Goal: Communication & Community: Share content

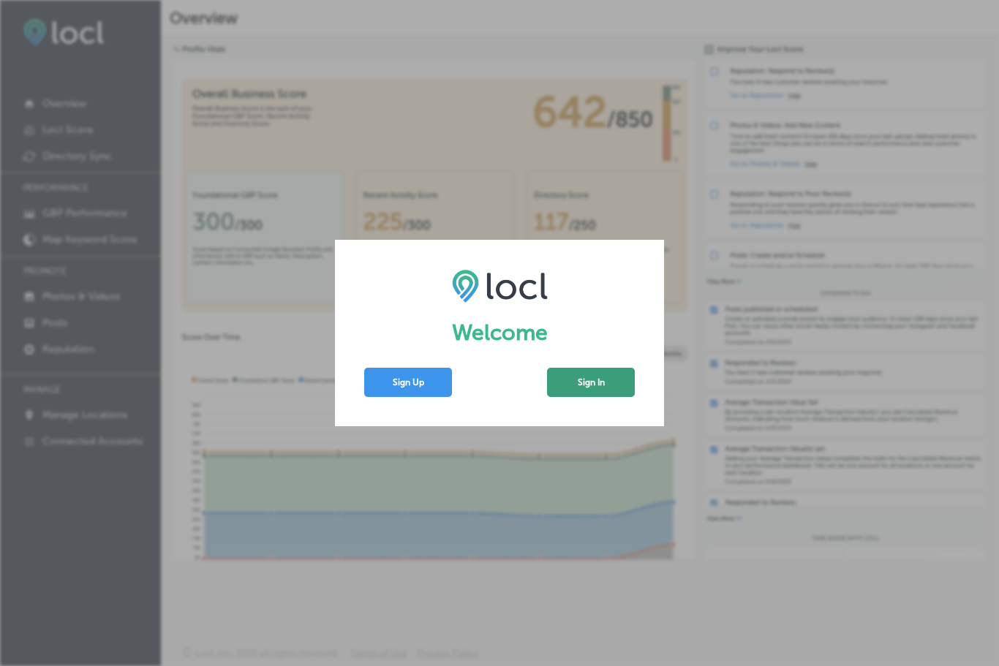
click at [592, 380] on button "Sign In" at bounding box center [591, 382] width 88 height 29
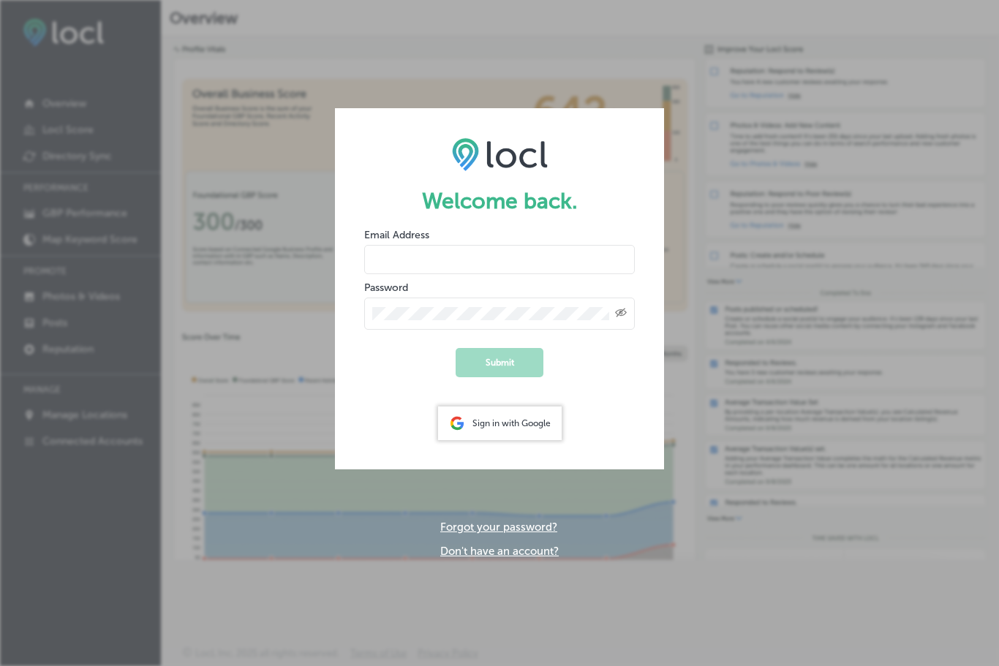
click at [544, 245] on input "email" at bounding box center [499, 259] width 271 height 29
type input "[EMAIL_ADDRESS][DOMAIN_NAME]"
click at [500, 364] on button "Submit" at bounding box center [500, 362] width 88 height 29
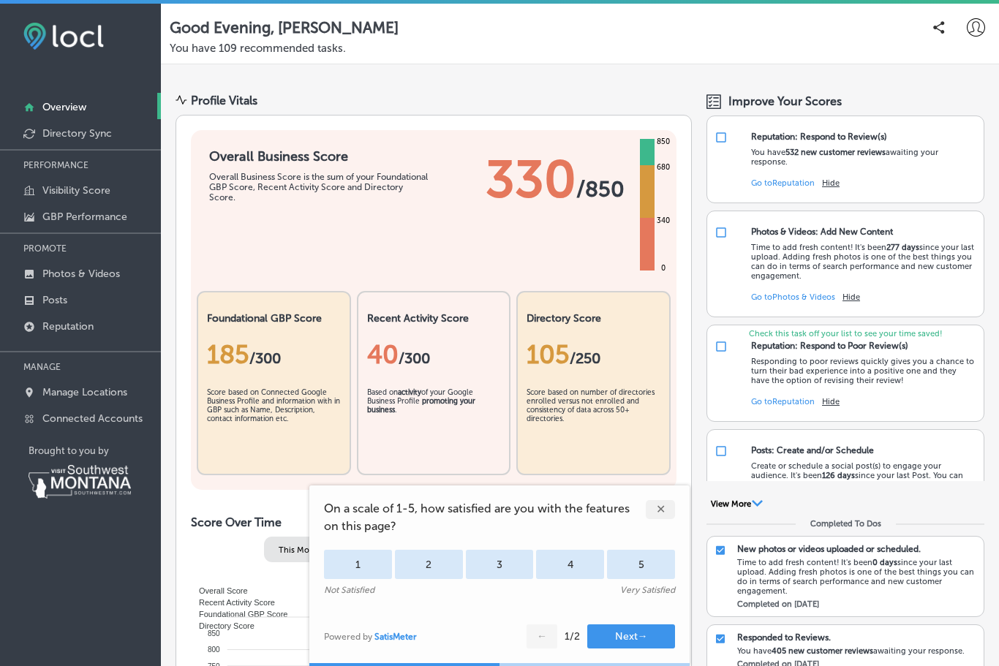
click at [666, 507] on div "✕" at bounding box center [660, 509] width 29 height 19
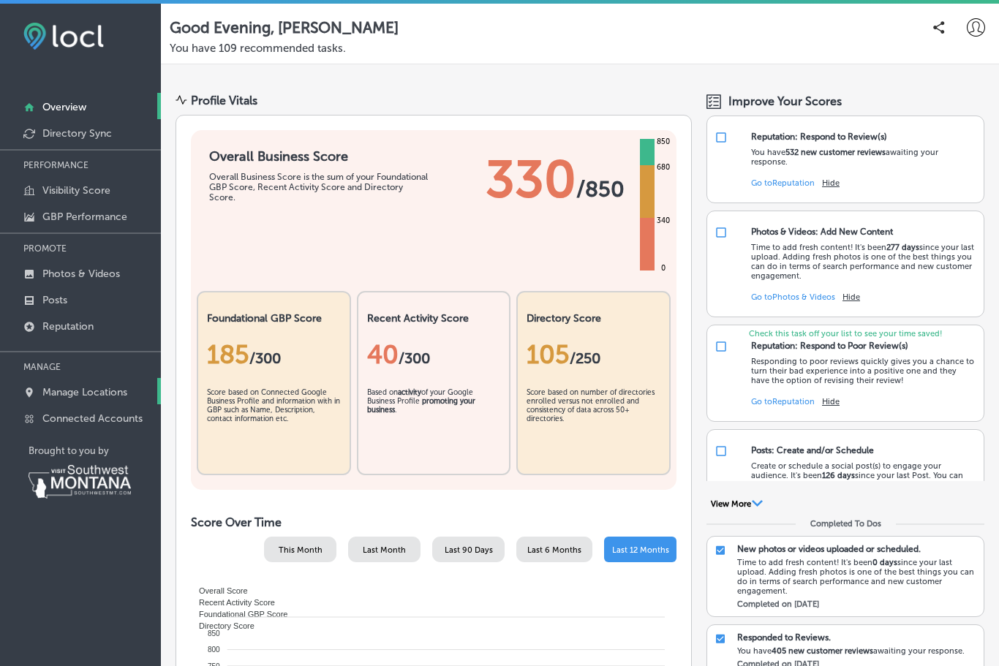
click at [108, 399] on p "Manage Locations" at bounding box center [84, 392] width 85 height 12
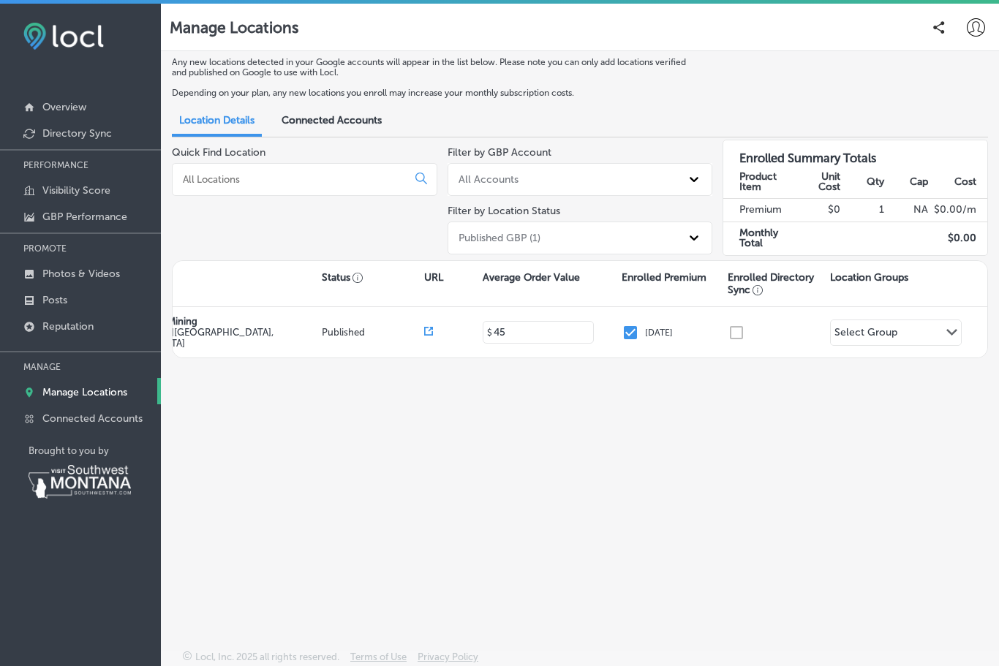
scroll to position [0, 230]
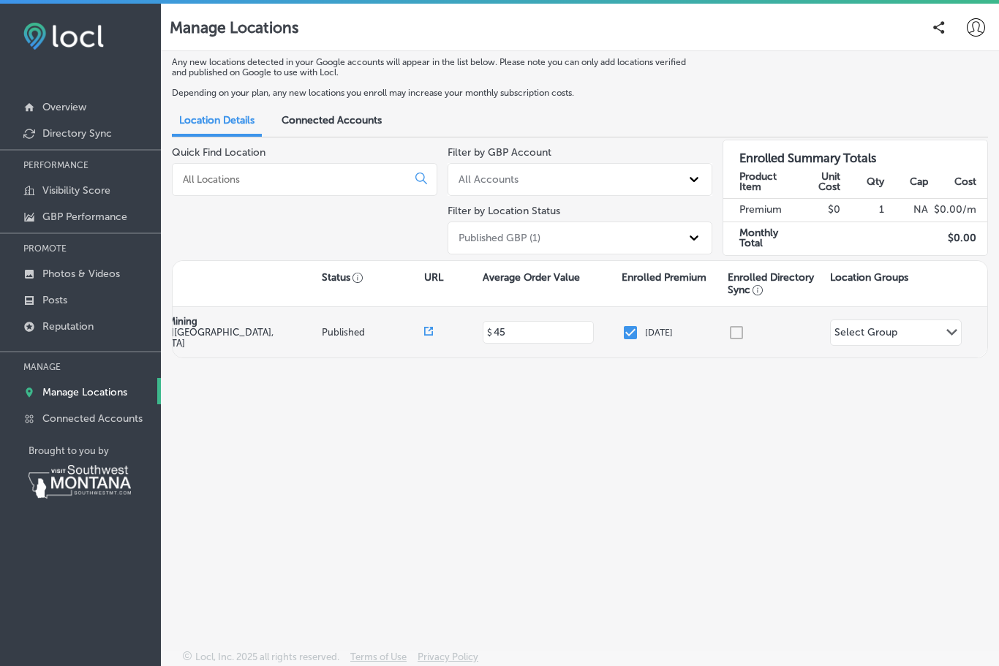
click at [734, 333] on div at bounding box center [779, 333] width 102 height 18
click at [739, 342] on div at bounding box center [779, 333] width 102 height 18
click at [736, 342] on div at bounding box center [779, 333] width 102 height 18
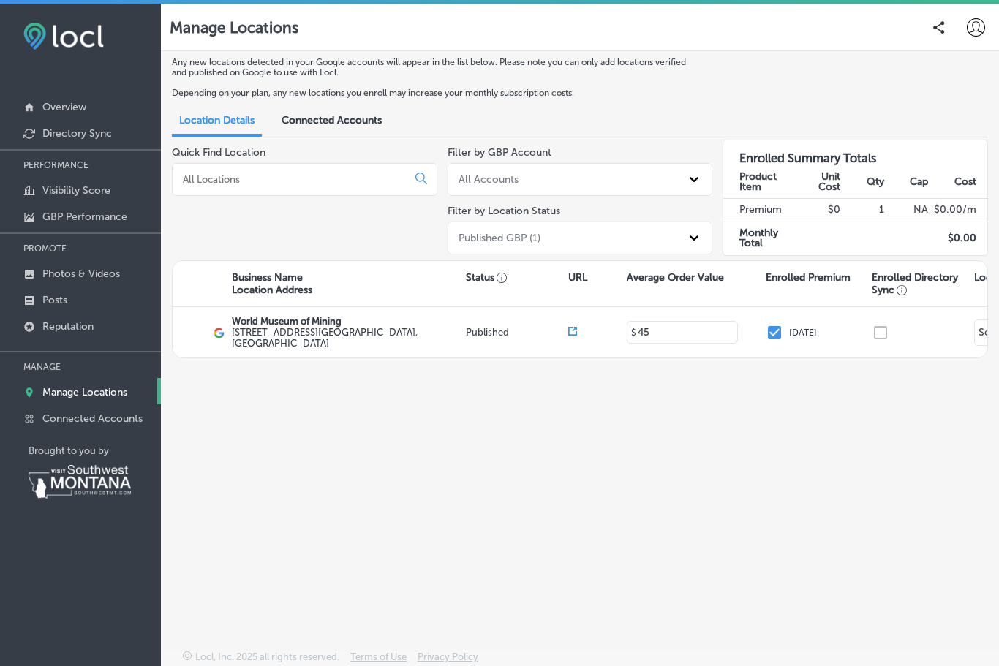
scroll to position [0, 77]
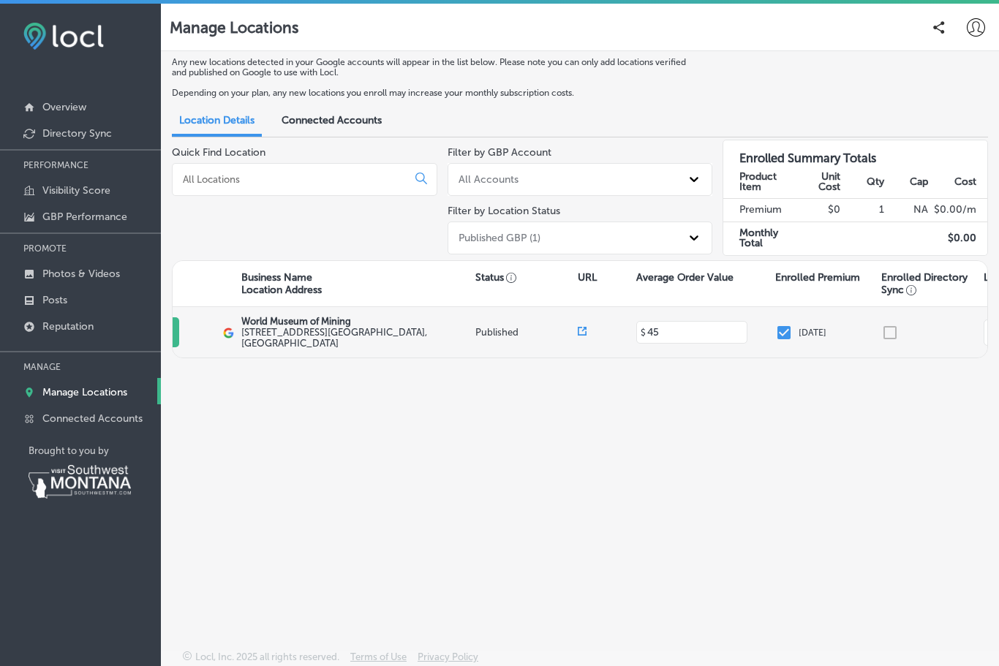
click at [336, 340] on label "[STREET_ADDRESS]" at bounding box center [356, 338] width 230 height 22
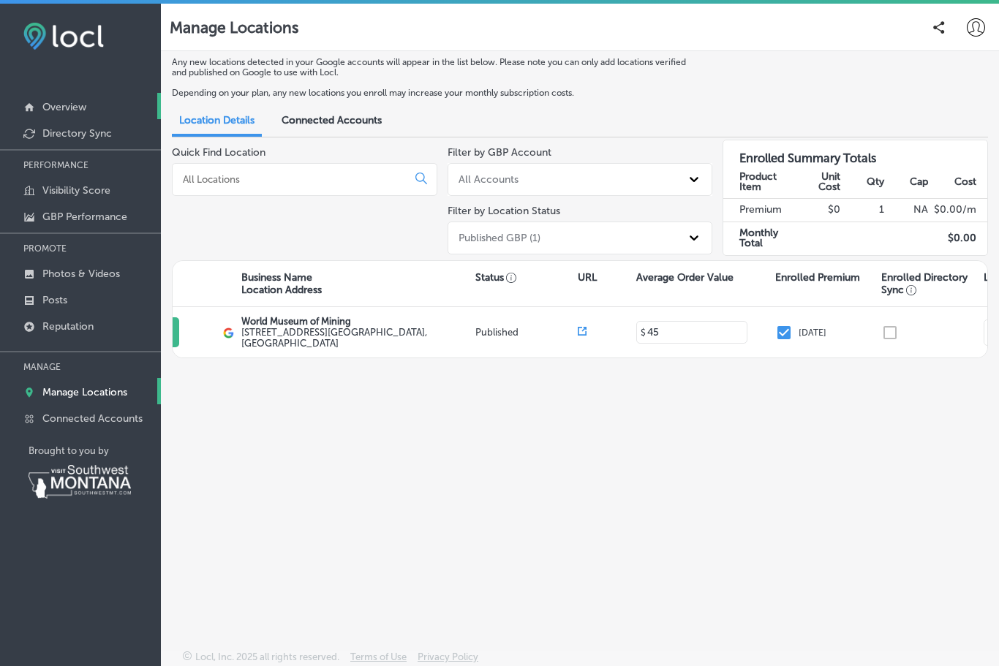
click at [68, 111] on p "Overview" at bounding box center [64, 107] width 44 height 12
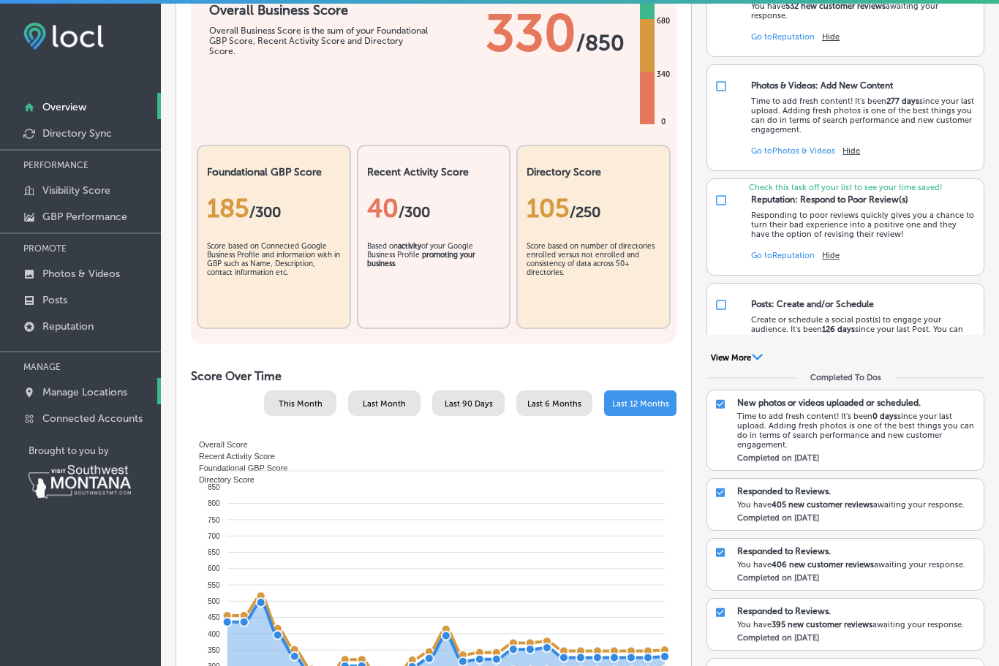
click at [106, 399] on p "Manage Locations" at bounding box center [84, 392] width 85 height 12
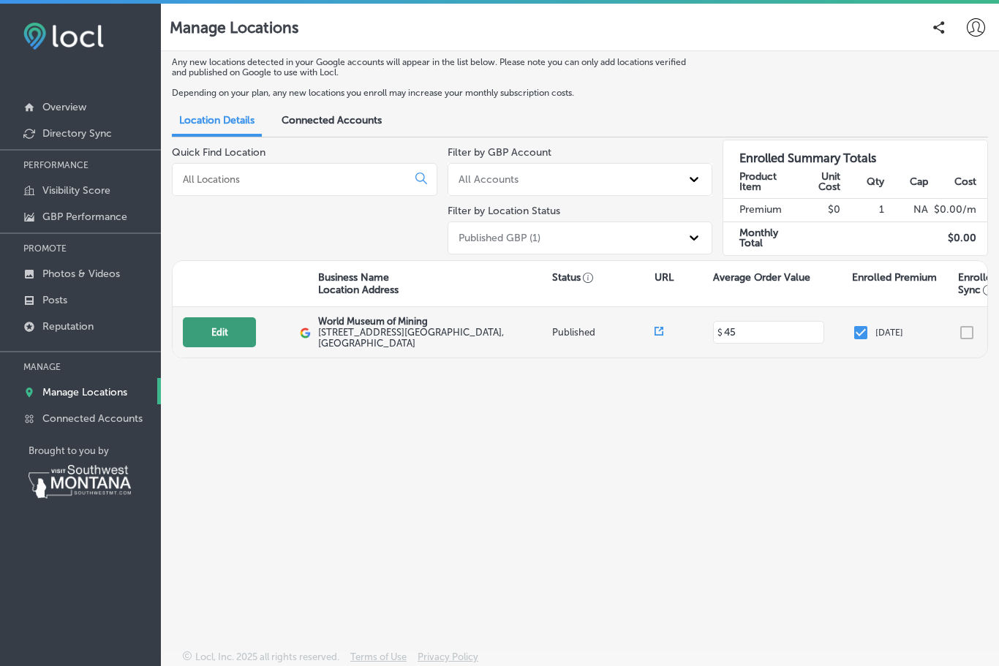
click at [229, 337] on button "Edit" at bounding box center [219, 332] width 73 height 30
select select "US"
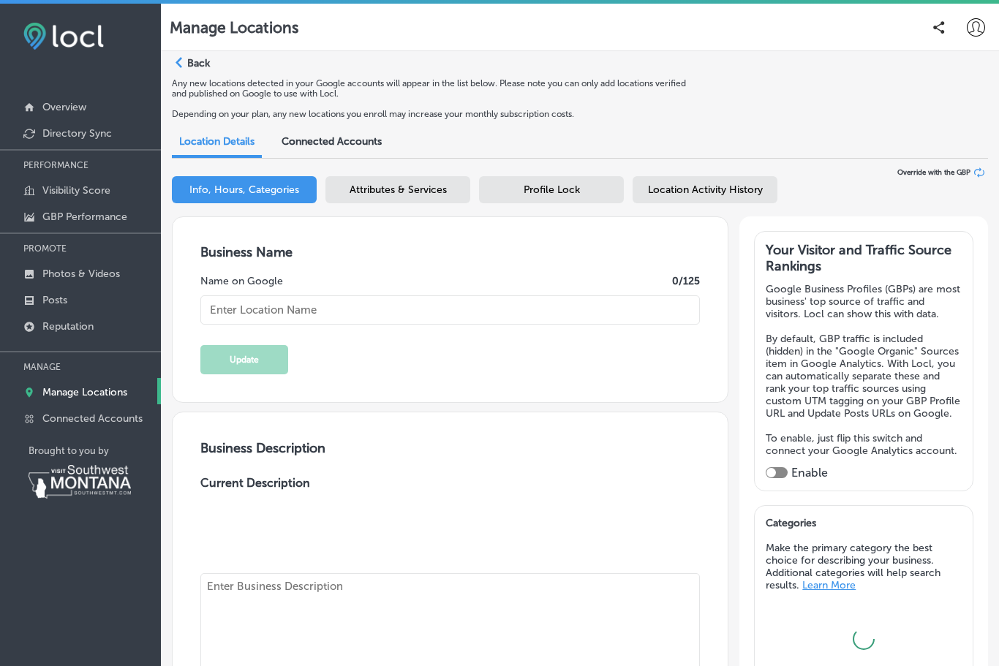
type input "World Museum of Mining"
type textarea "World Museum of Mining is a 22+ acre museum with exhibits portraying more than …"
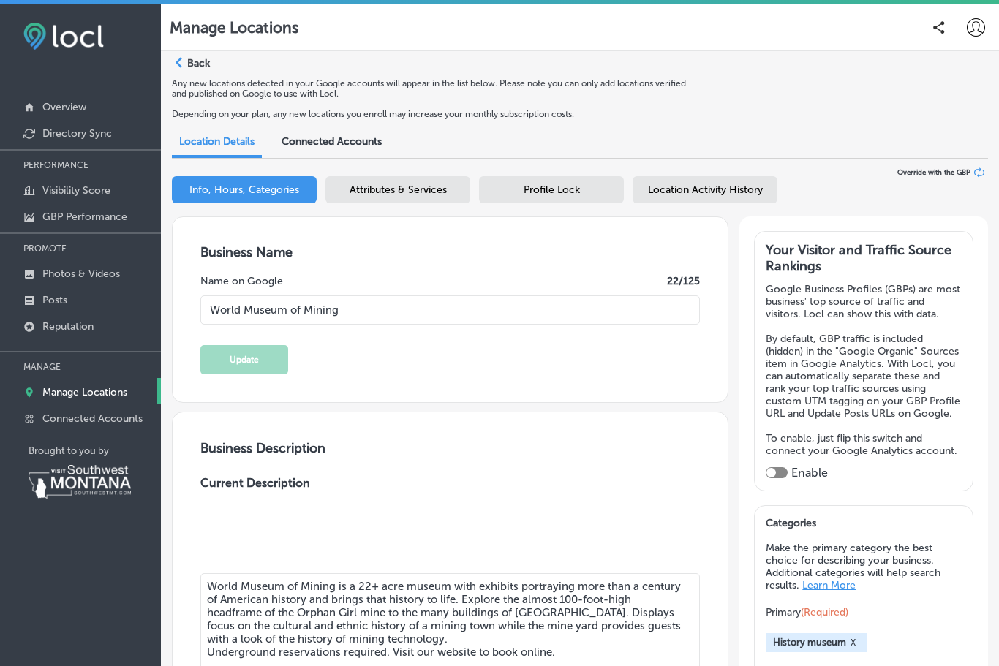
type input "[STREET_ADDRESS]"
type input "Butte"
type input "59701"
type input "US"
type input "[URL][DOMAIN_NAME]"
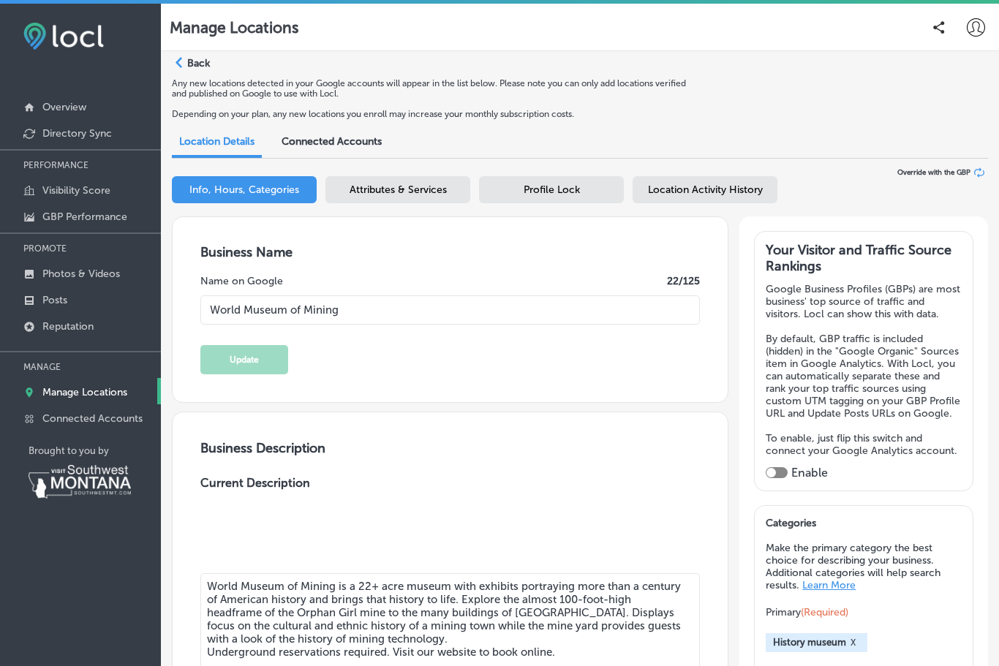
type input "[PHONE_NUMBER]"
checkbox input "true"
type input "45"
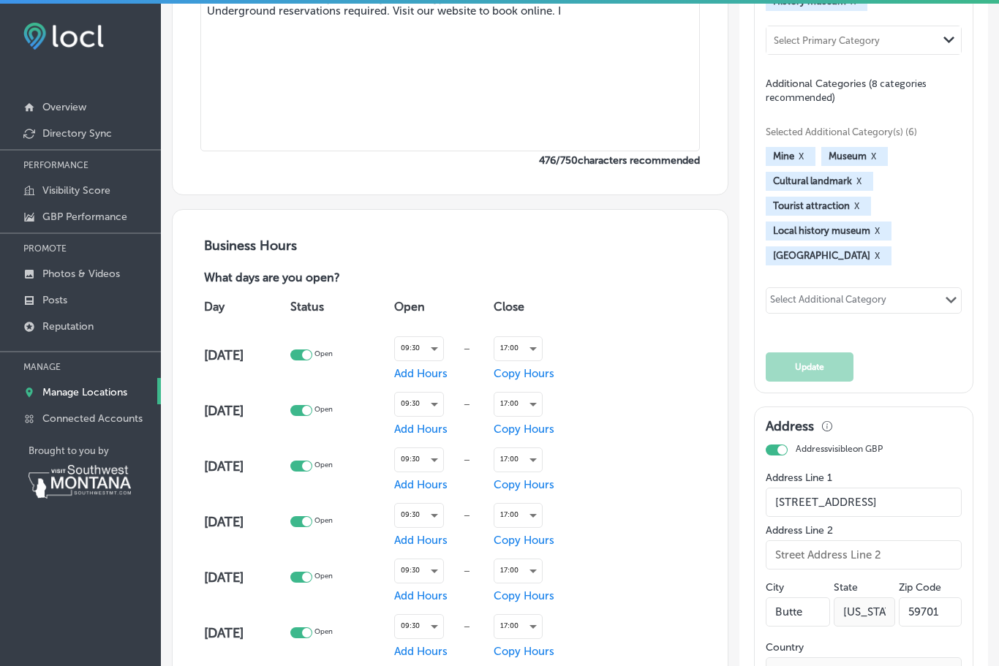
scroll to position [642, 0]
type textarea "World Museum of Mining is a 22+ acre museum with exhibits portraying more than …"
click at [443, 413] on div "09:30" at bounding box center [419, 404] width 48 height 20
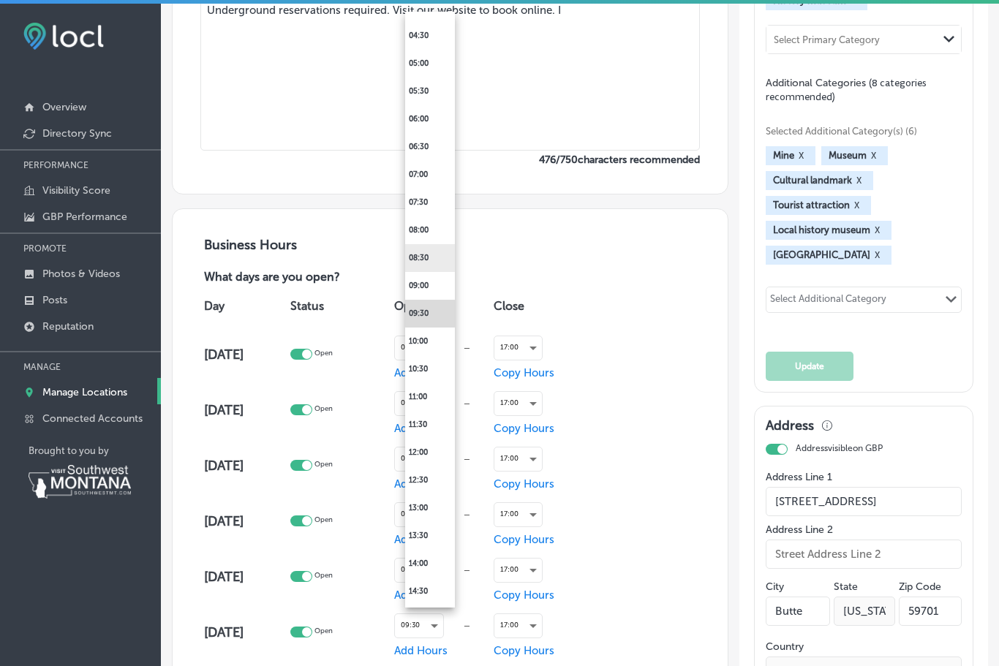
scroll to position [267, 0]
click at [423, 426] on li "11:30" at bounding box center [430, 426] width 50 height 28
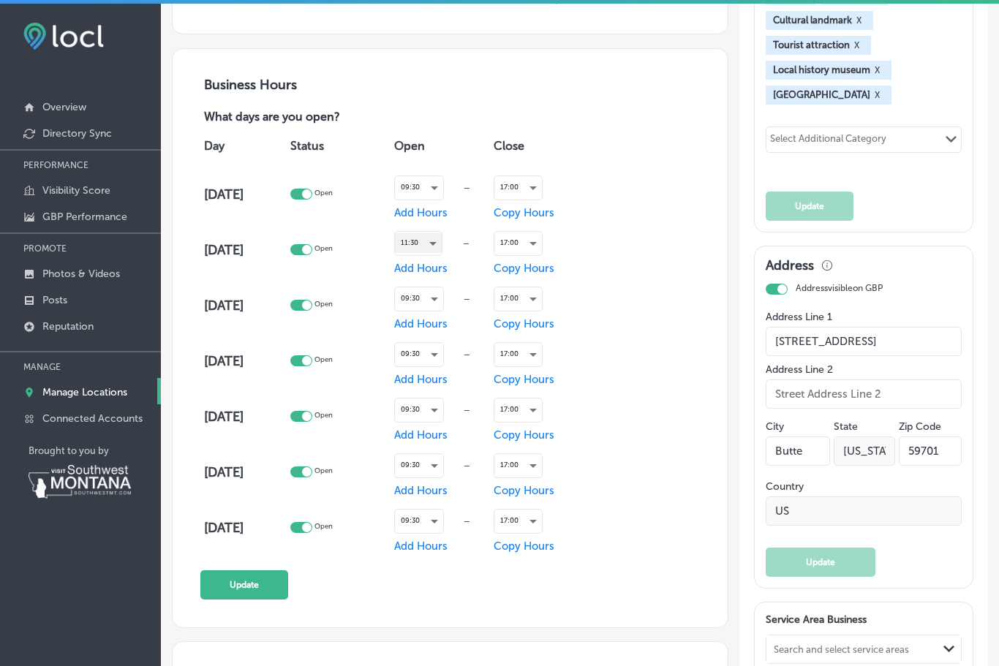
scroll to position [802, 0]
click at [261, 599] on button "Update" at bounding box center [244, 585] width 88 height 29
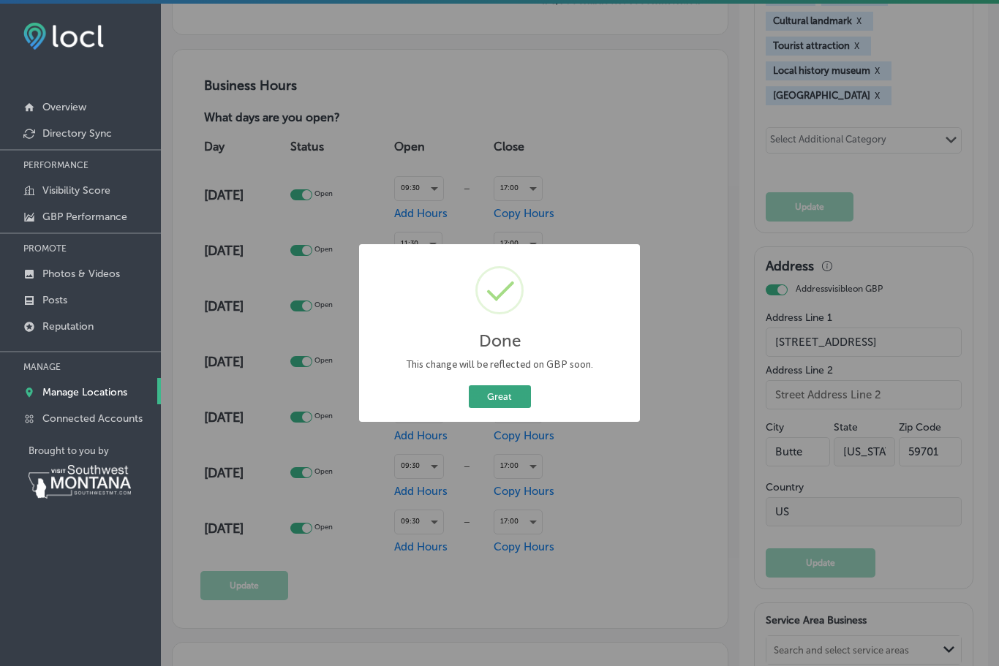
click at [503, 385] on button "Great" at bounding box center [500, 396] width 62 height 23
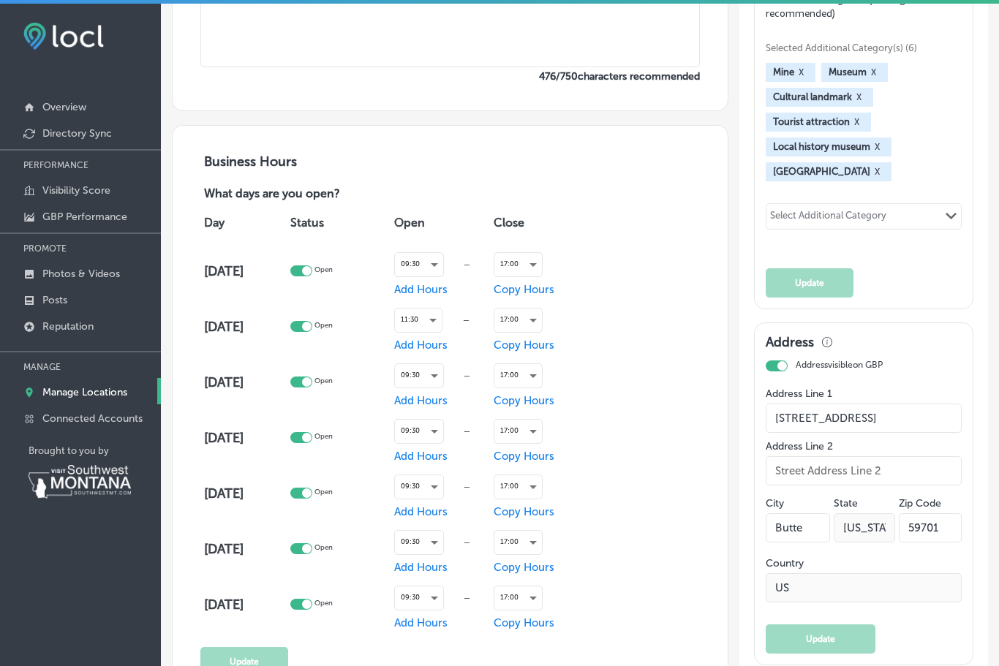
scroll to position [753, 0]
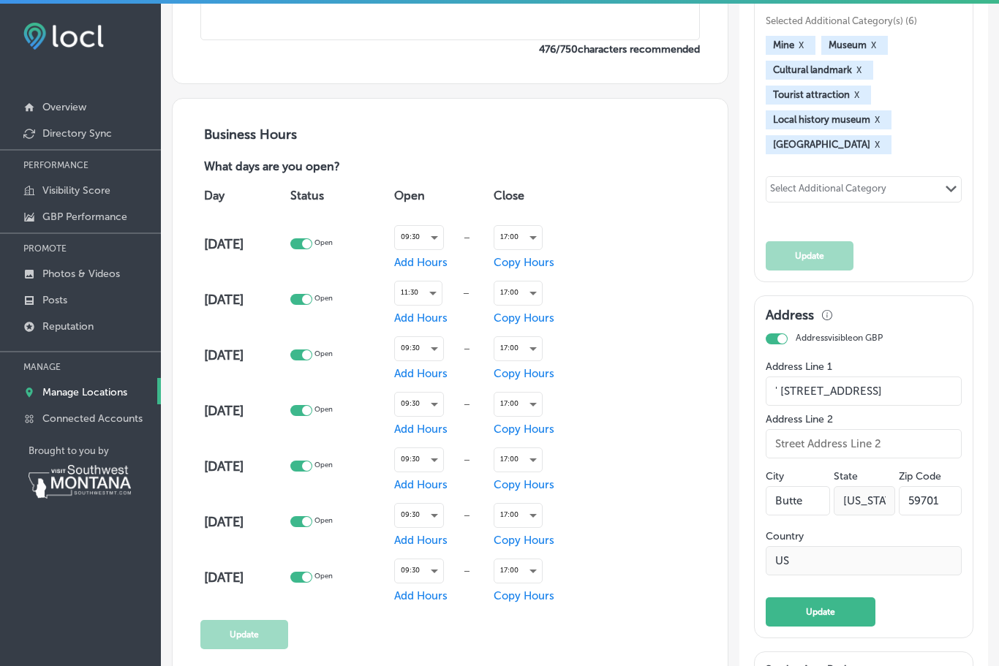
click at [779, 406] on input "' [STREET_ADDRESS]" at bounding box center [864, 391] width 196 height 29
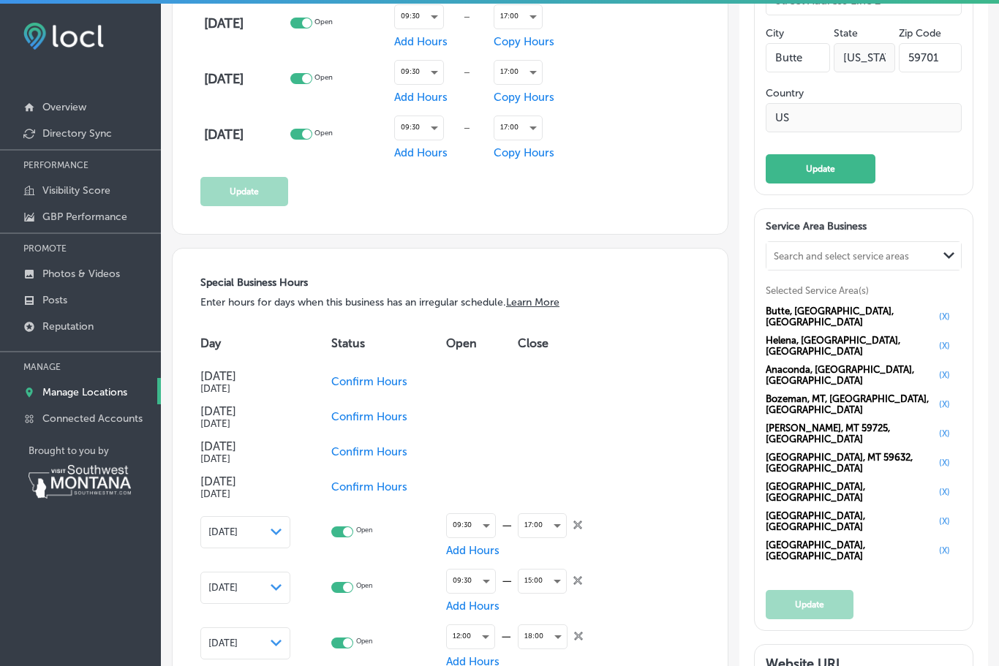
scroll to position [1205, 0]
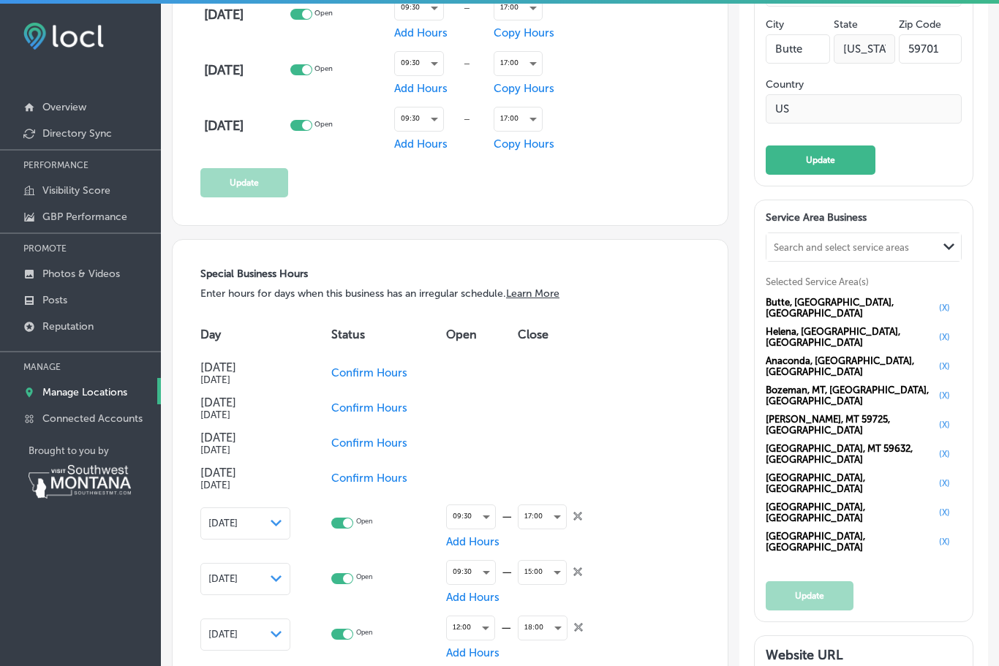
type input "[STREET_ADDRESS]"
click at [388, 380] on span "Confirm Hours" at bounding box center [369, 372] width 76 height 13
click at [349, 377] on div at bounding box center [342, 371] width 22 height 11
checkbox input "true"
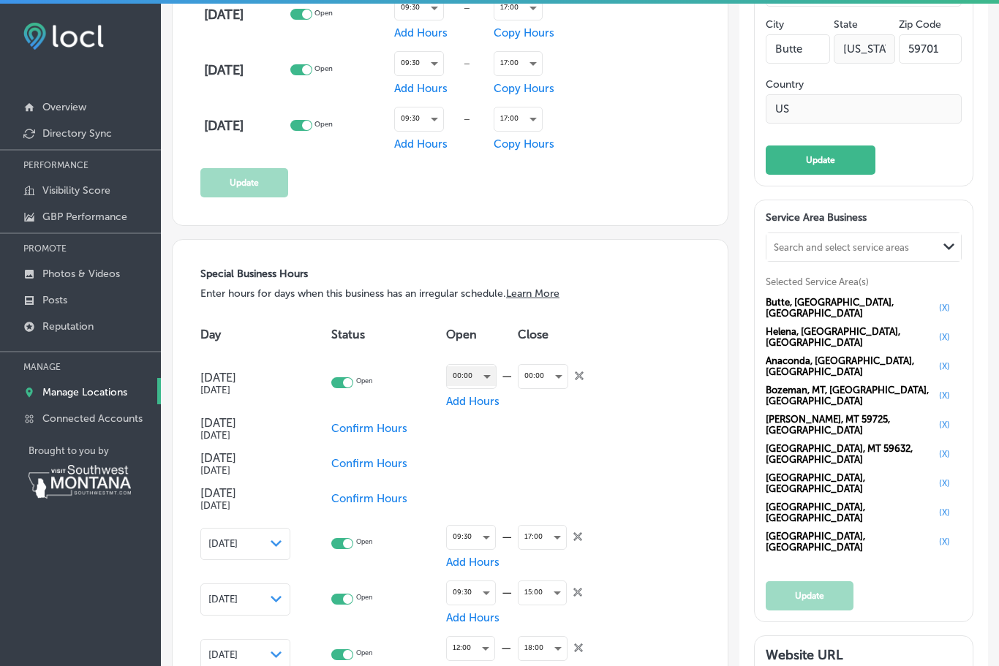
click at [486, 386] on div "00:00" at bounding box center [471, 376] width 49 height 20
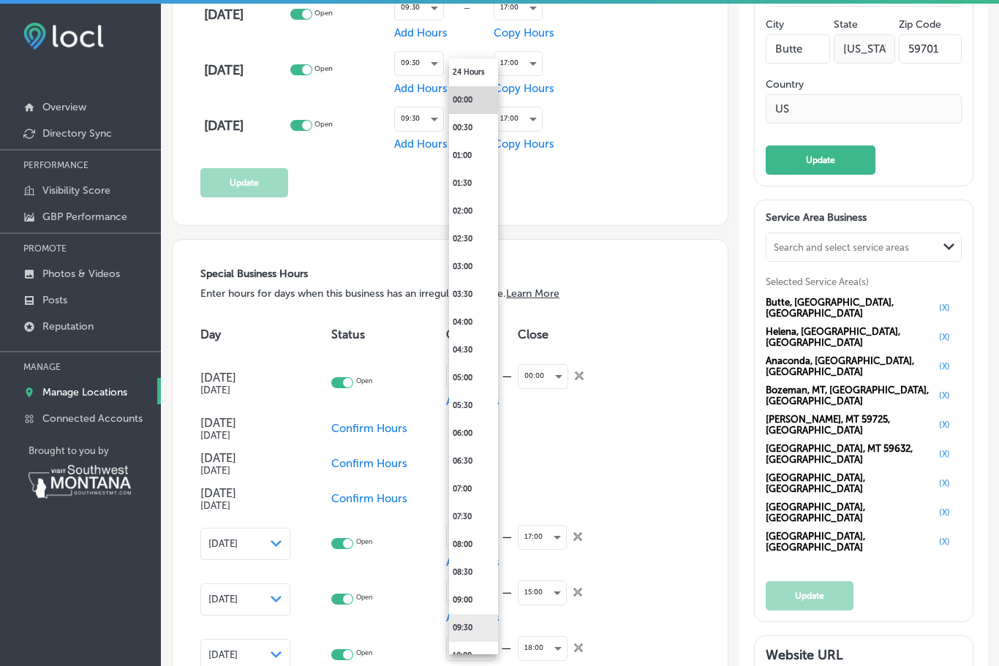
click at [470, 632] on li "09:30" at bounding box center [473, 628] width 49 height 28
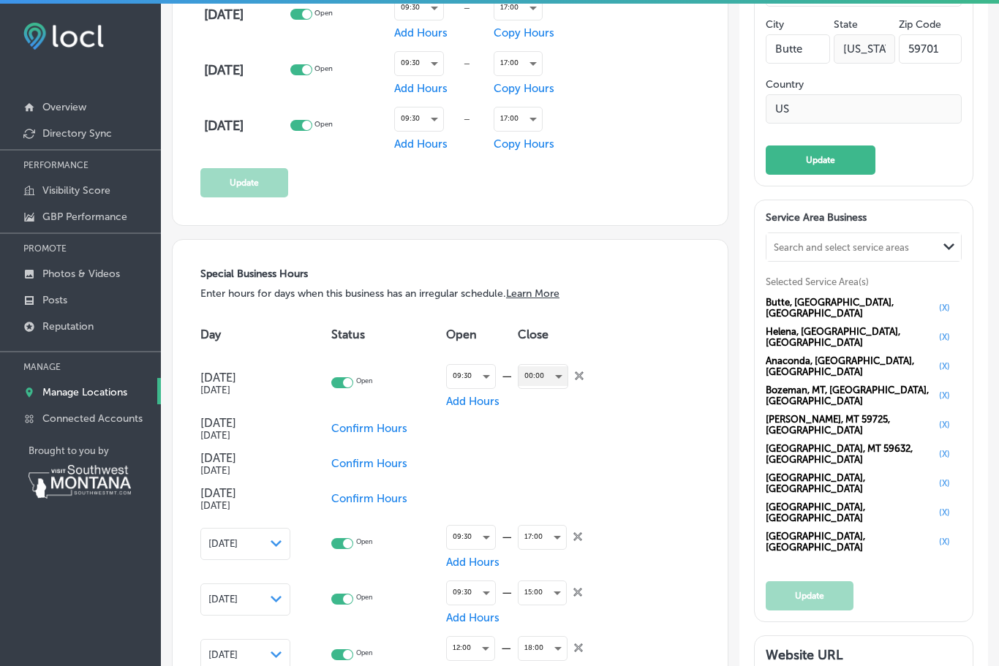
click at [559, 386] on div "00:00" at bounding box center [543, 376] width 49 height 20
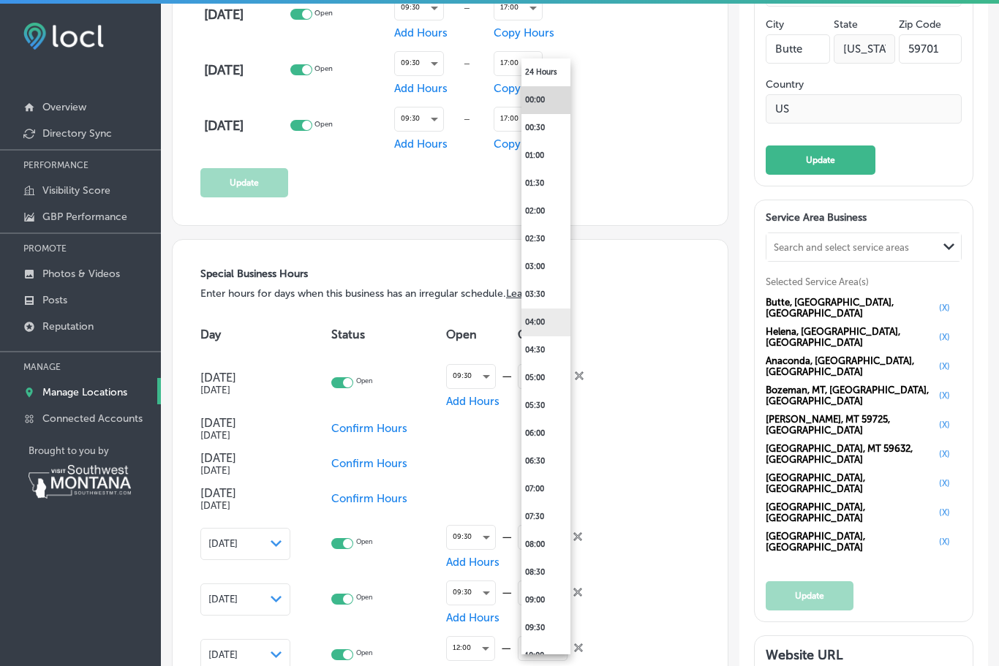
click at [543, 328] on li "04:00" at bounding box center [546, 323] width 49 height 28
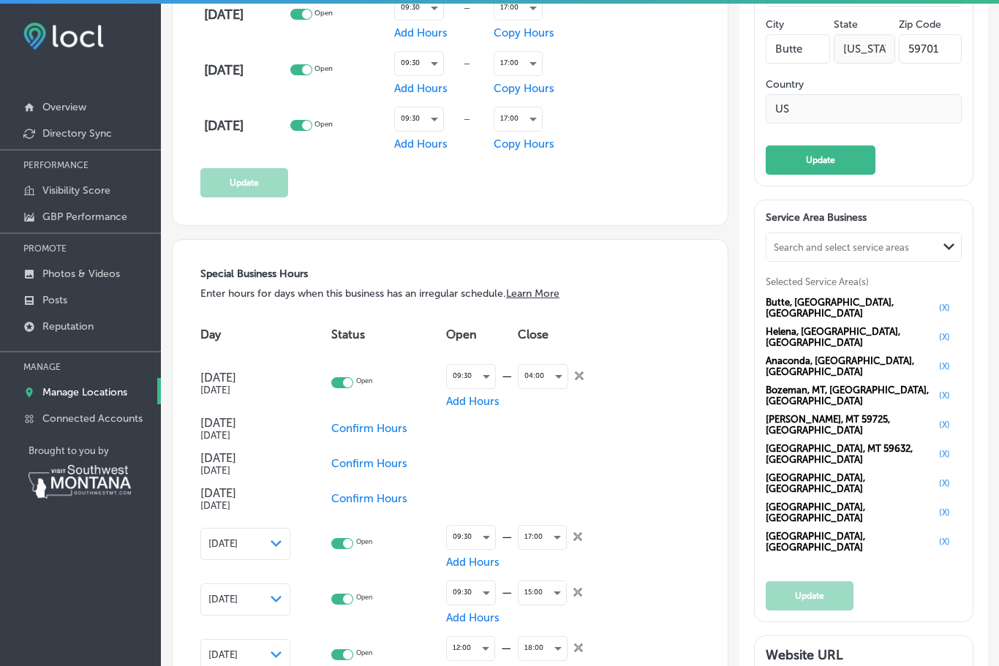
click at [385, 435] on span "Confirm Hours" at bounding box center [369, 428] width 76 height 13
click at [392, 470] on span "Confirm Hours" at bounding box center [369, 463] width 76 height 13
click at [389, 505] on span "Confirm Hours" at bounding box center [369, 498] width 76 height 13
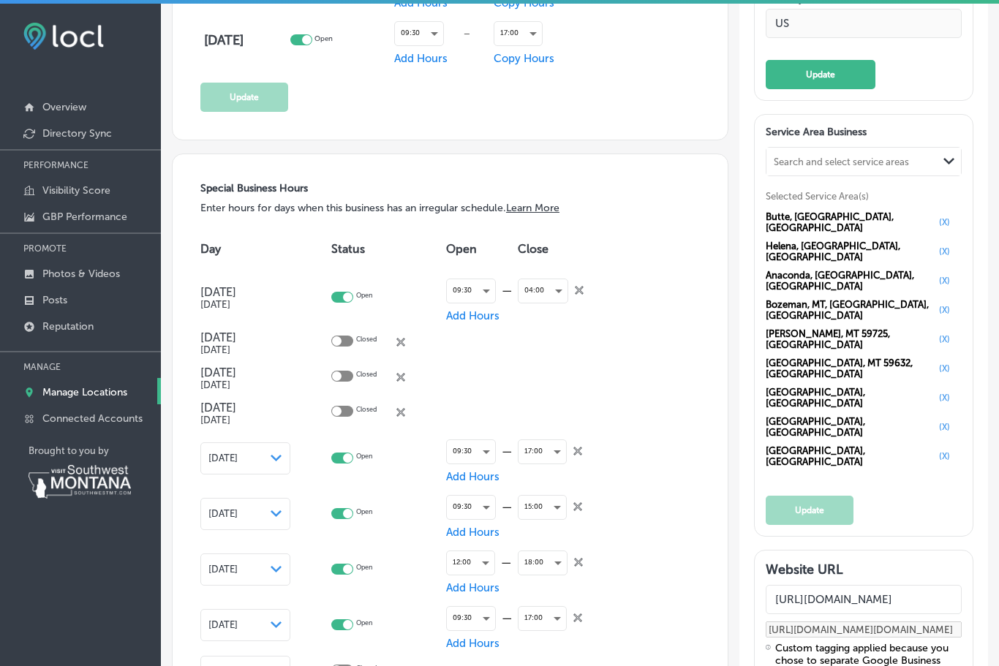
scroll to position [1294, 0]
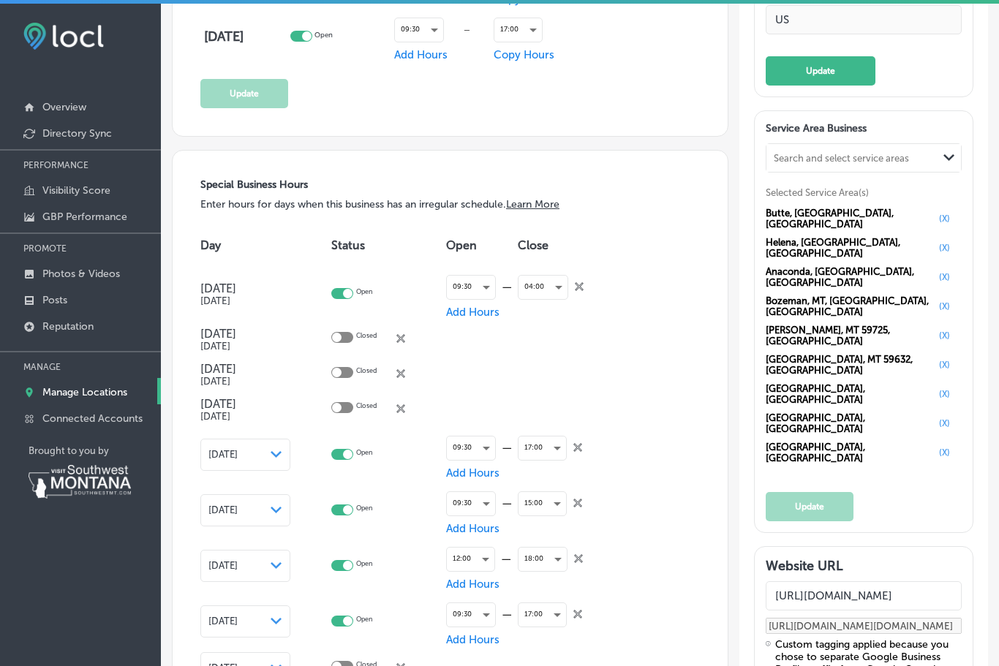
click at [579, 452] on icon "close Created with Sketch." at bounding box center [577, 447] width 9 height 9
checkbox input "false"
checkbox input "true"
checkbox input "false"
checkbox input "true"
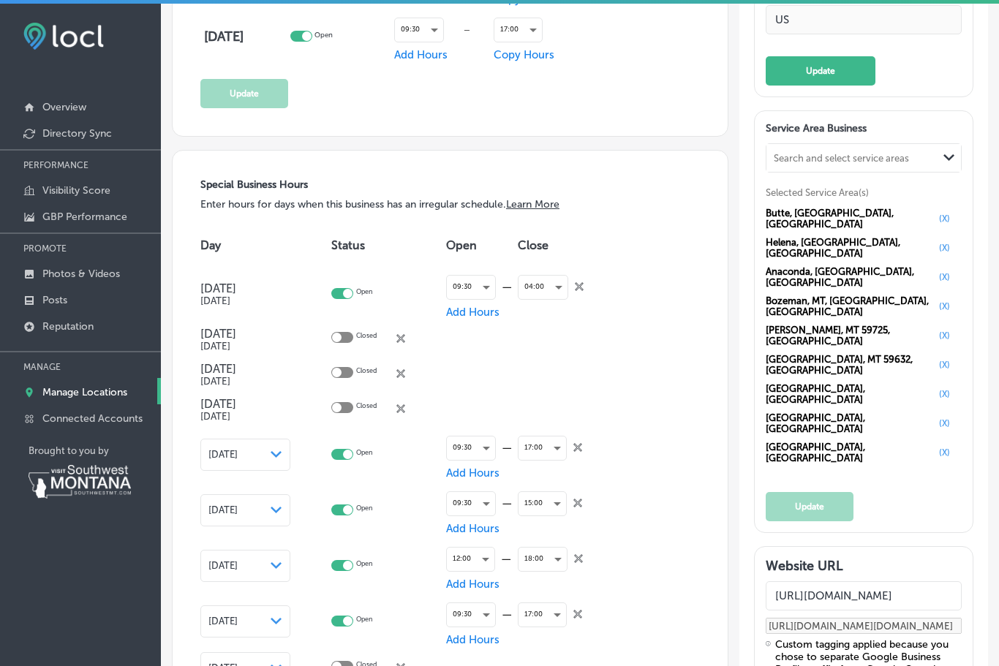
checkbox input "false"
click at [582, 452] on icon "close Created with Sketch." at bounding box center [577, 447] width 9 height 9
checkbox input "false"
checkbox input "true"
checkbox input "false"
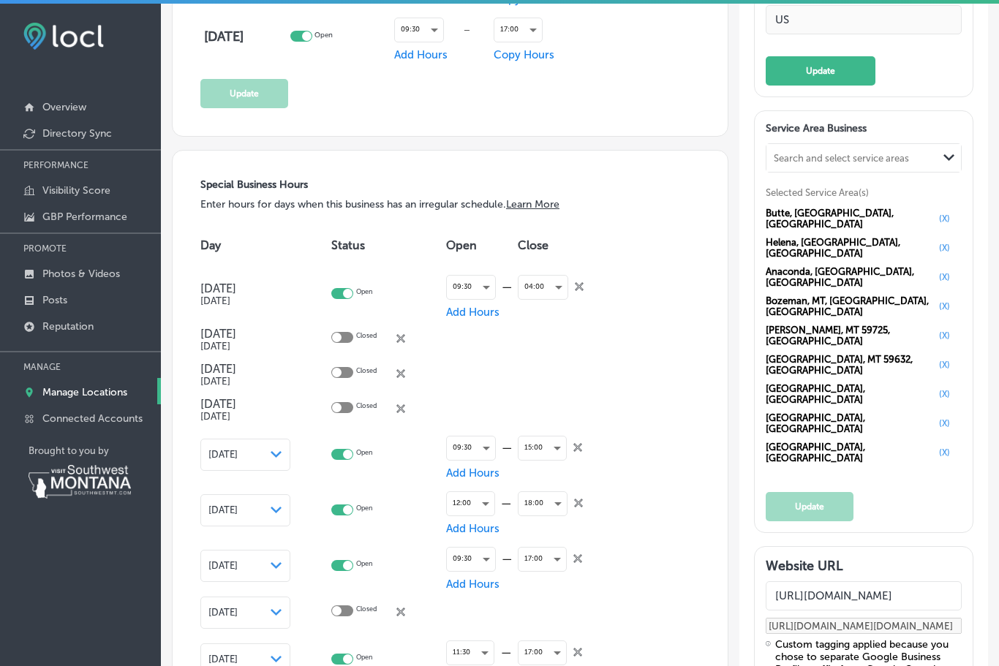
checkbox input "true"
checkbox input "false"
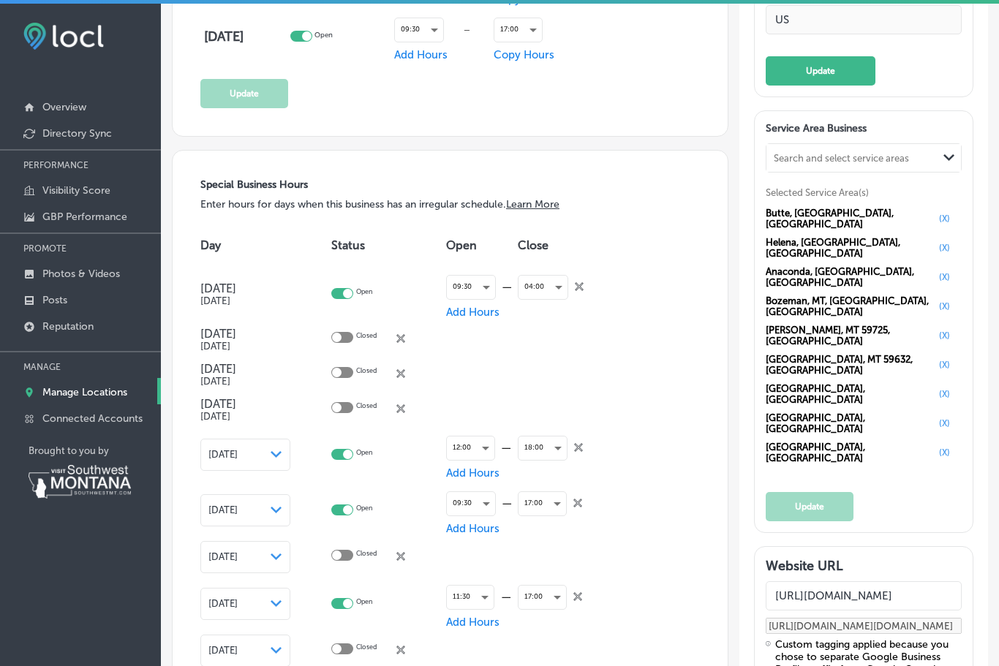
click at [582, 452] on icon "close Created with Sketch." at bounding box center [578, 447] width 9 height 9
checkbox input "false"
checkbox input "true"
checkbox input "false"
checkbox input "true"
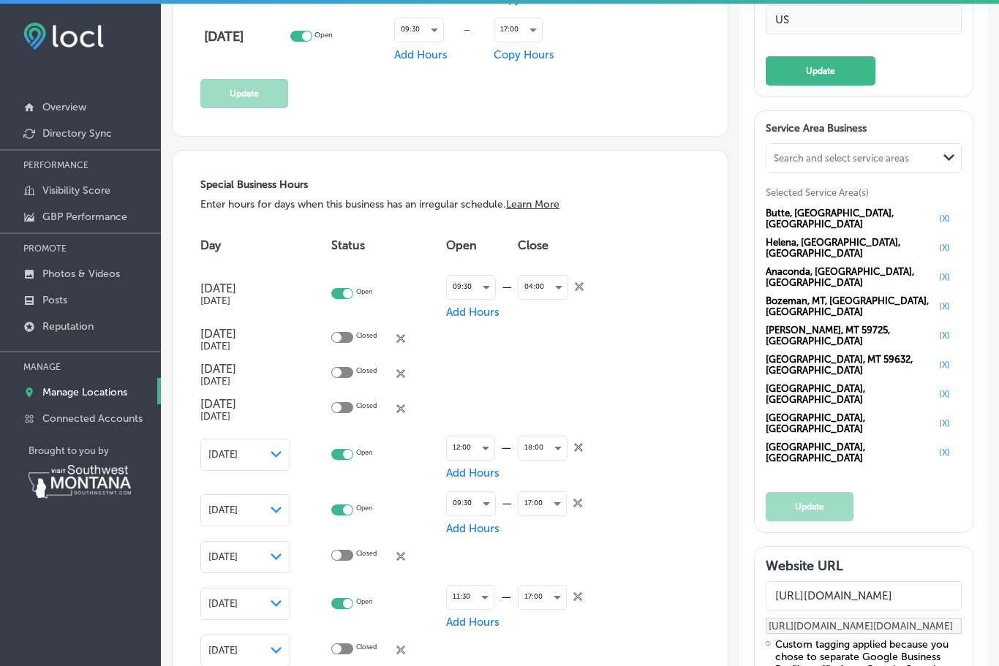
checkbox input "false"
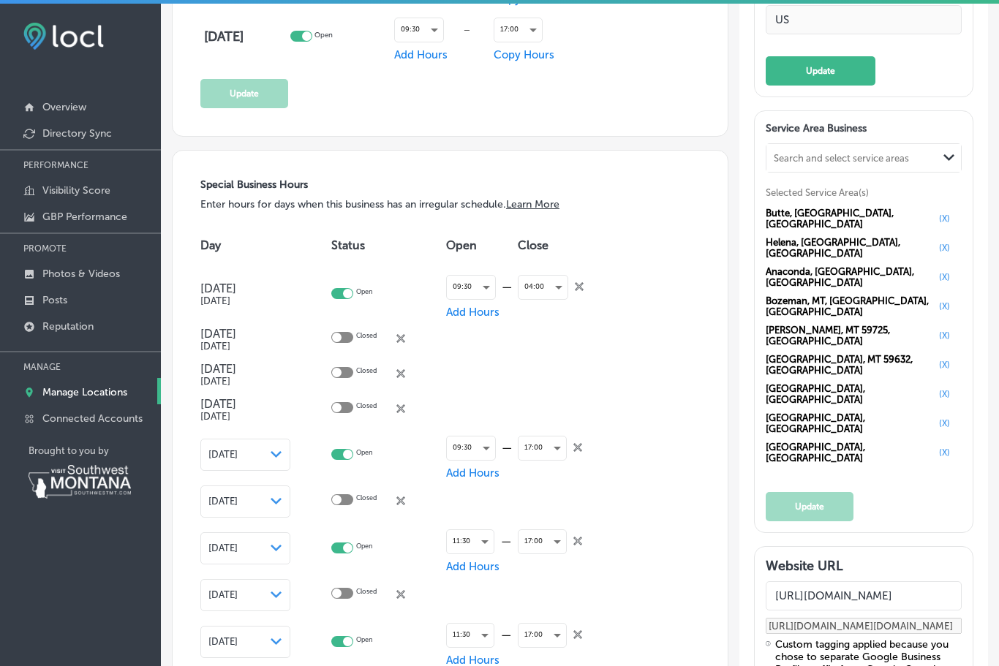
click at [581, 452] on icon at bounding box center [577, 447] width 9 height 9
checkbox input "false"
checkbox input "true"
checkbox input "false"
checkbox input "true"
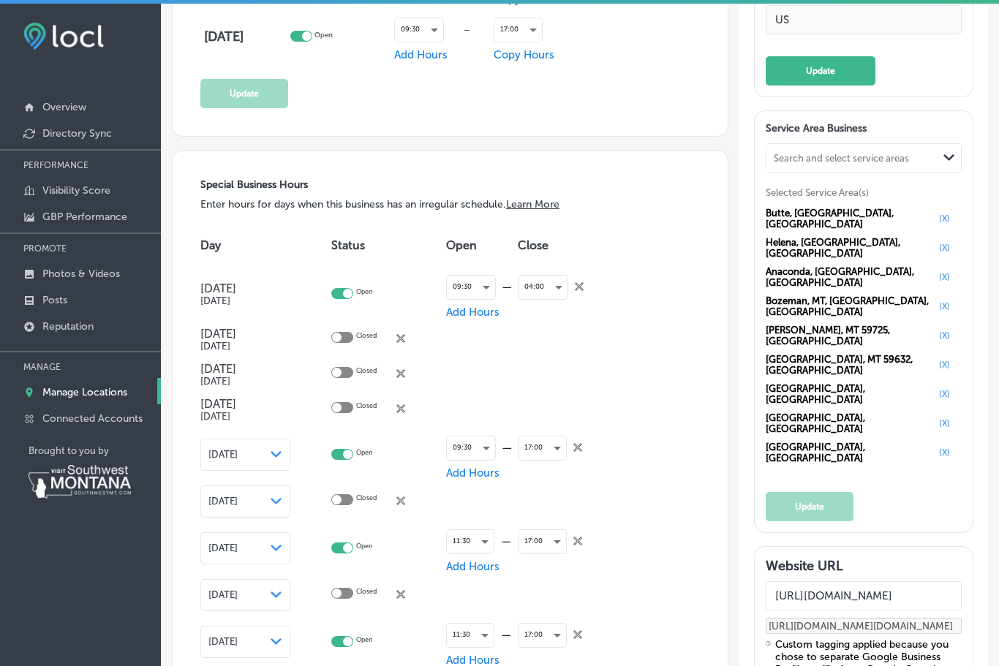
checkbox input "false"
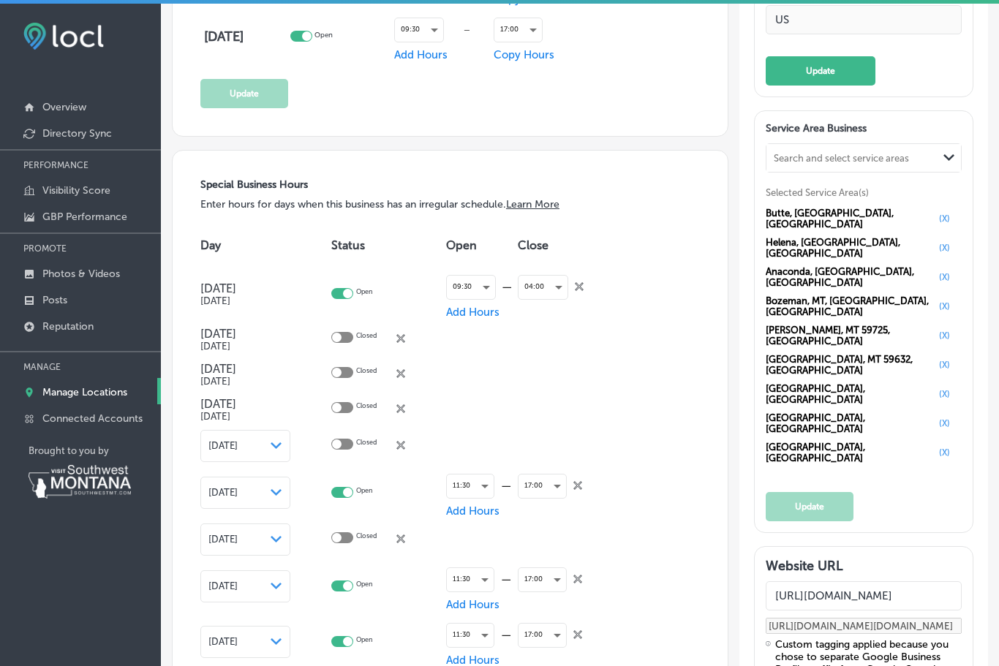
click at [404, 450] on icon "close Created with Sketch." at bounding box center [400, 445] width 9 height 9
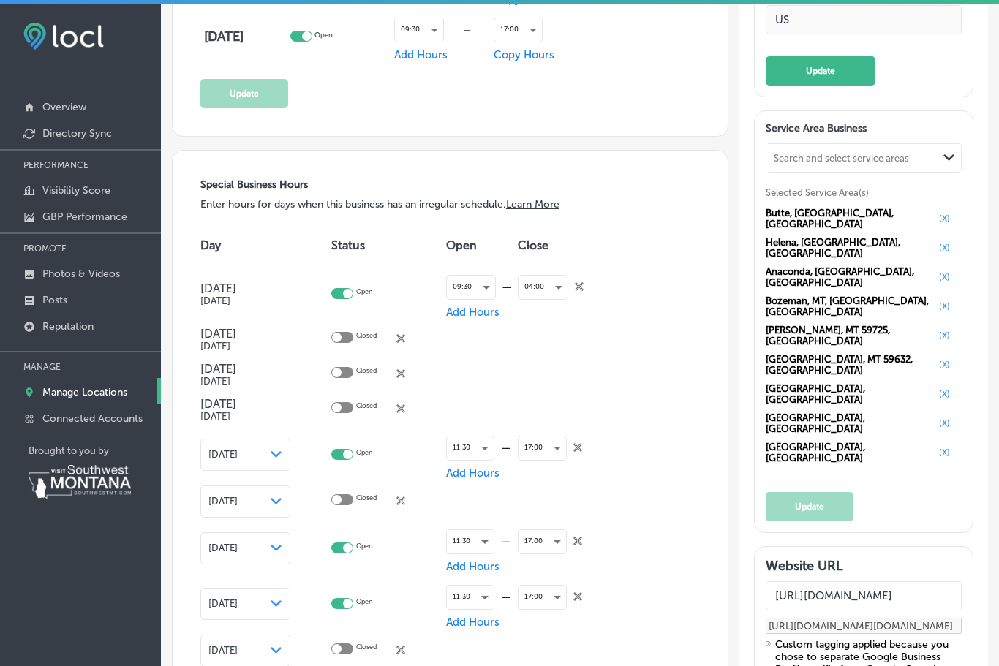
checkbox input "true"
checkbox input "false"
checkbox input "true"
checkbox input "false"
click at [581, 452] on icon "close Created with Sketch." at bounding box center [577, 447] width 9 height 9
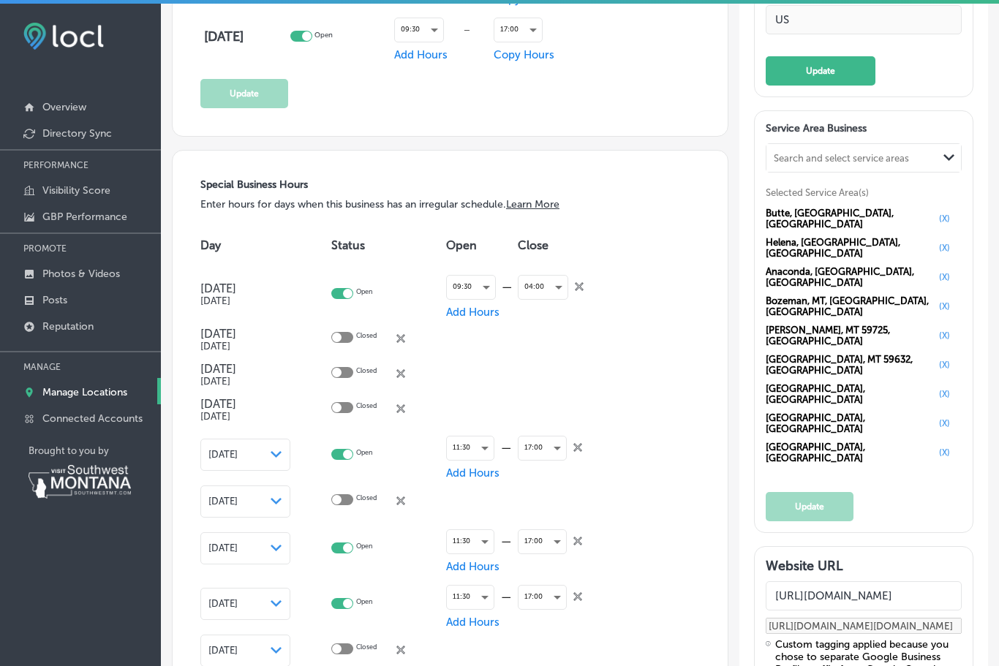
checkbox input "false"
checkbox input "true"
checkbox input "false"
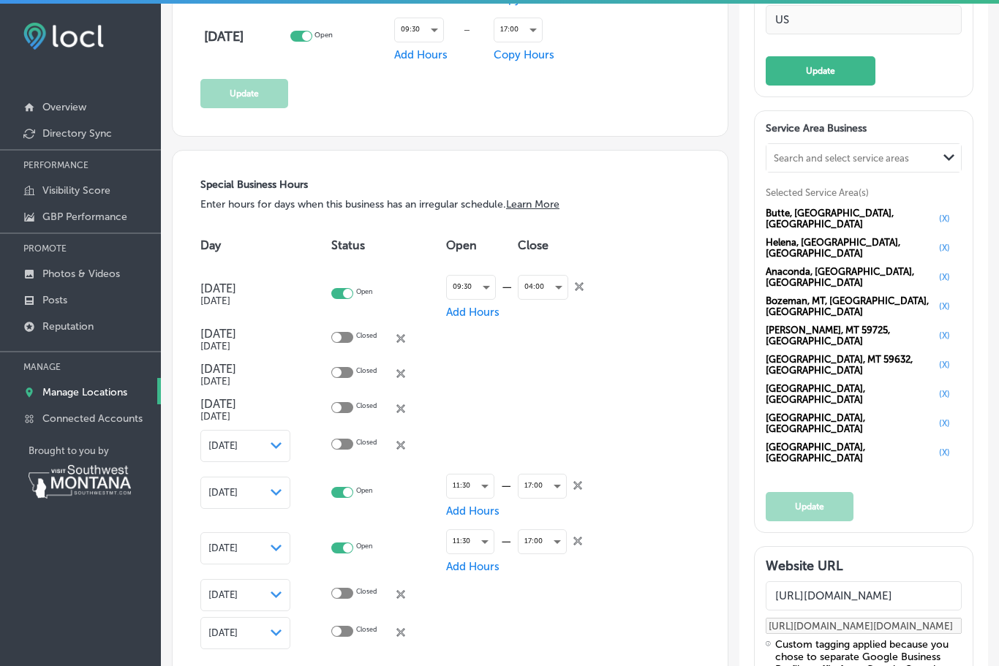
click at [405, 450] on icon "close Created with Sketch." at bounding box center [400, 445] width 9 height 9
checkbox input "true"
checkbox input "false"
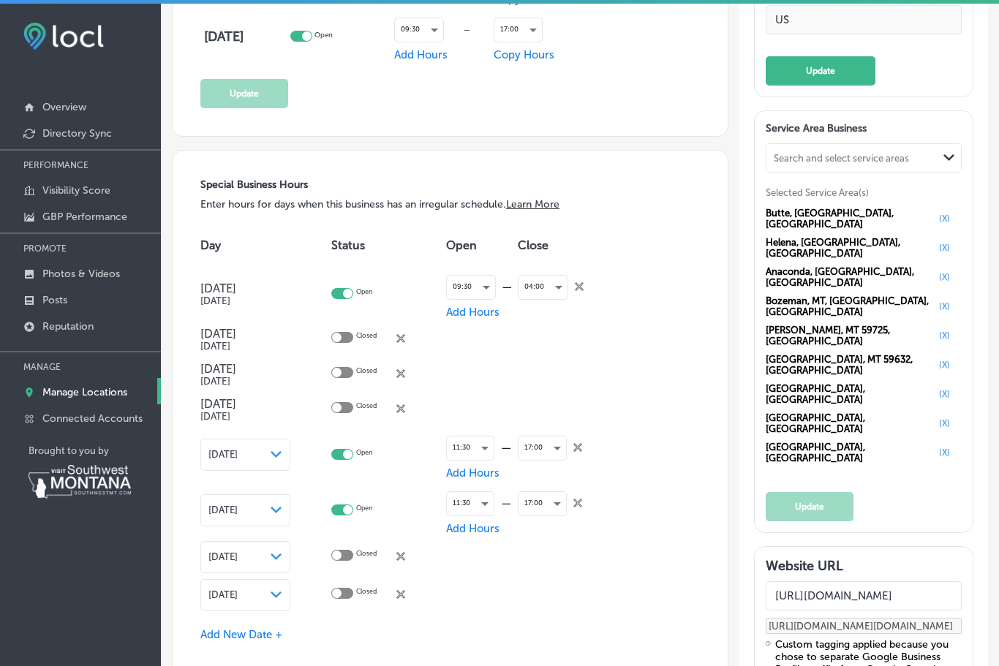
click at [582, 452] on icon at bounding box center [577, 447] width 9 height 9
checkbox input "false"
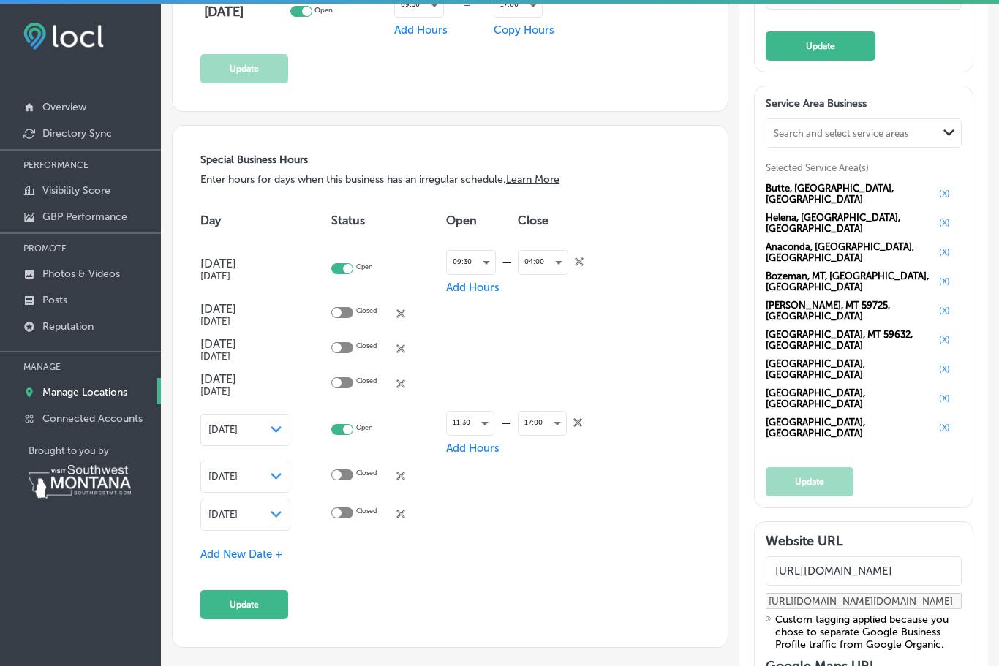
scroll to position [1319, 0]
click at [259, 561] on span "Add New Date +" at bounding box center [241, 554] width 82 height 13
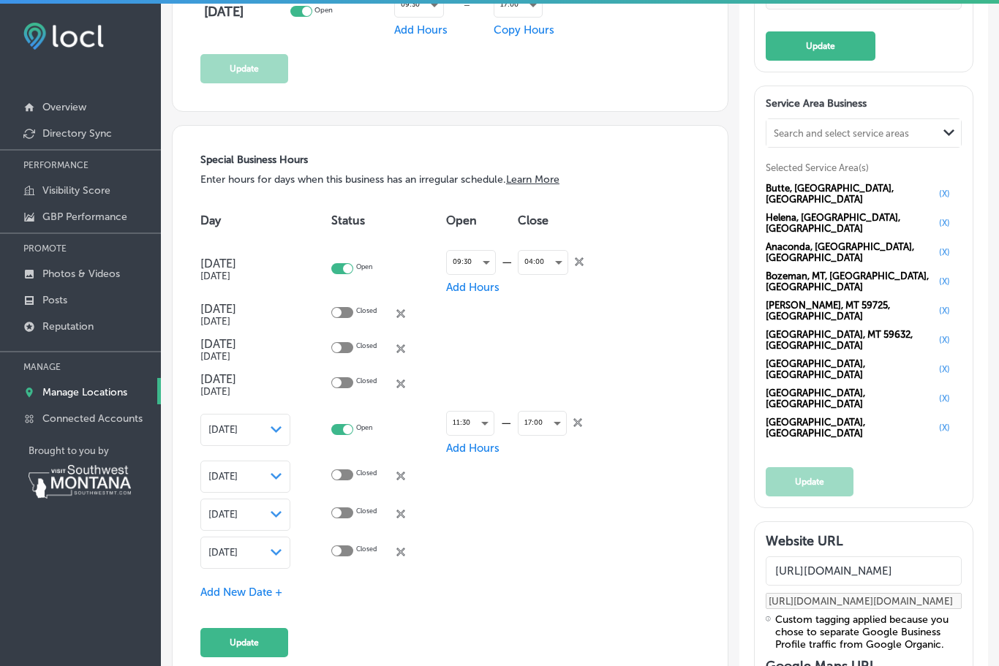
click at [279, 556] on icon "Path Created with Sketch." at bounding box center [276, 552] width 11 height 7
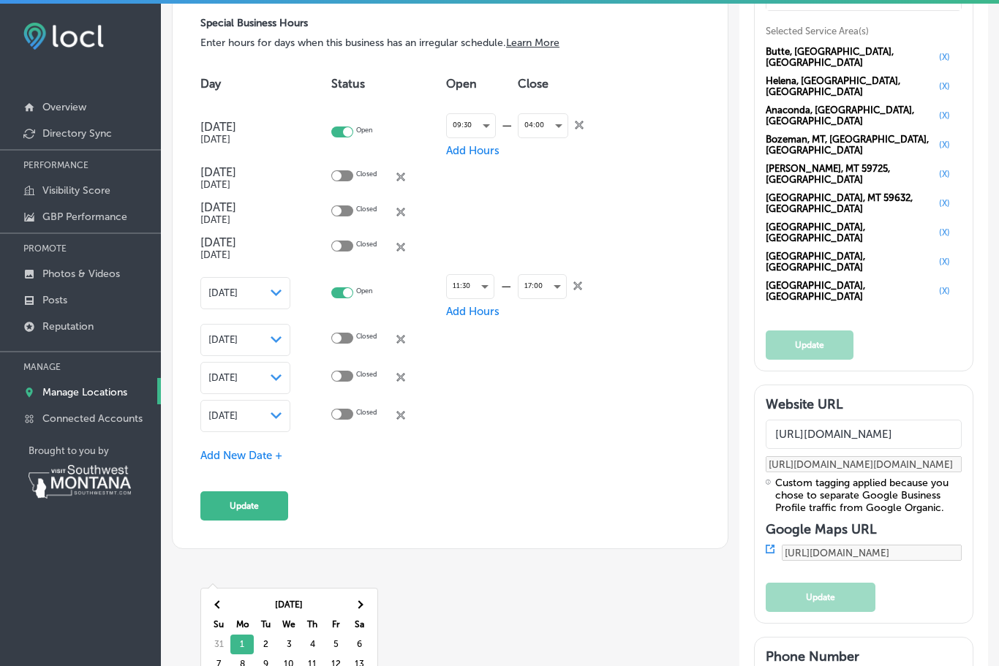
scroll to position [1457, 0]
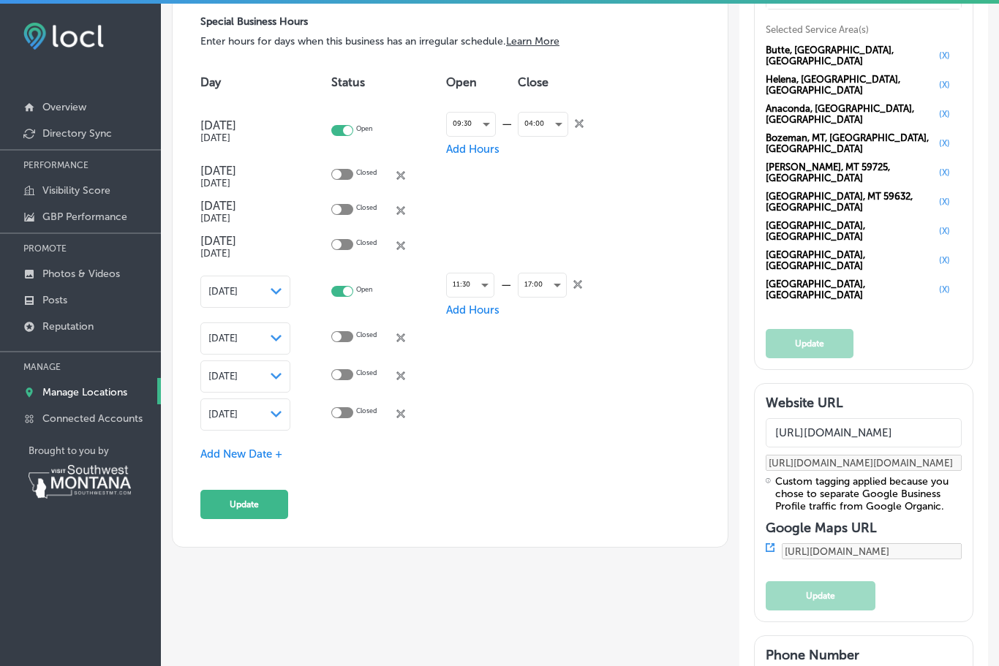
click at [402, 418] on icon "close Created with Sketch." at bounding box center [400, 414] width 9 height 9
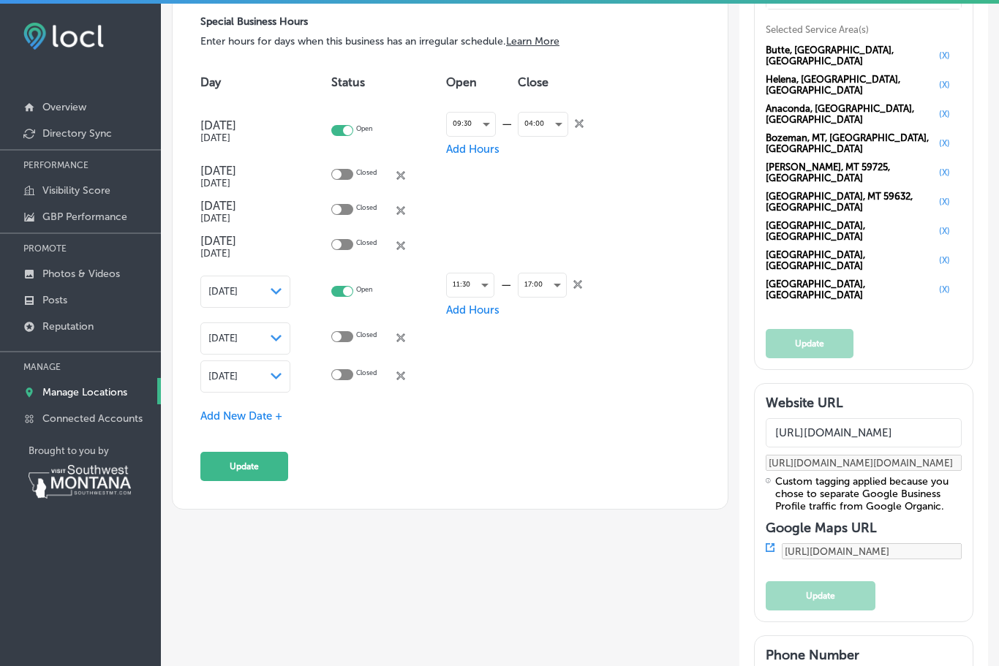
click at [263, 423] on span "Add New Date +" at bounding box center [241, 416] width 82 height 13
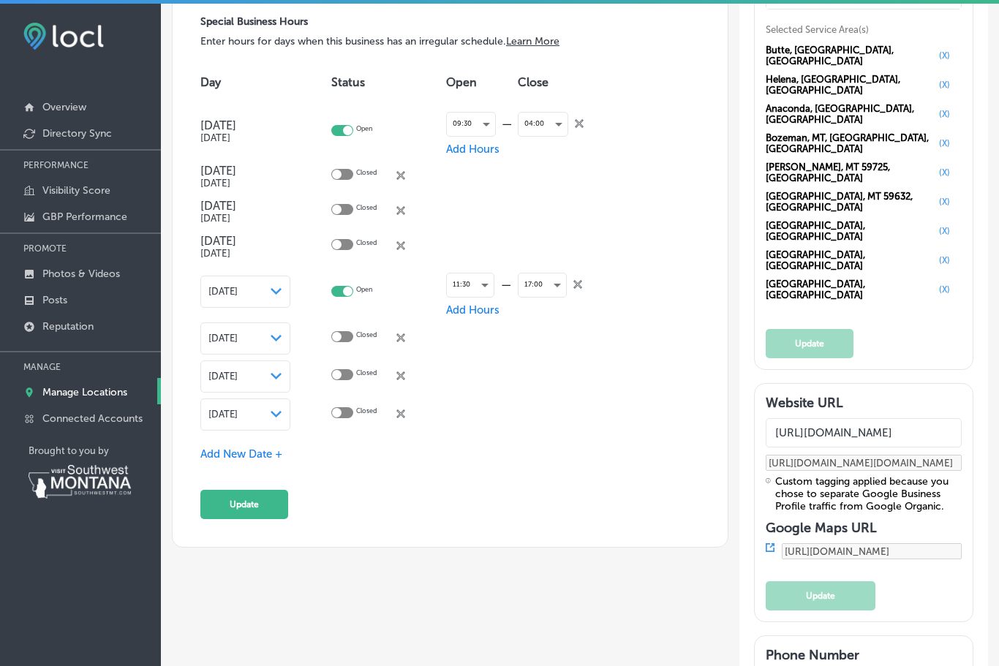
click at [281, 418] on icon "Path Created with Sketch." at bounding box center [276, 414] width 11 height 7
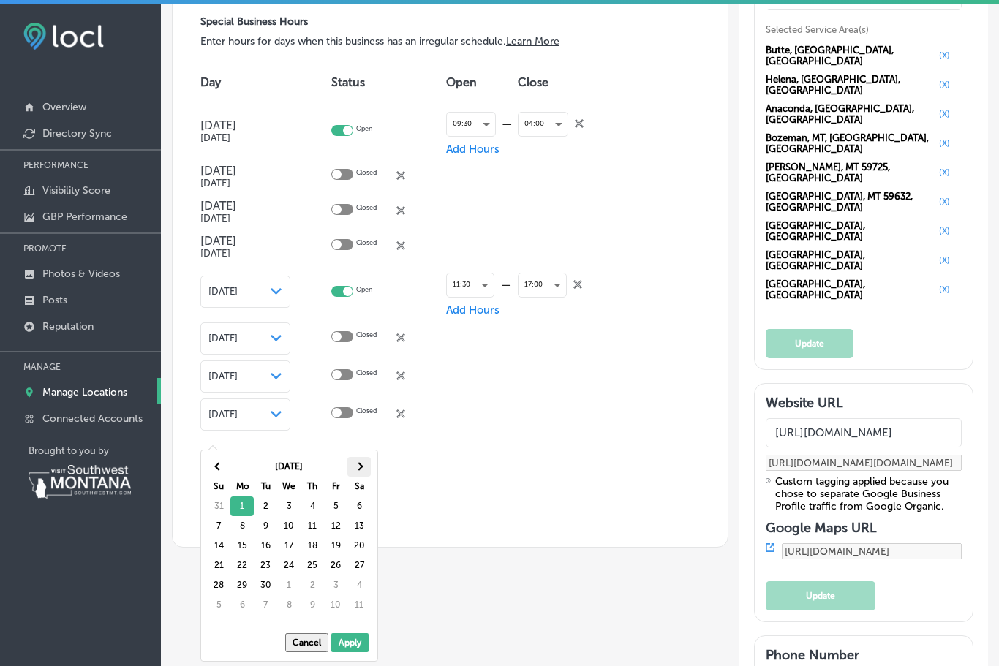
click at [361, 466] on span at bounding box center [359, 467] width 8 height 8
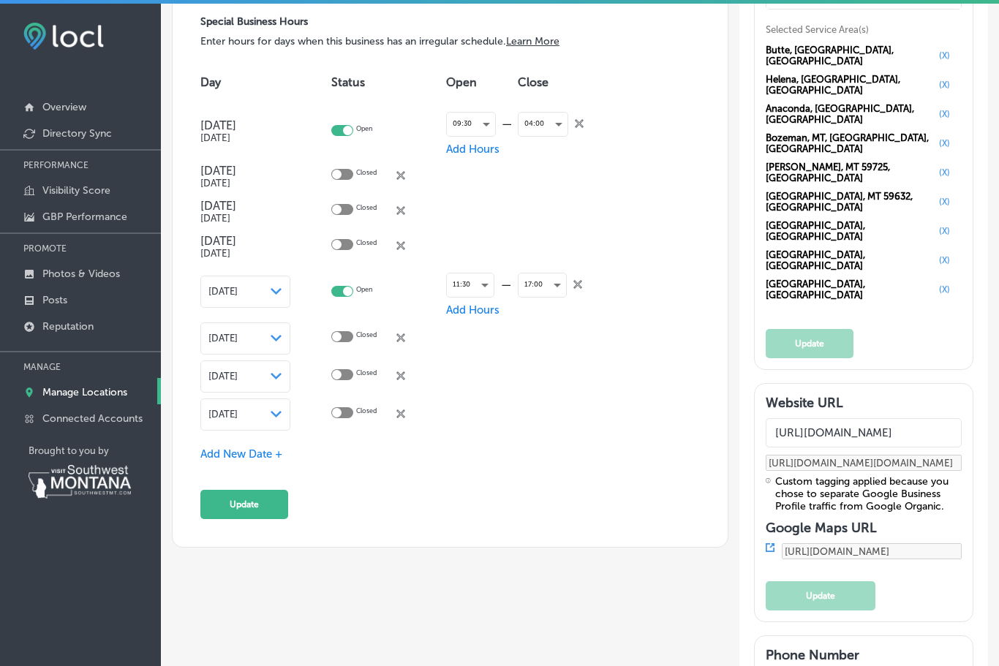
click at [345, 418] on div at bounding box center [342, 412] width 22 height 11
checkbox input "true"
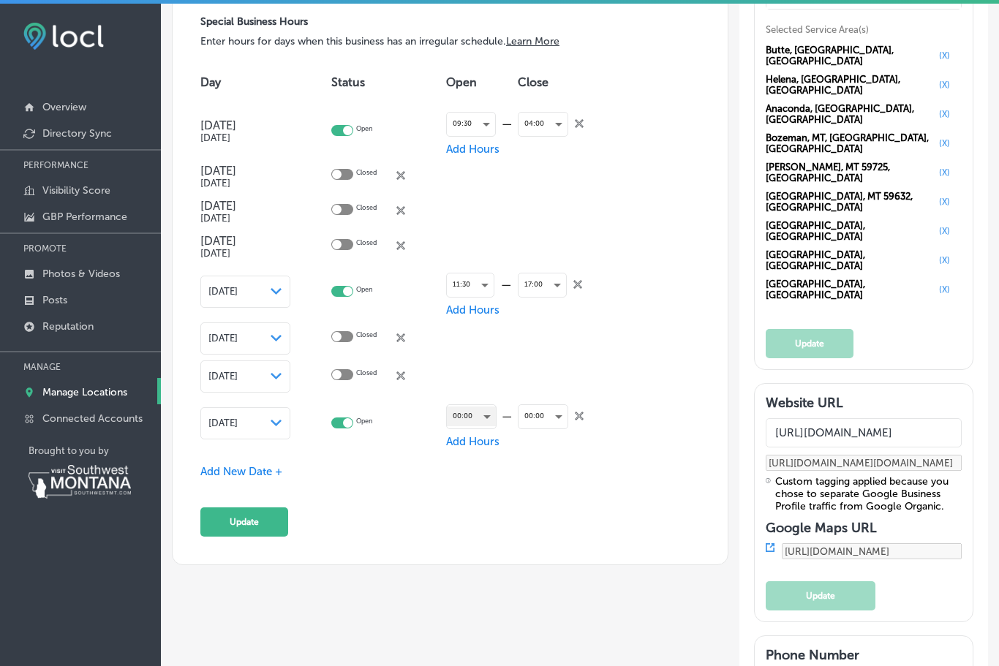
click at [488, 426] on div "00:00" at bounding box center [471, 417] width 49 height 20
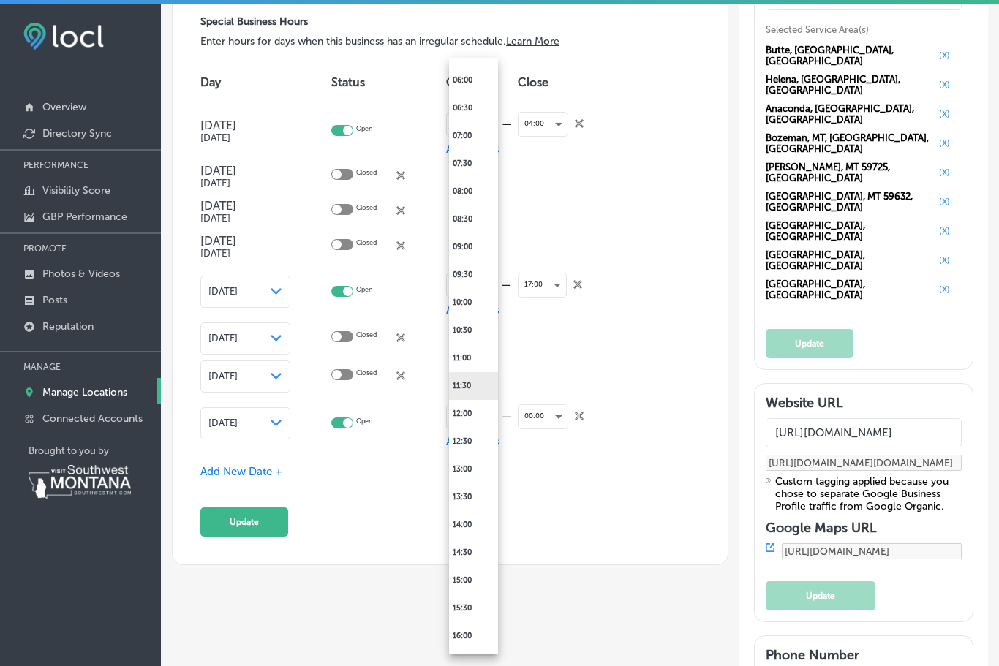
scroll to position [355, 0]
click at [468, 385] on li "11:30" at bounding box center [473, 385] width 49 height 28
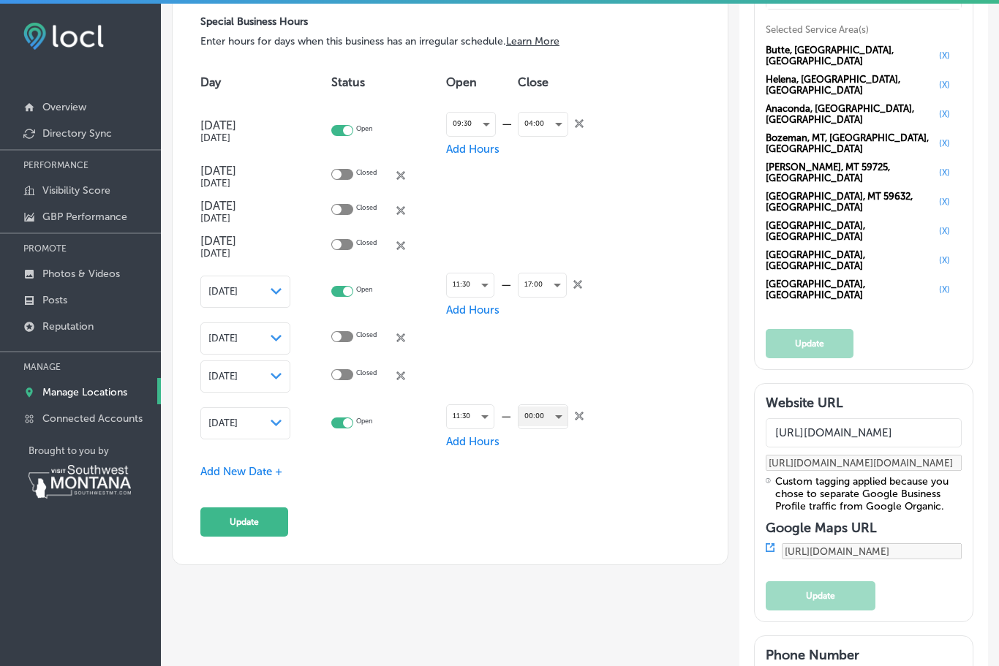
click at [558, 426] on div "00:00" at bounding box center [543, 417] width 49 height 20
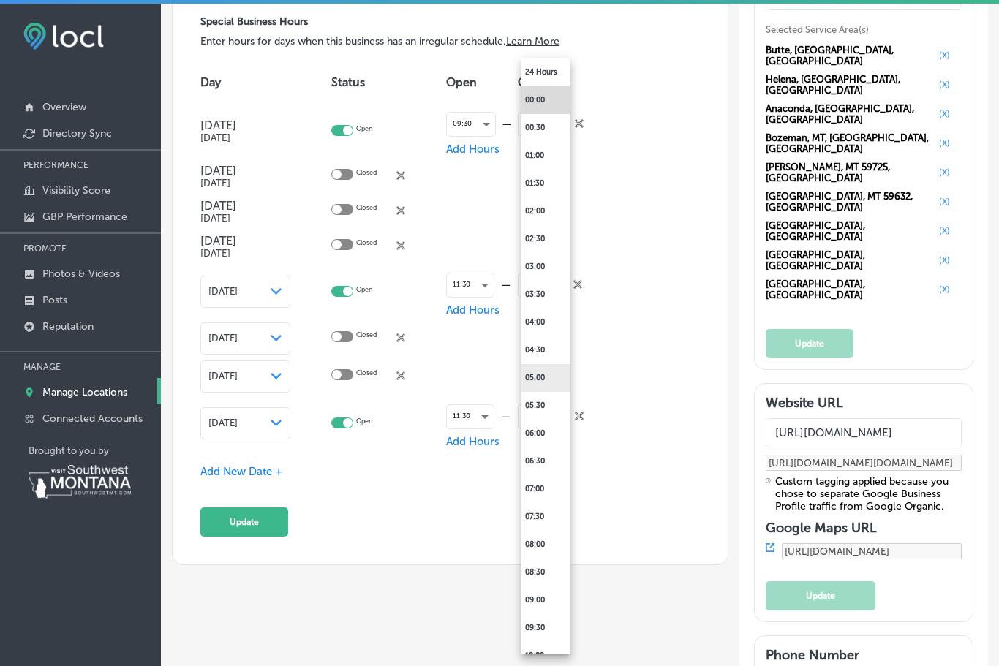
click at [544, 383] on li "05:00" at bounding box center [546, 378] width 49 height 28
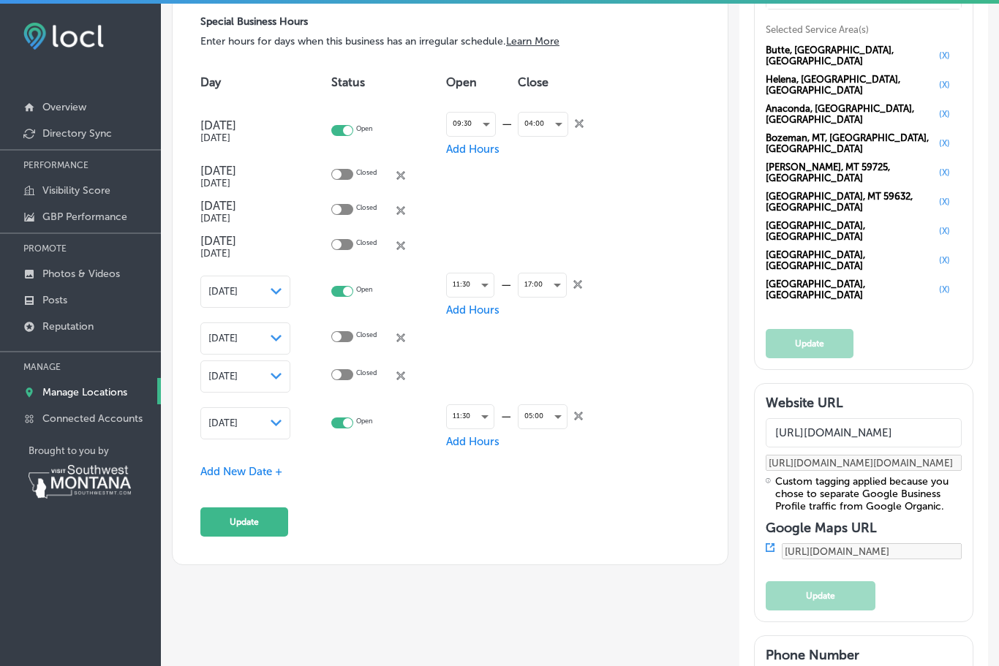
click at [263, 478] on span "Add New Date +" at bounding box center [241, 471] width 82 height 13
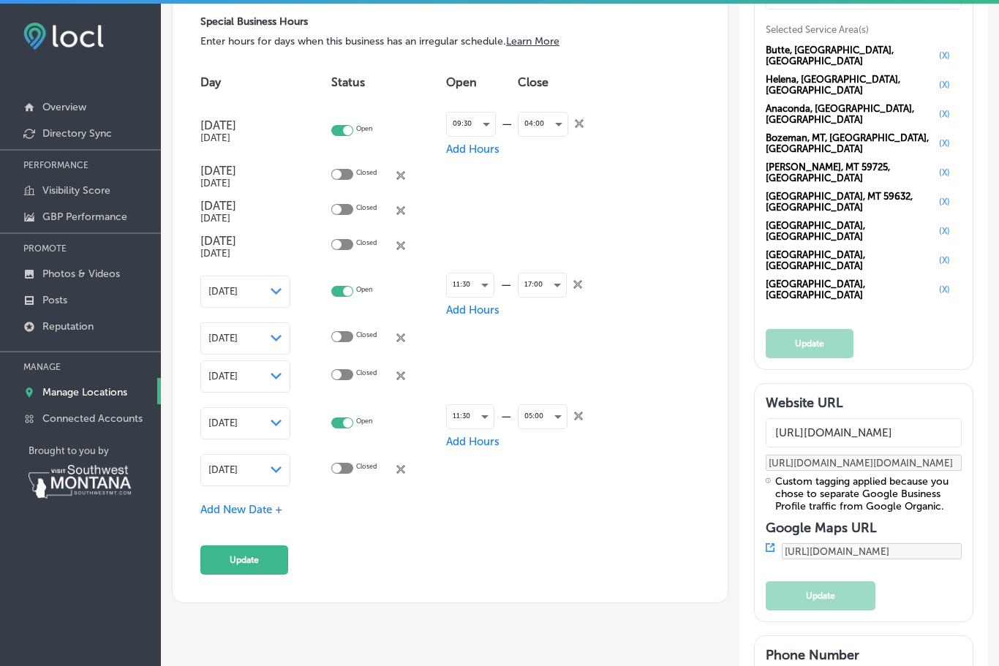
click at [279, 473] on polygon at bounding box center [276, 470] width 11 height 7
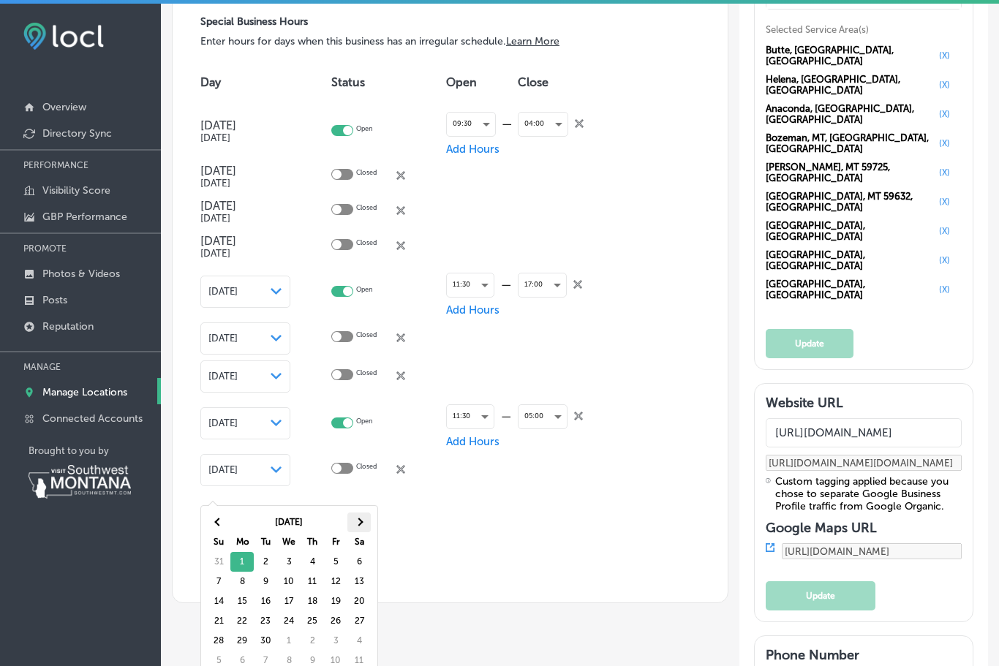
click at [362, 524] on th at bounding box center [358, 523] width 23 height 20
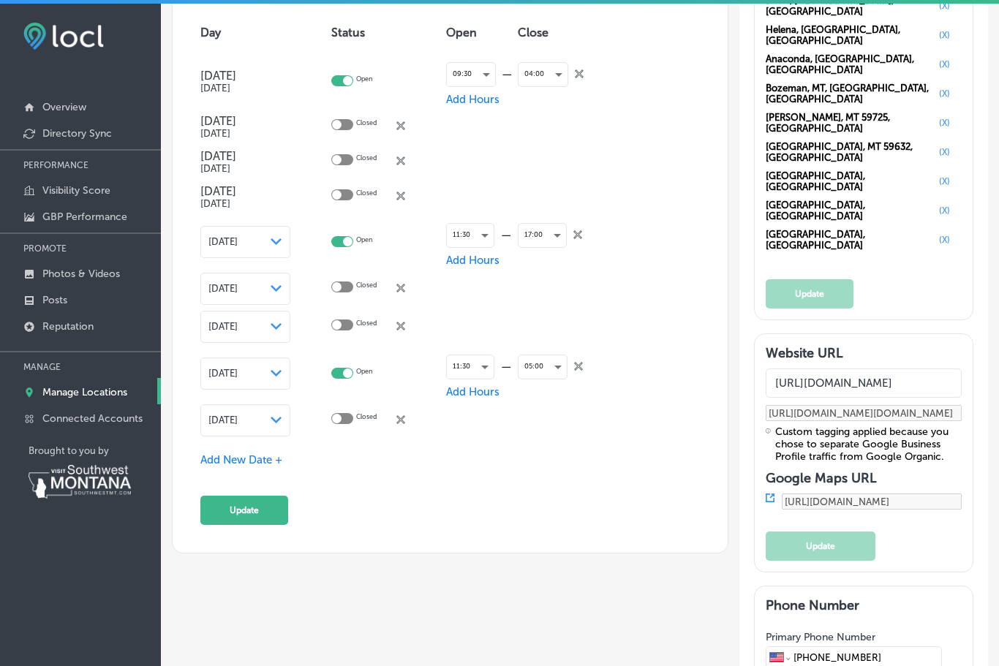
scroll to position [1504, 0]
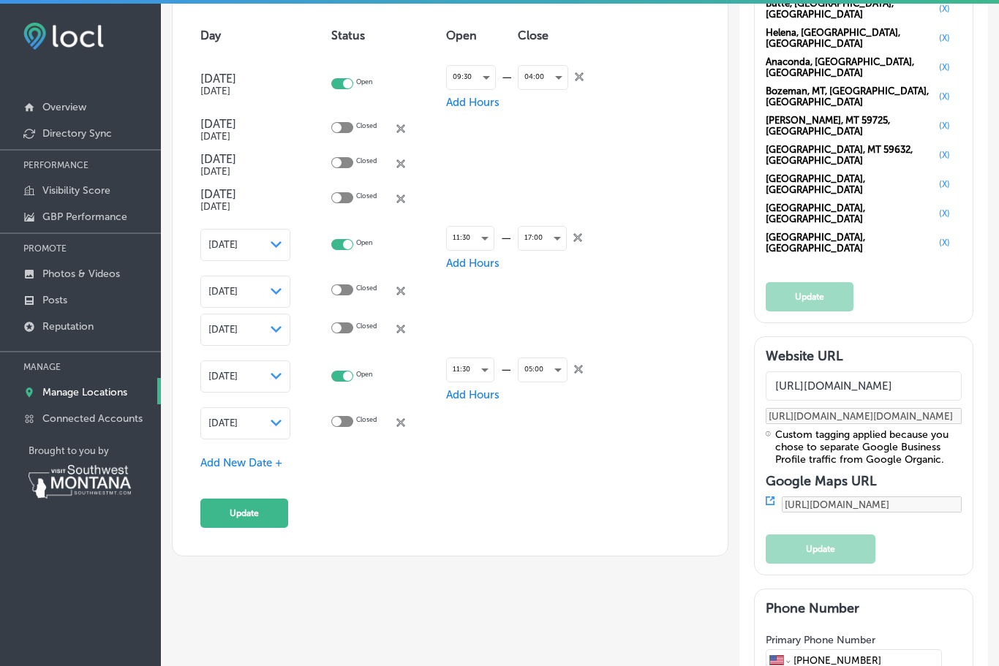
click at [282, 429] on div "Path Created with Sketch." at bounding box center [277, 424] width 12 height 12
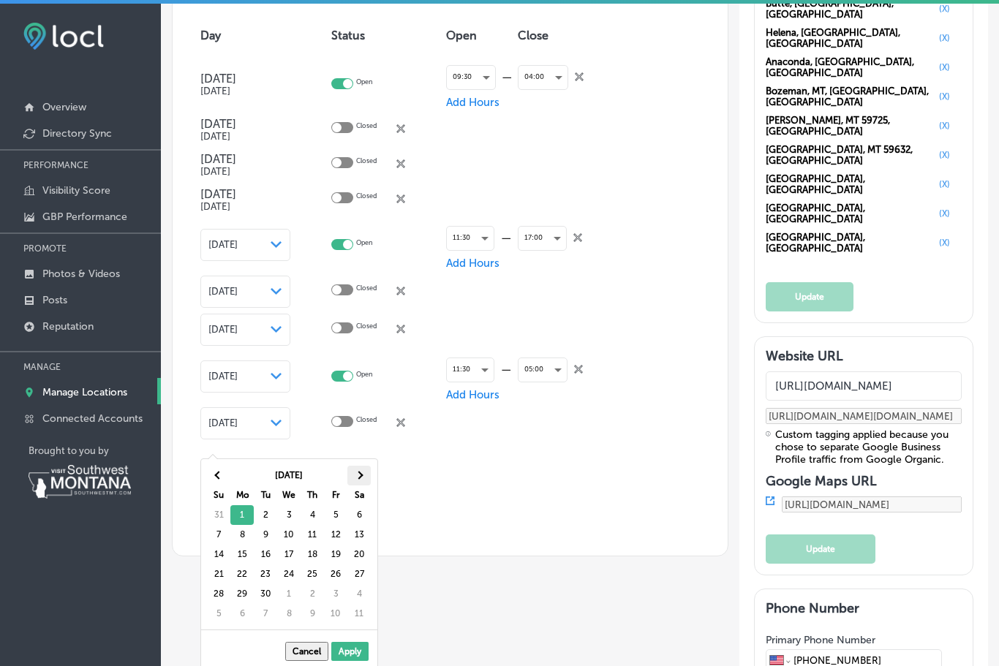
click at [361, 475] on span at bounding box center [359, 476] width 8 height 8
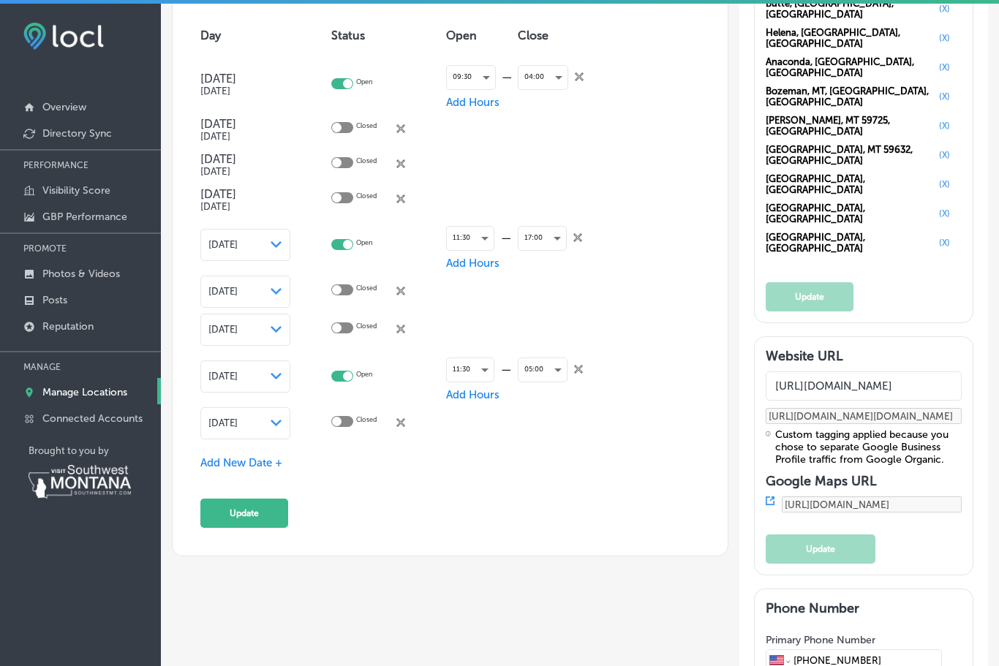
click at [345, 427] on div at bounding box center [342, 421] width 22 height 11
checkbox input "true"
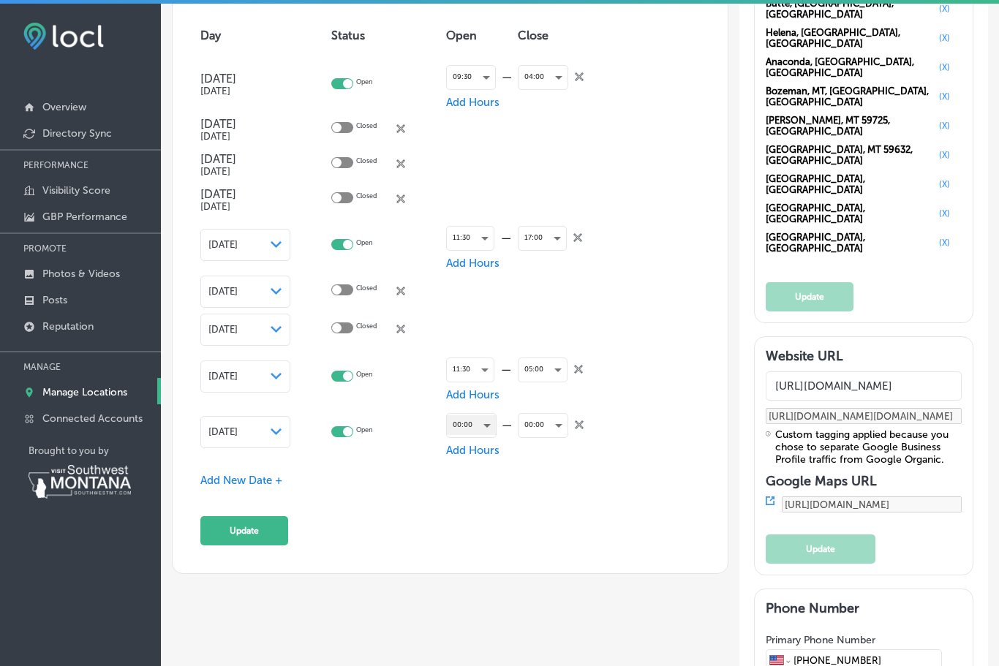
click at [488, 435] on div "00:00" at bounding box center [471, 425] width 49 height 20
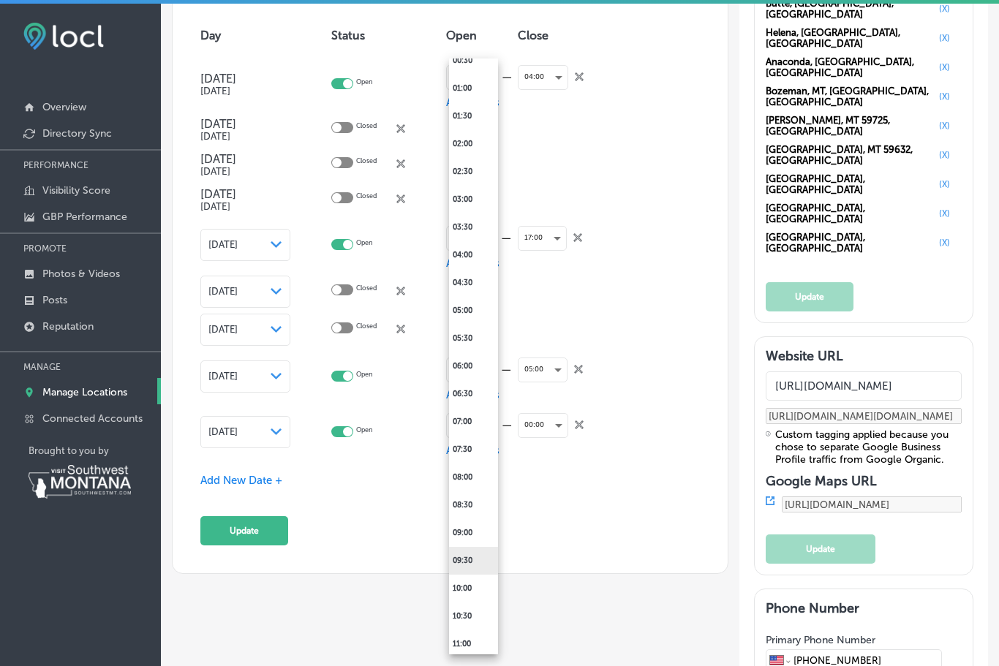
scroll to position [78, 0]
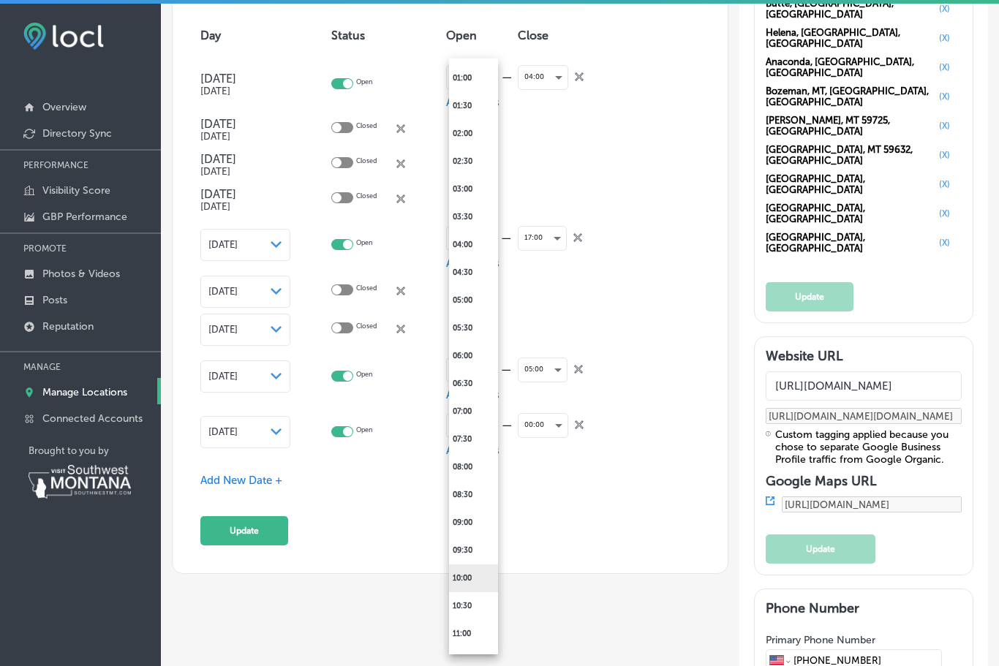
click at [471, 576] on li "10:00" at bounding box center [473, 579] width 49 height 28
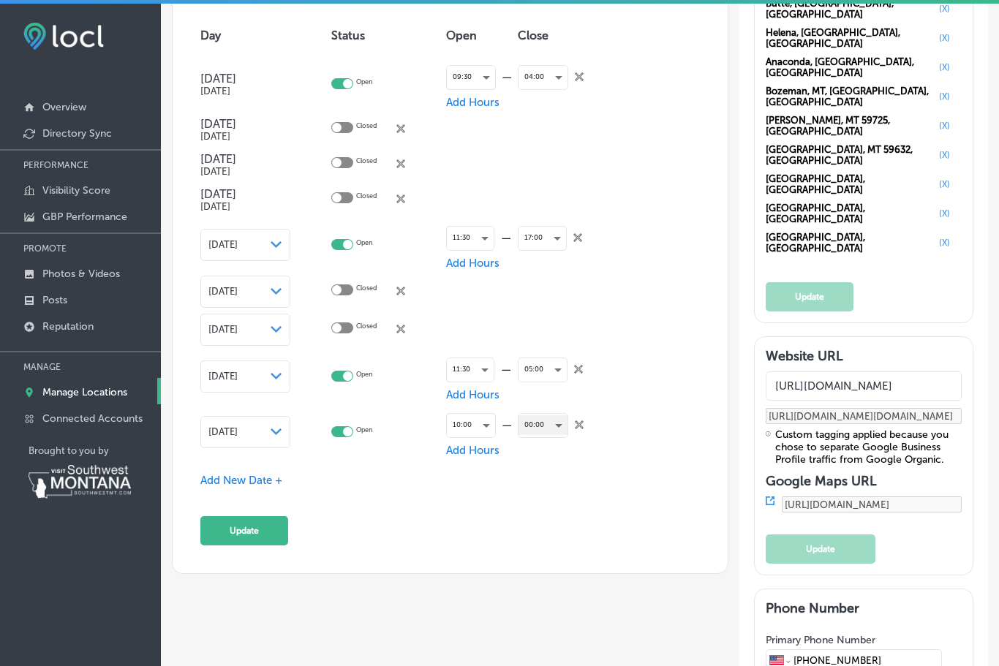
click at [560, 435] on div "00:00" at bounding box center [543, 425] width 49 height 20
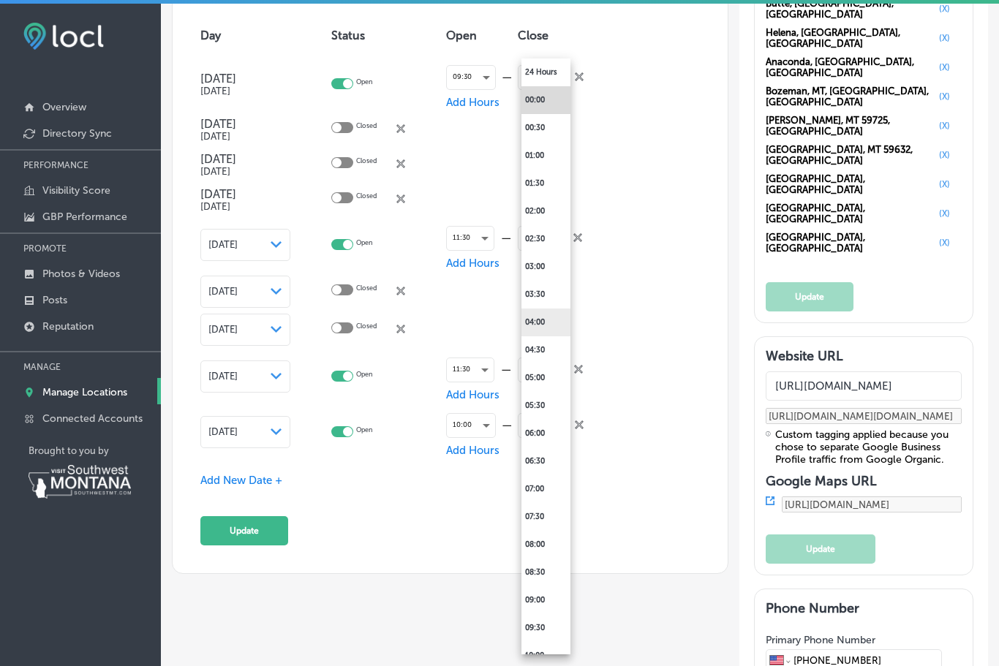
click at [538, 325] on li "04:00" at bounding box center [546, 323] width 49 height 28
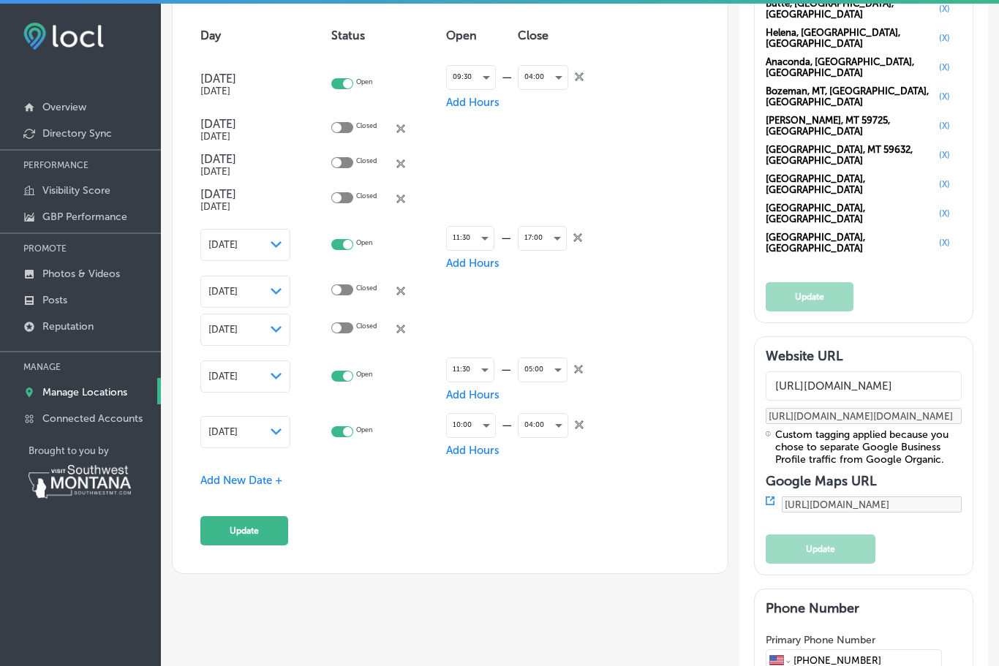
click at [263, 487] on span "Add New Date +" at bounding box center [241, 480] width 82 height 13
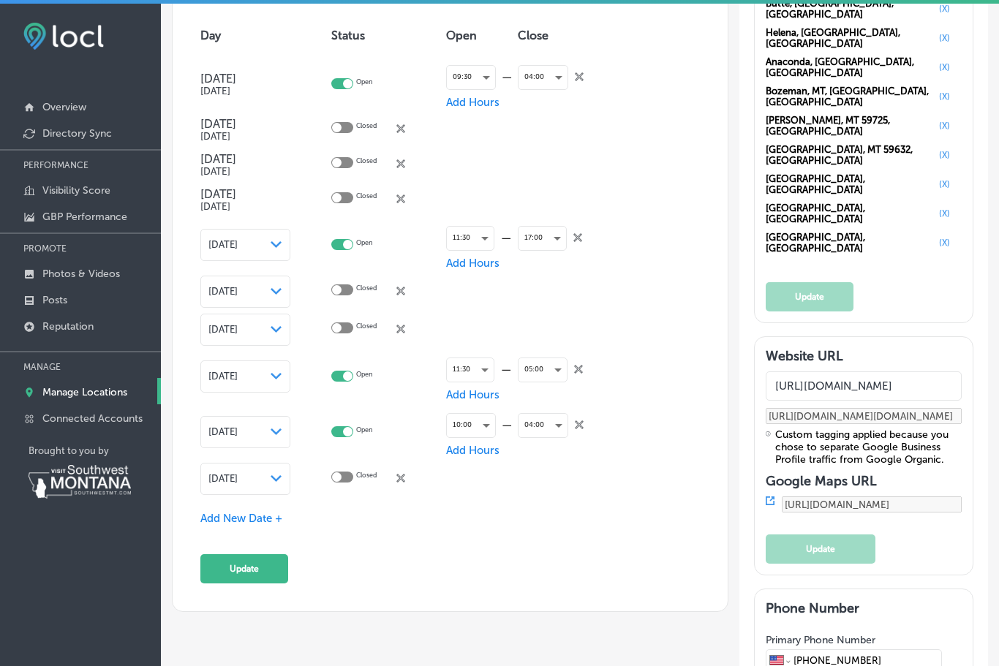
click at [279, 482] on icon "Path Created with Sketch." at bounding box center [276, 478] width 11 height 7
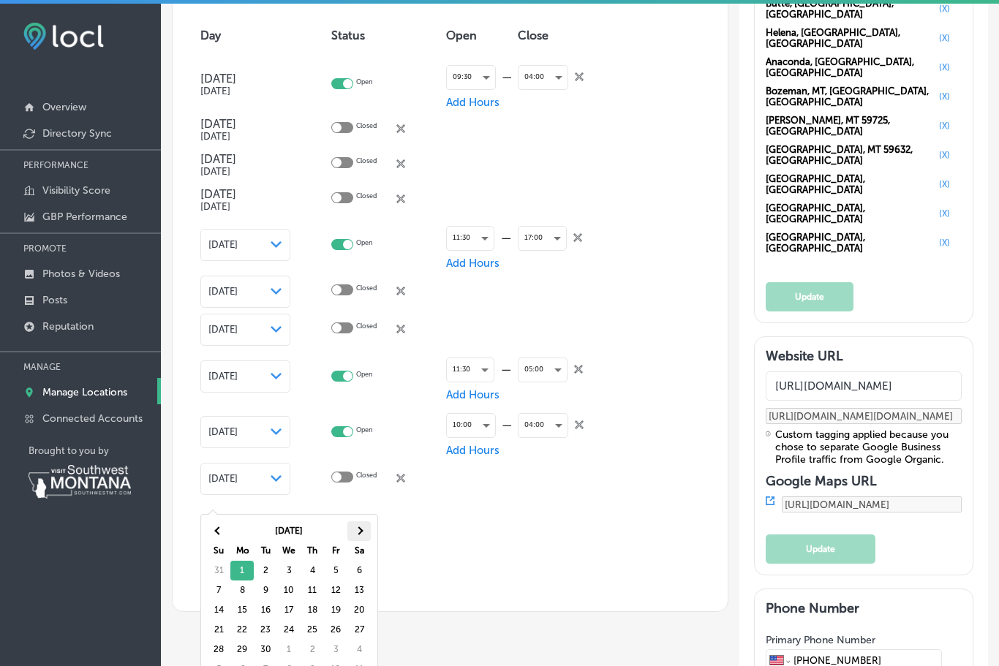
click at [359, 530] on span at bounding box center [359, 531] width 8 height 8
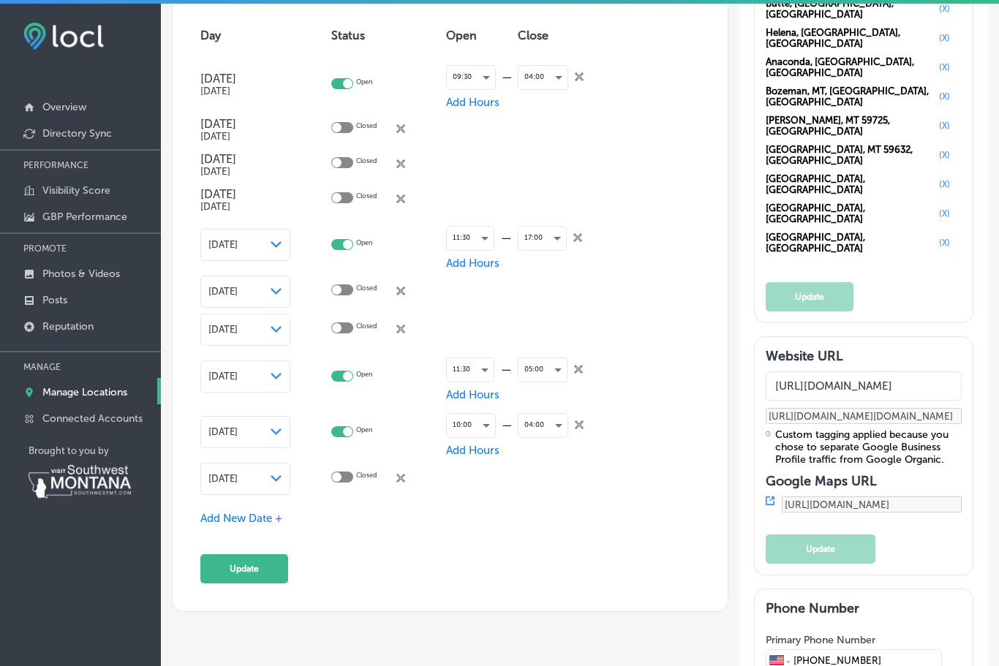
click at [260, 525] on span "Add New Date +" at bounding box center [241, 518] width 82 height 13
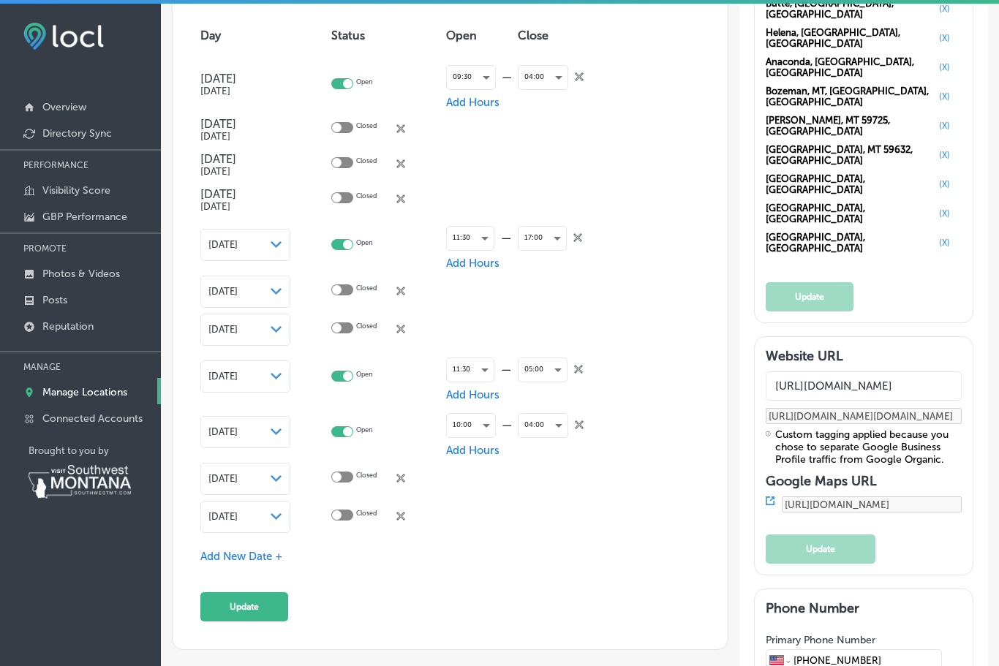
click at [277, 520] on icon "Path Created with Sketch." at bounding box center [276, 516] width 11 height 7
click at [355, 570] on th at bounding box center [358, 570] width 23 height 20
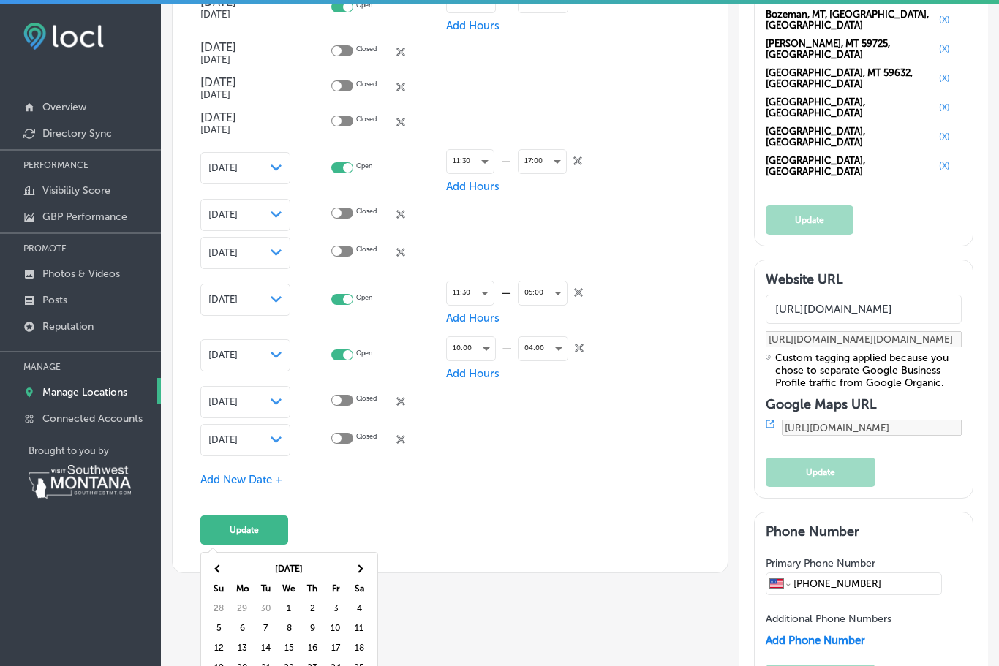
scroll to position [1581, 0]
click at [280, 443] on icon "Path Created with Sketch." at bounding box center [276, 439] width 11 height 7
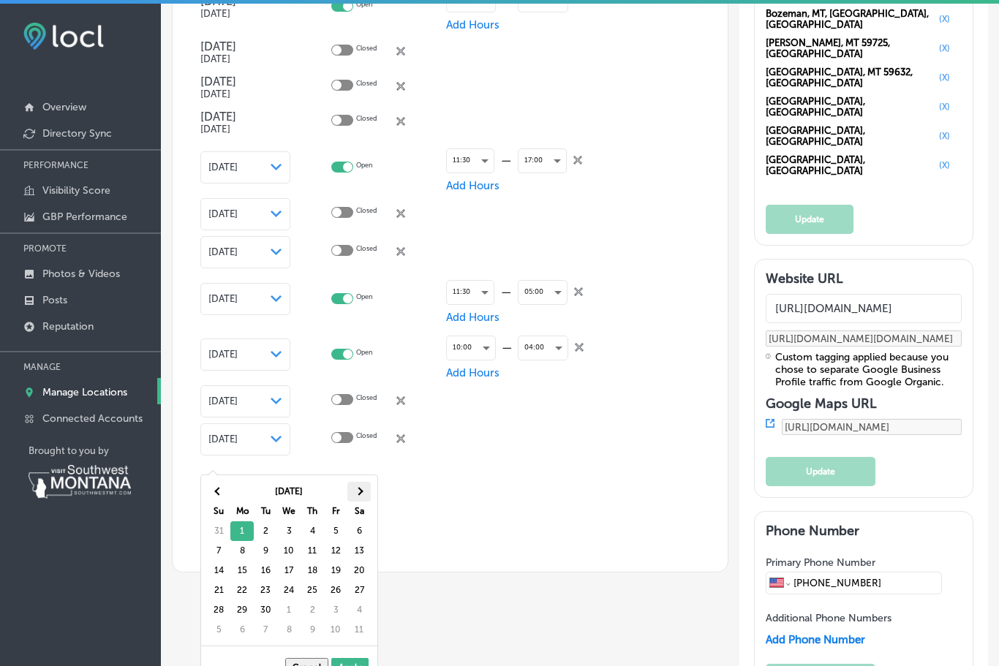
click at [361, 492] on span at bounding box center [359, 492] width 8 height 8
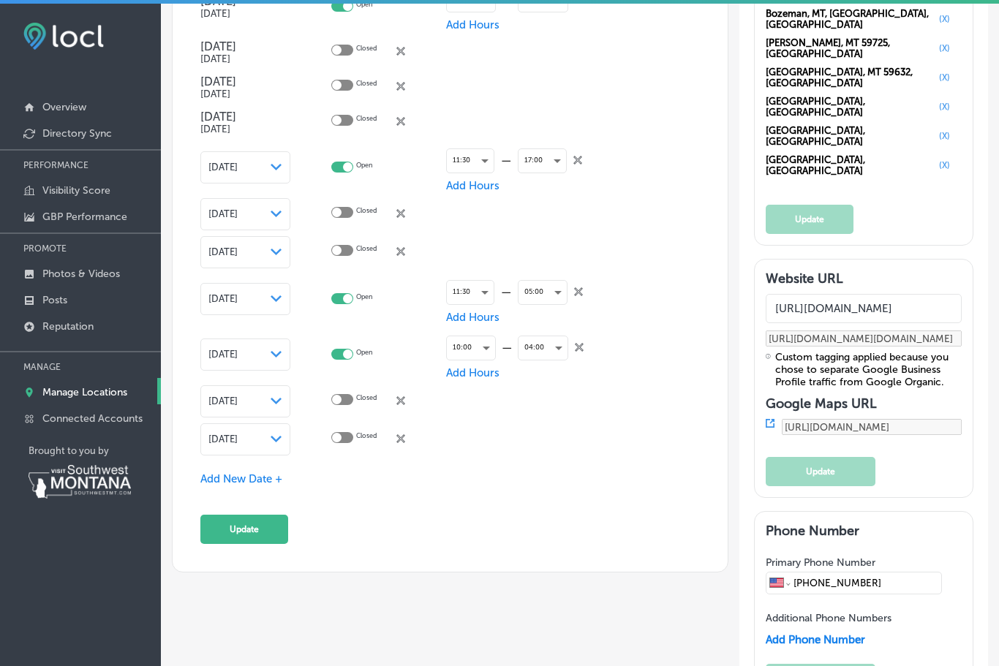
click at [270, 486] on span "Add New Date +" at bounding box center [241, 479] width 82 height 13
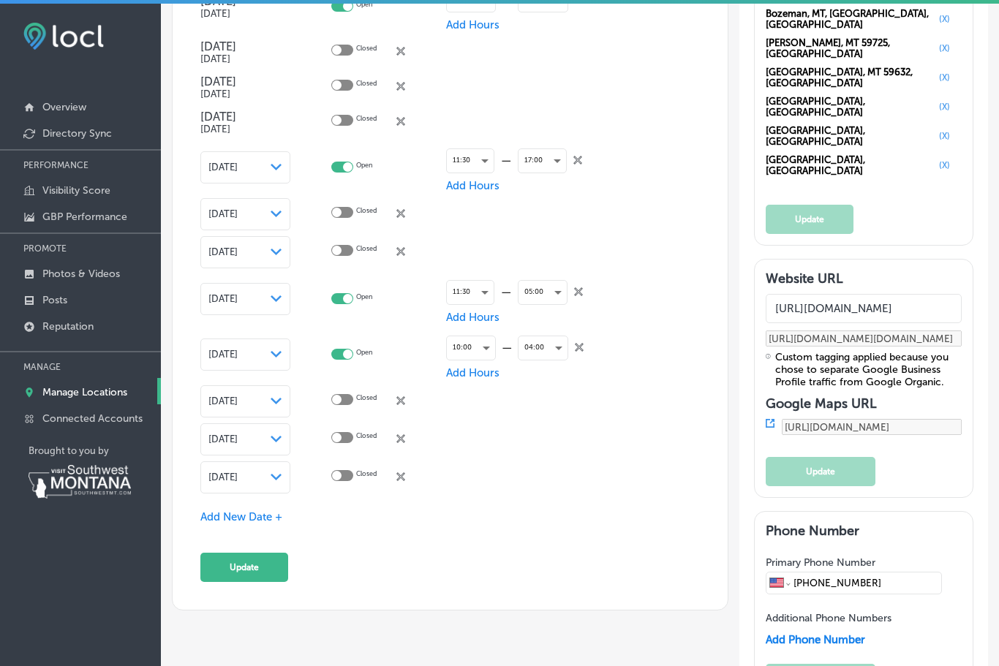
click at [281, 481] on icon "Path Created with Sketch." at bounding box center [276, 477] width 11 height 7
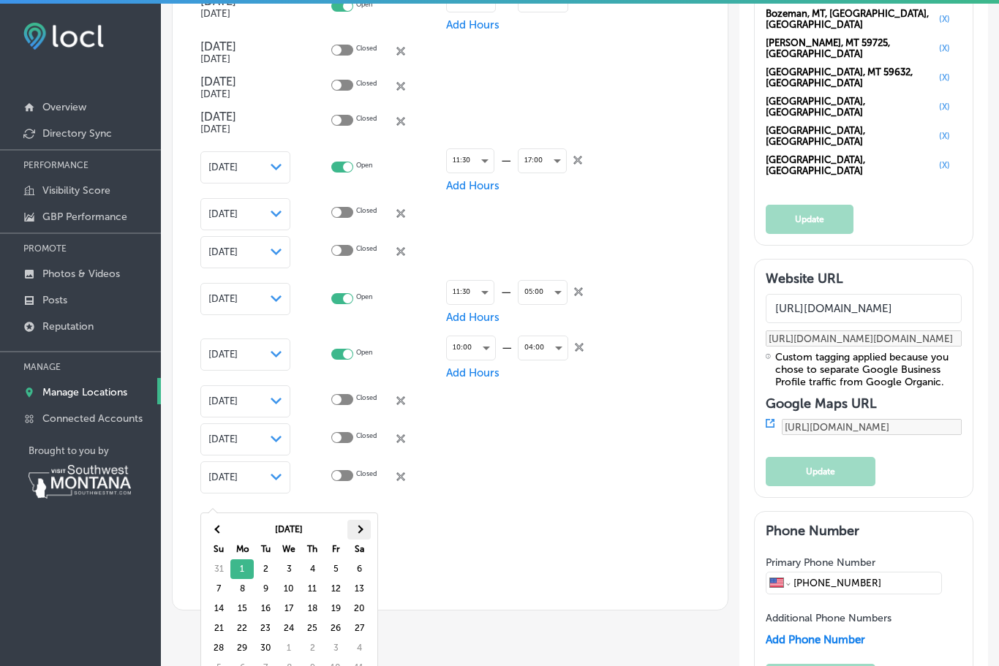
click at [361, 532] on span at bounding box center [359, 530] width 8 height 8
click at [358, 528] on span at bounding box center [359, 530] width 8 height 8
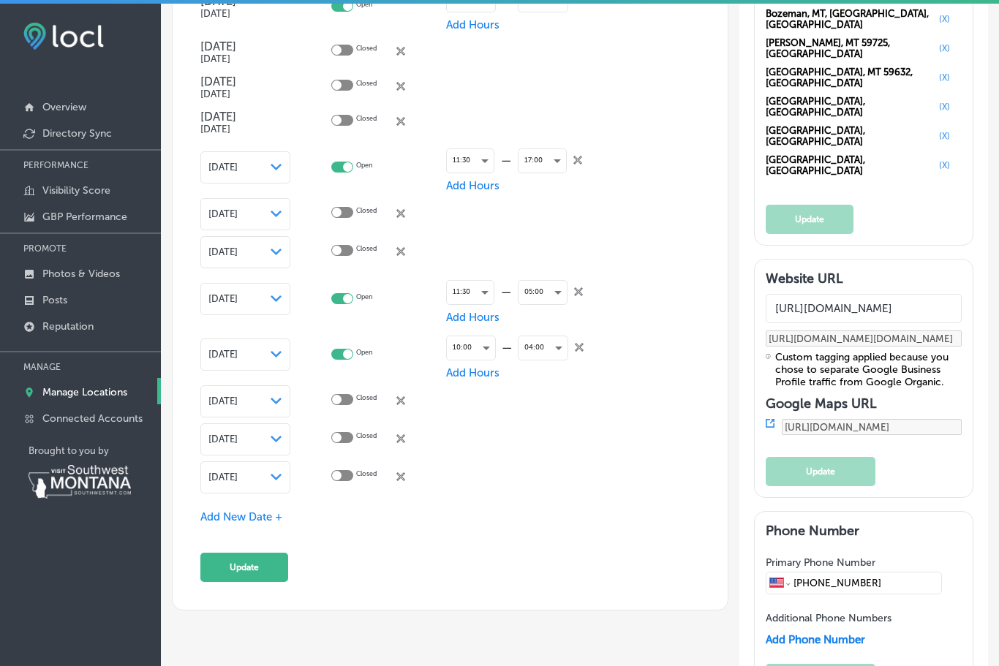
click at [344, 481] on div at bounding box center [342, 475] width 22 height 11
checkbox input "true"
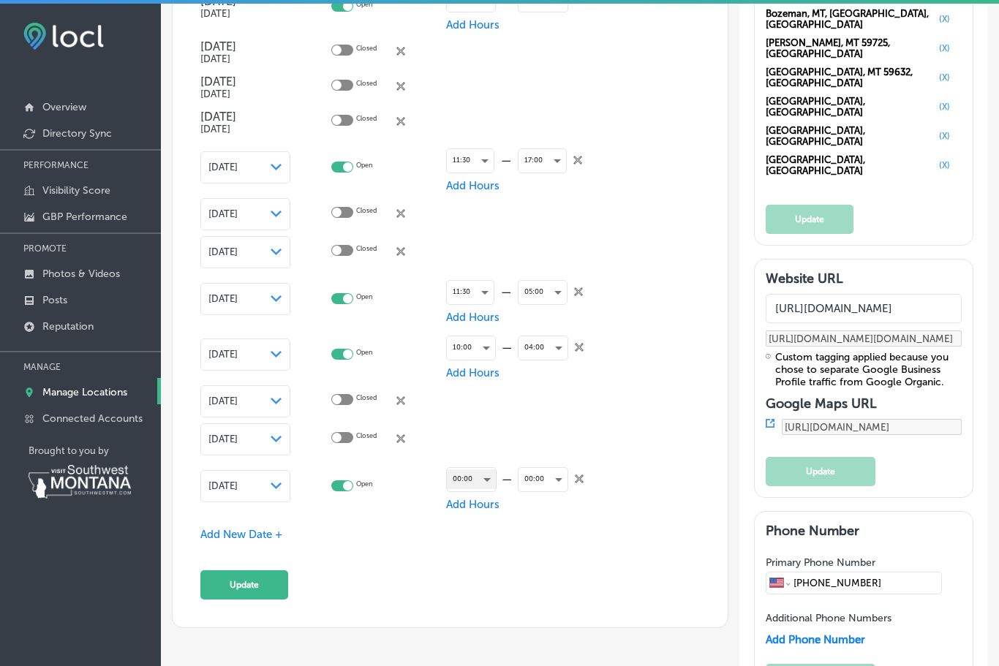
click at [487, 489] on div "00:00" at bounding box center [471, 480] width 49 height 20
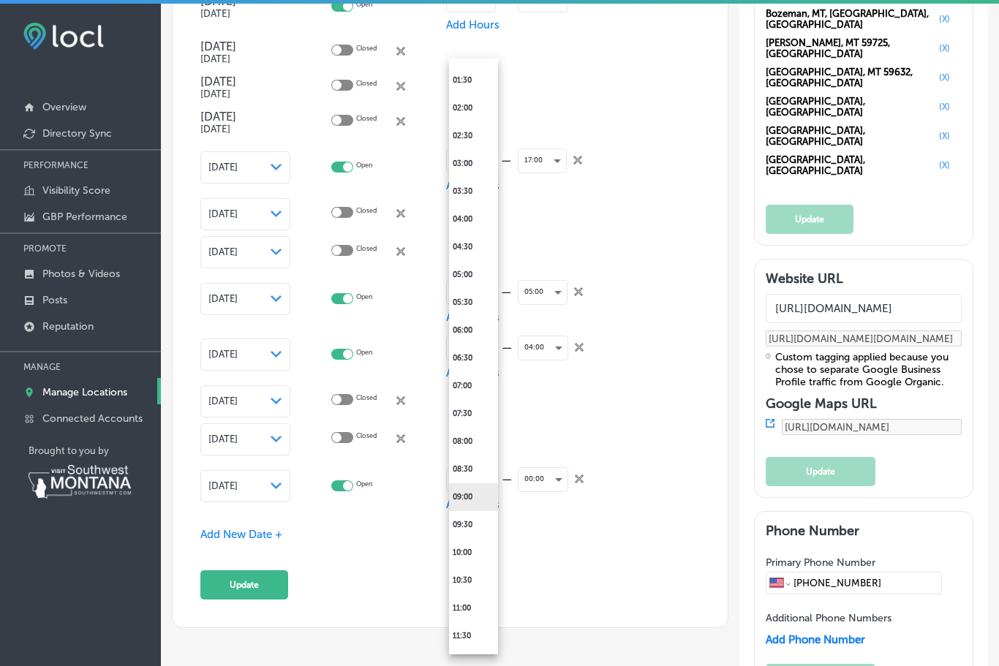
scroll to position [107, 0]
click at [470, 552] on li "10:00" at bounding box center [473, 549] width 49 height 28
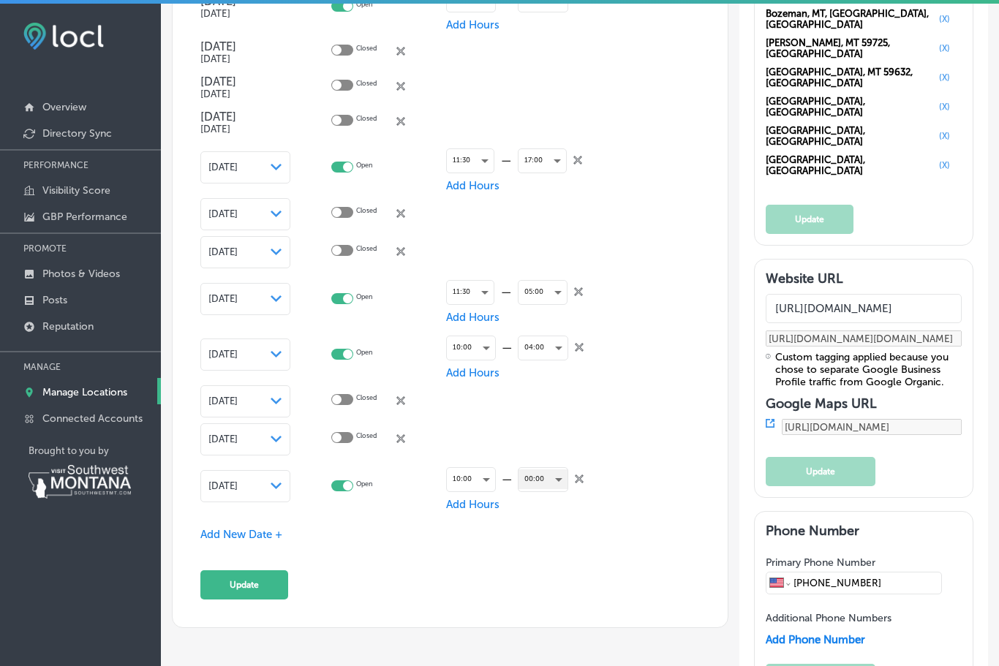
click at [560, 489] on div "00:00" at bounding box center [543, 480] width 49 height 20
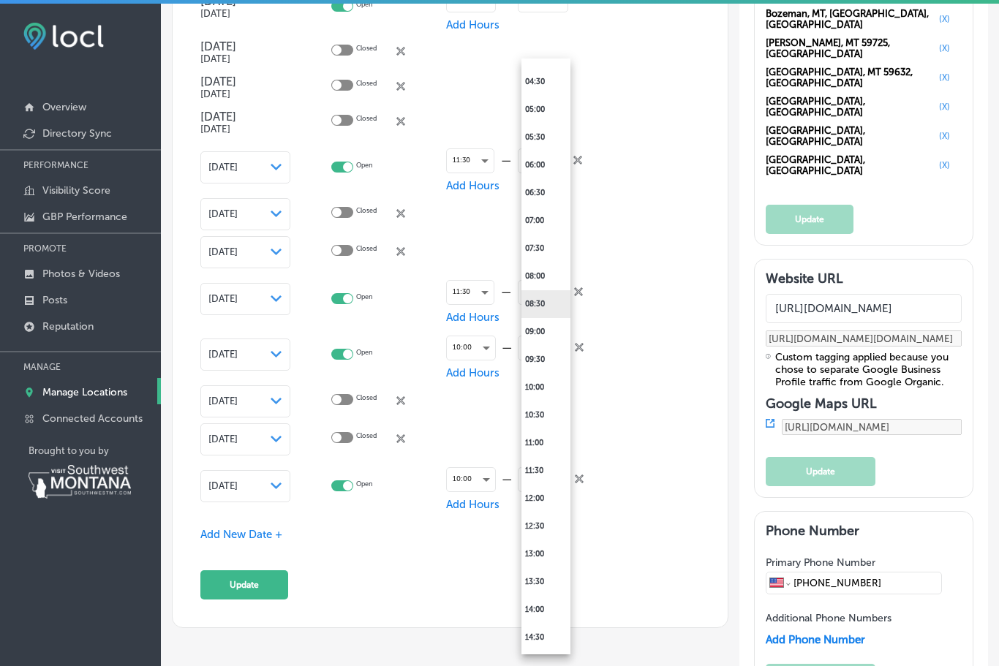
scroll to position [267, 0]
click at [544, 611] on li "14:00" at bounding box center [546, 612] width 49 height 28
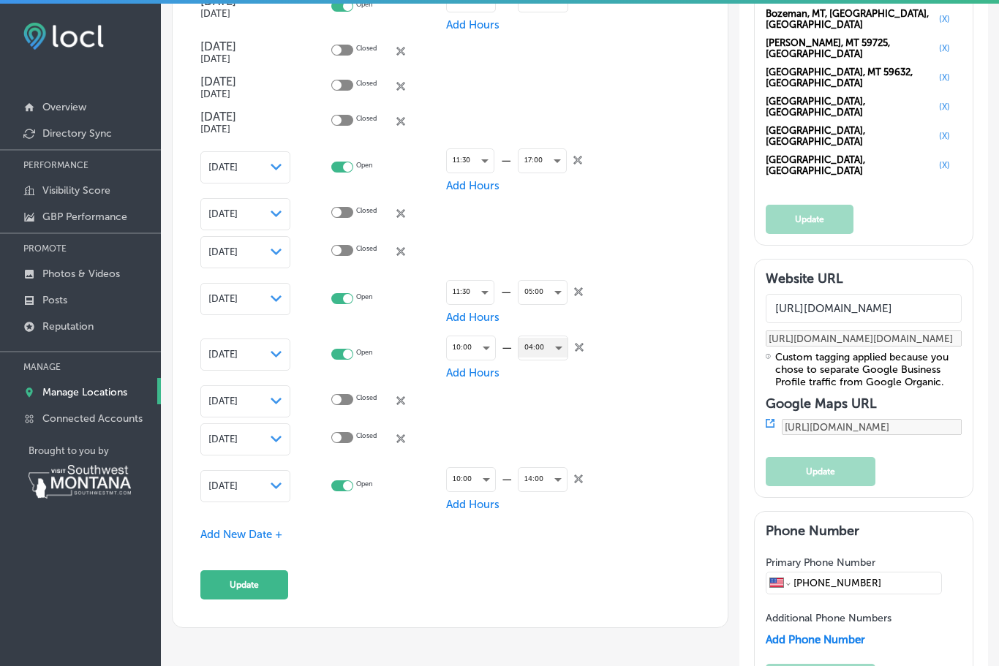
click at [561, 358] on div "04:00" at bounding box center [543, 348] width 49 height 20
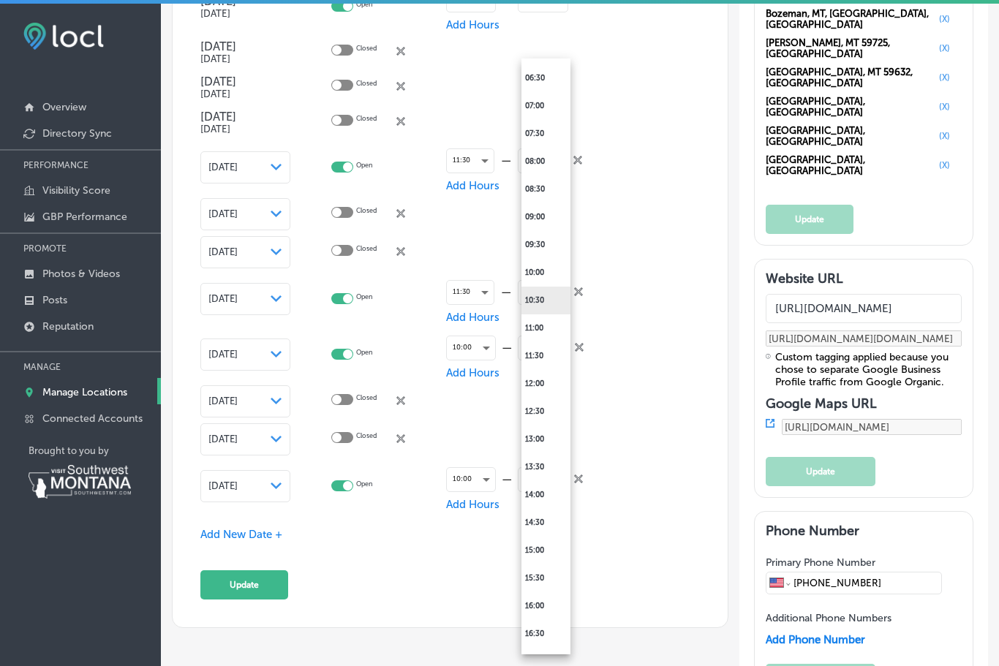
scroll to position [381, 0]
click at [541, 609] on li "16:00" at bounding box center [546, 609] width 49 height 28
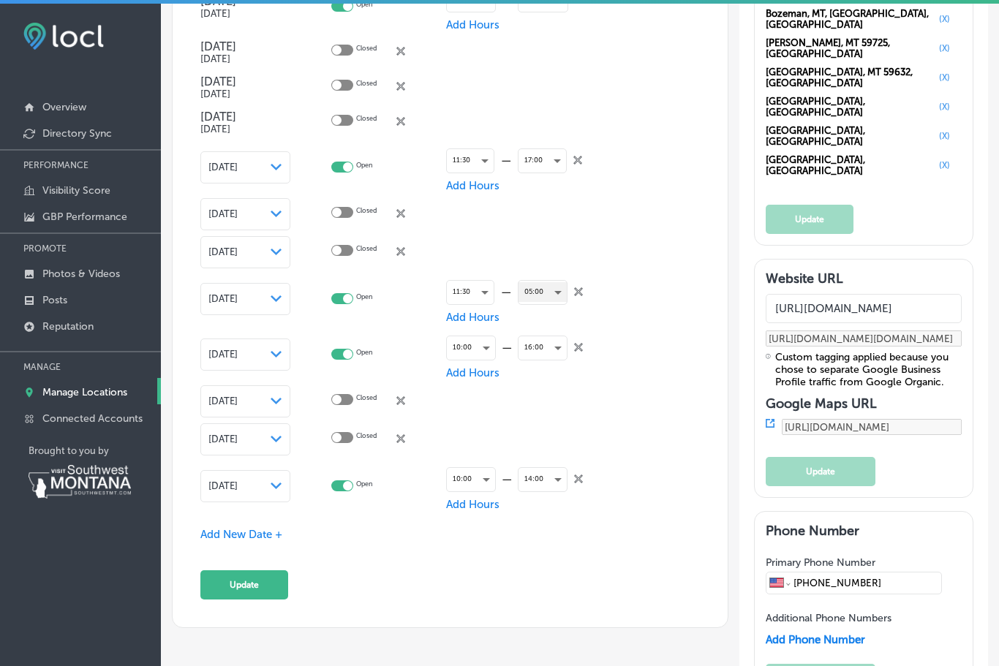
click at [562, 302] on div "05:00" at bounding box center [543, 292] width 48 height 20
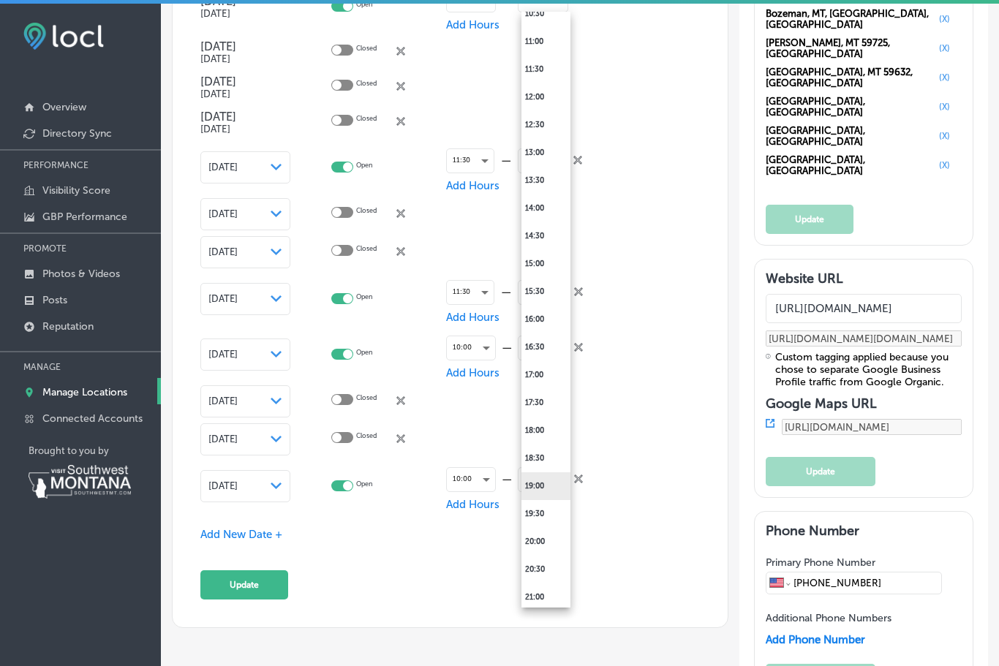
scroll to position [607, 0]
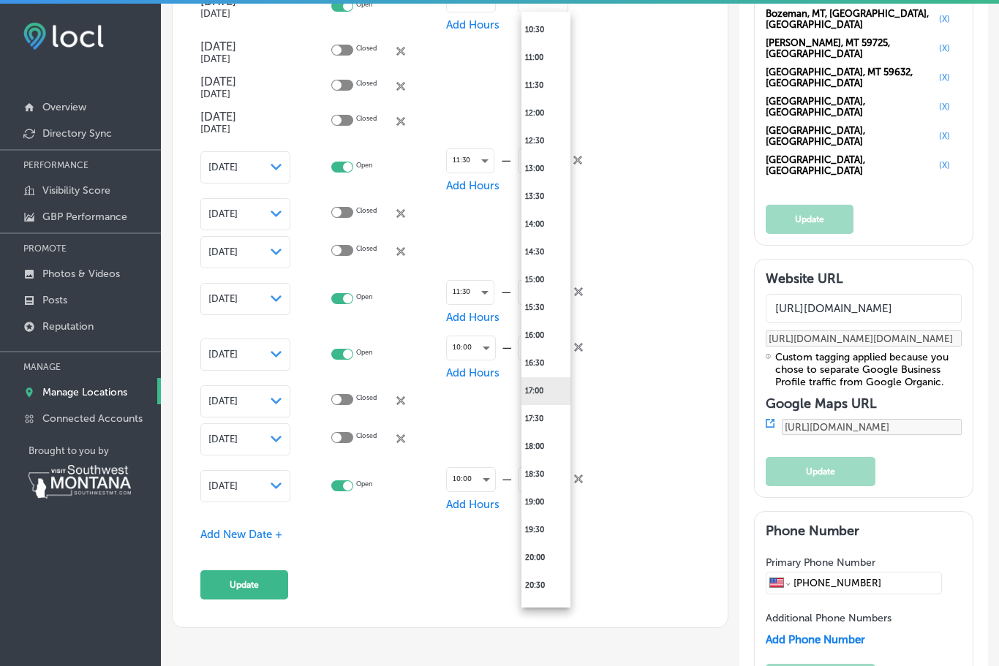
click at [546, 392] on li "17:00" at bounding box center [546, 391] width 49 height 28
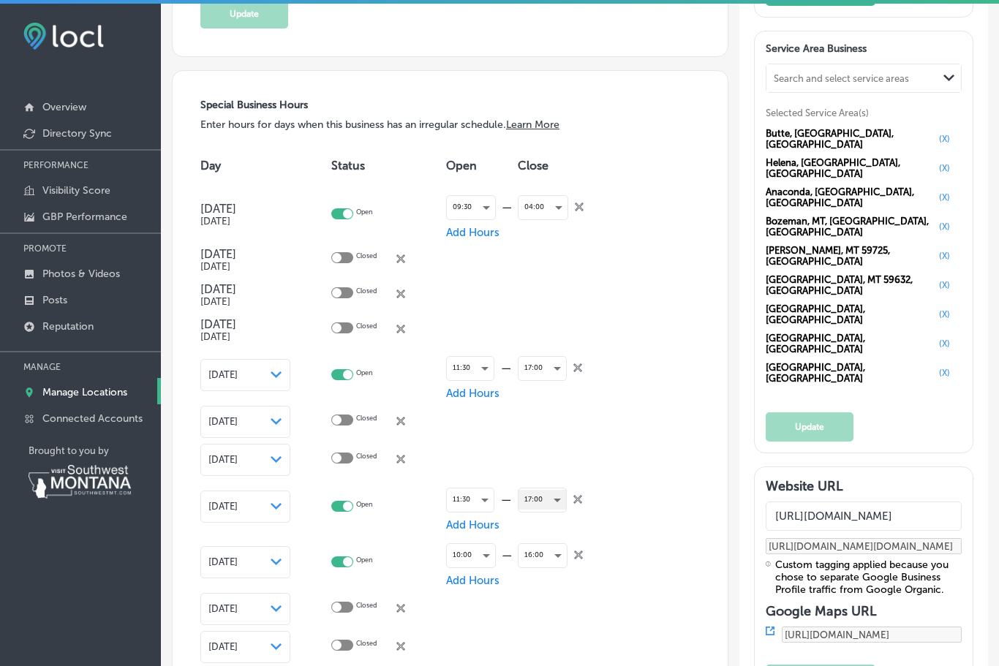
scroll to position [1374, 0]
click at [562, 217] on div "04:00" at bounding box center [543, 207] width 49 height 20
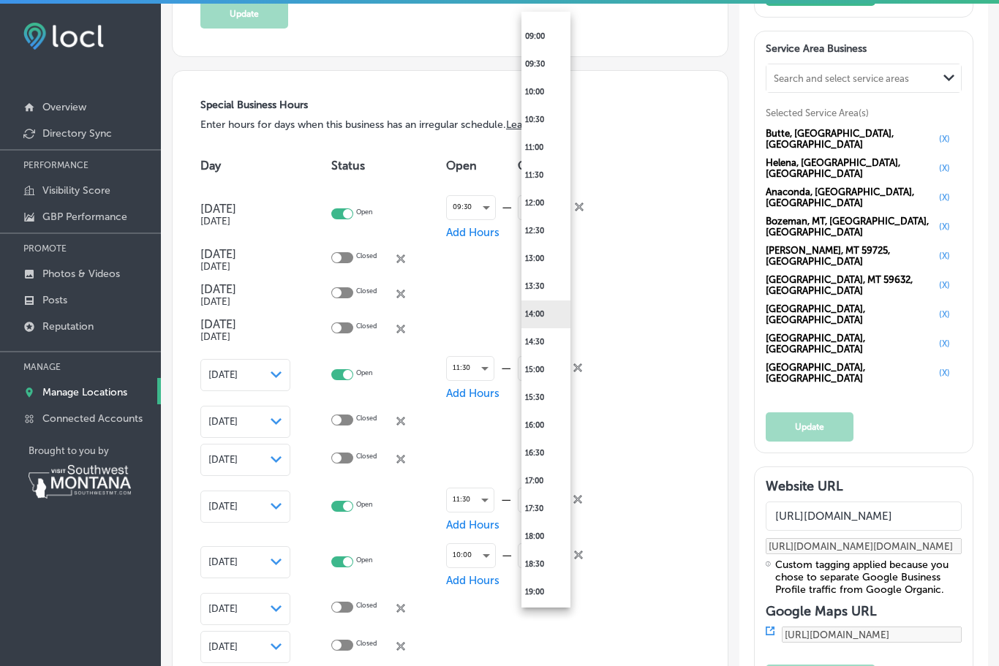
scroll to position [519, 0]
click at [545, 426] on li "16:00" at bounding box center [546, 424] width 49 height 28
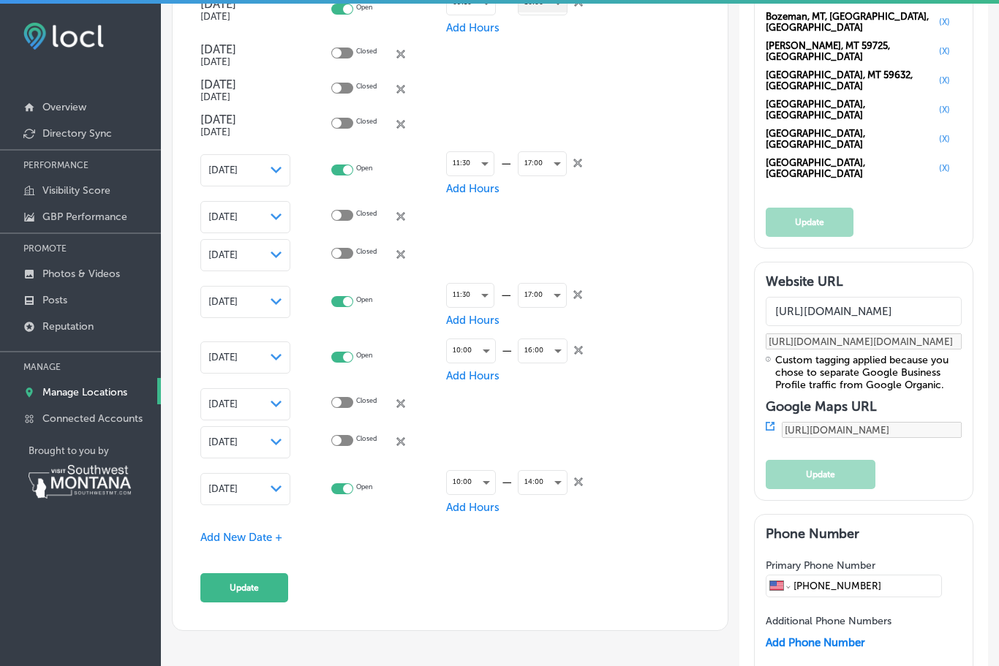
scroll to position [1579, 0]
click at [251, 602] on button "Update" at bounding box center [244, 587] width 88 height 29
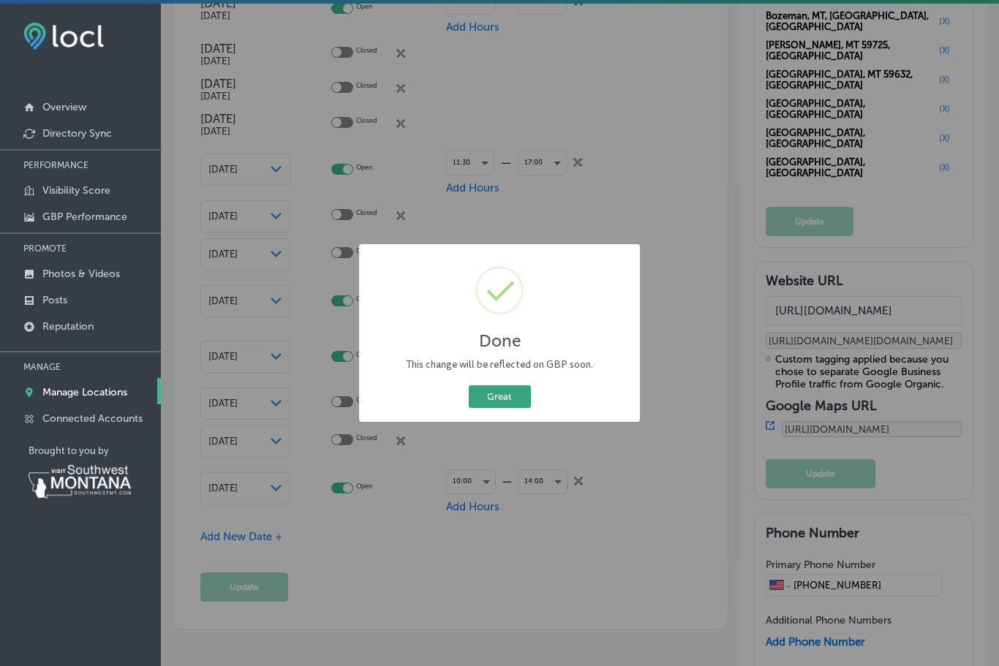
click at [498, 395] on button "Great" at bounding box center [500, 396] width 62 height 23
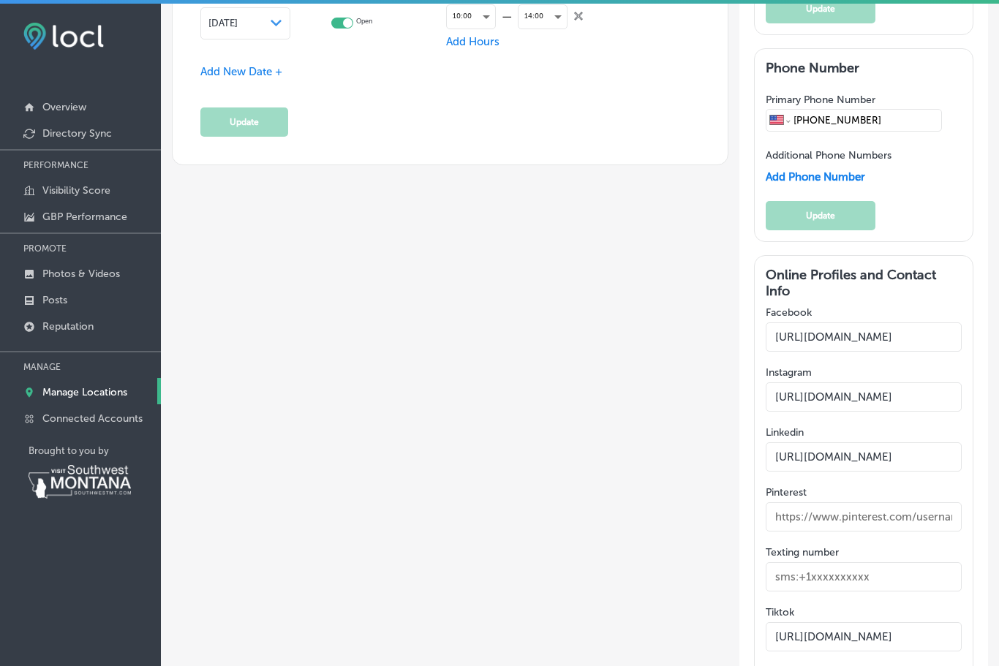
scroll to position [2045, 0]
type input "[URL][DOMAIN_NAME]"
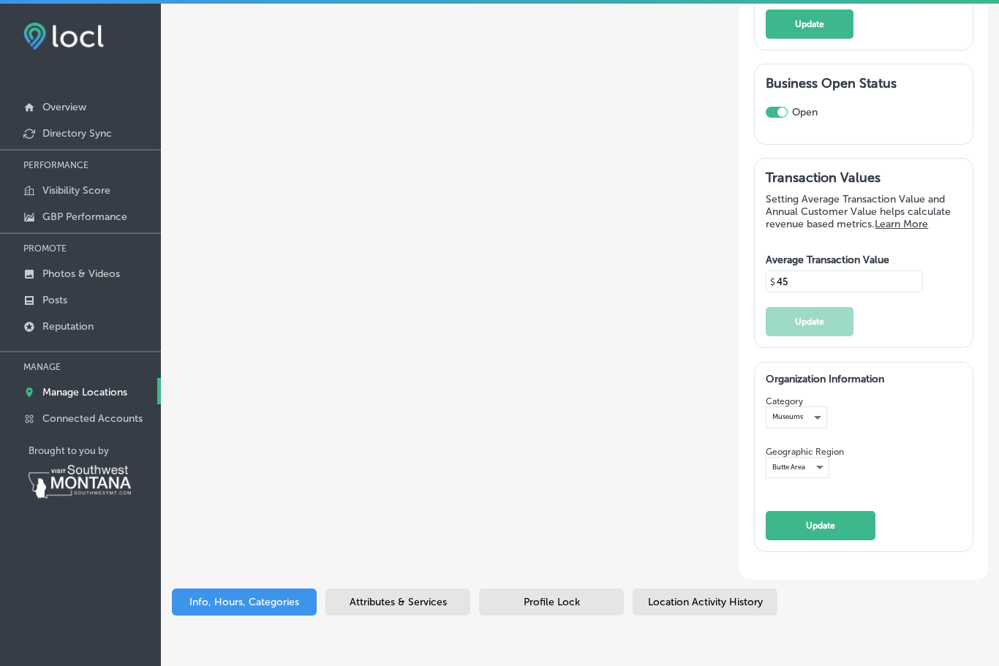
scroll to position [2884, 0]
click at [719, 609] on span "Location Activity History" at bounding box center [705, 603] width 115 height 12
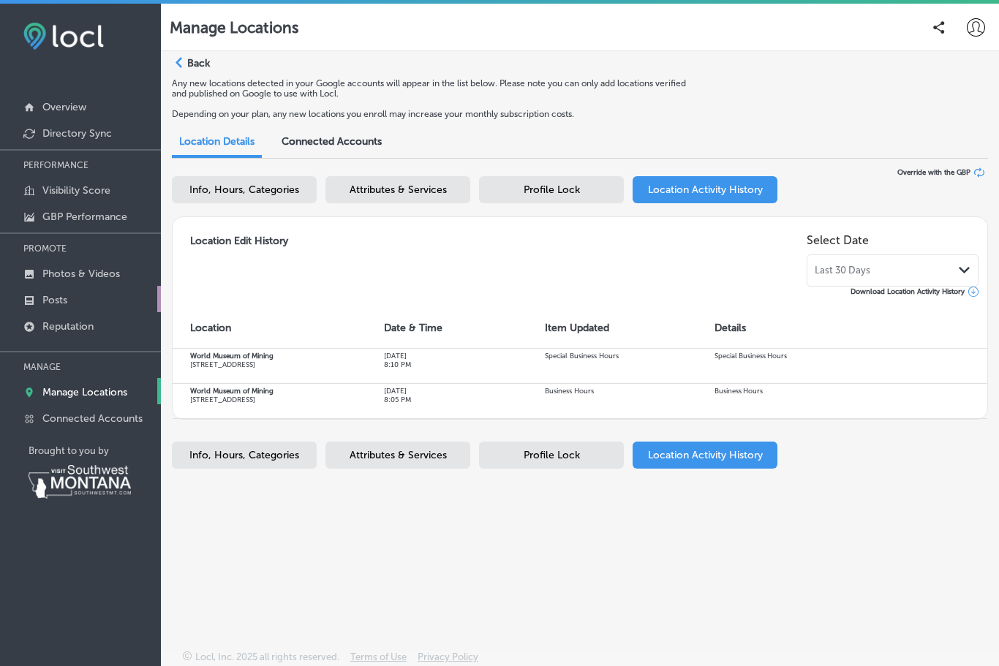
click at [50, 306] on p "Posts" at bounding box center [54, 300] width 25 height 12
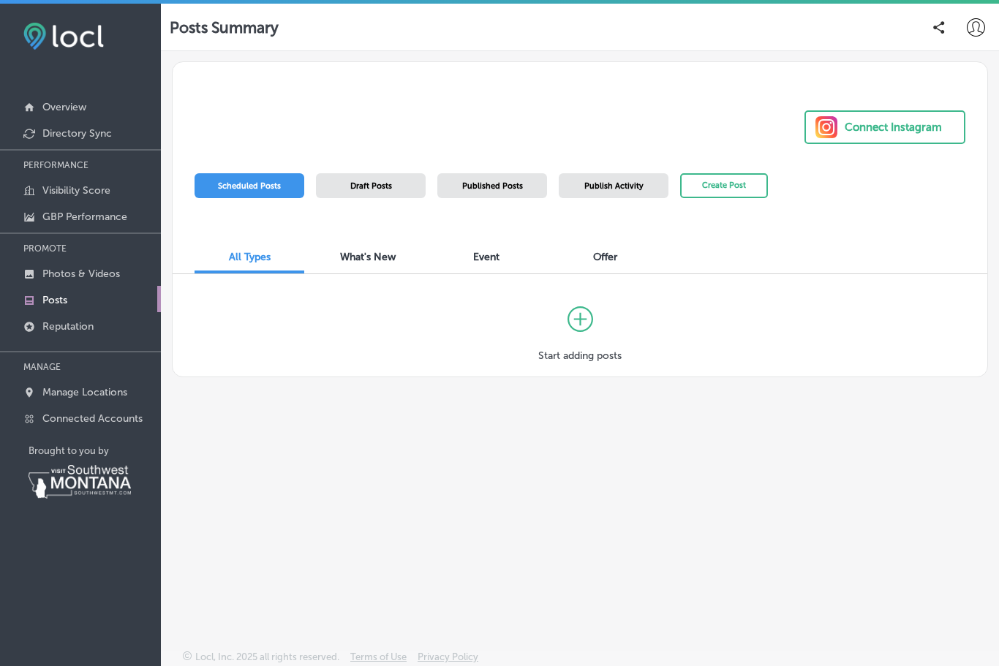
click at [581, 321] on icon at bounding box center [579, 318] width 13 height 13
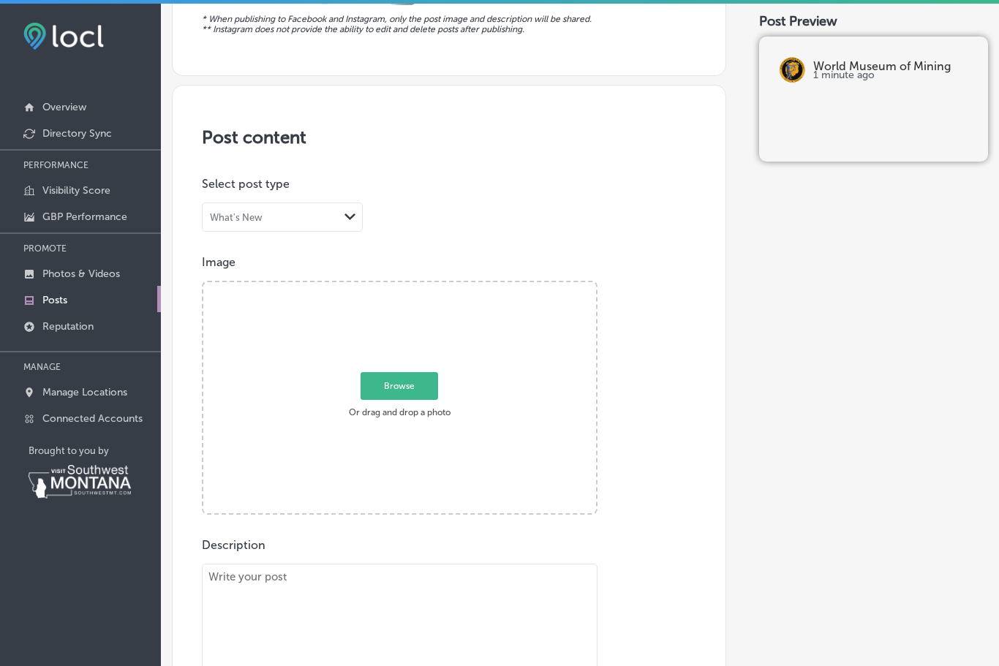
scroll to position [186, 0]
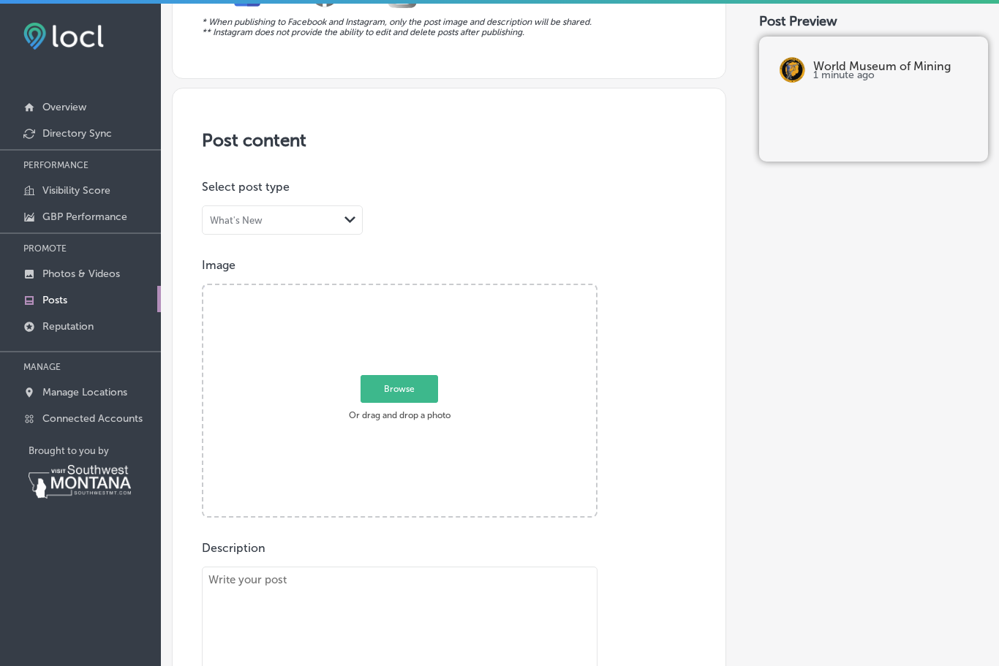
click at [405, 394] on span "Browse" at bounding box center [400, 389] width 78 height 28
click at [405, 290] on input "Browse Or drag and drop a photo" at bounding box center [399, 287] width 393 height 4
type input "C:\fakepath\IMG_6941.jpeg"
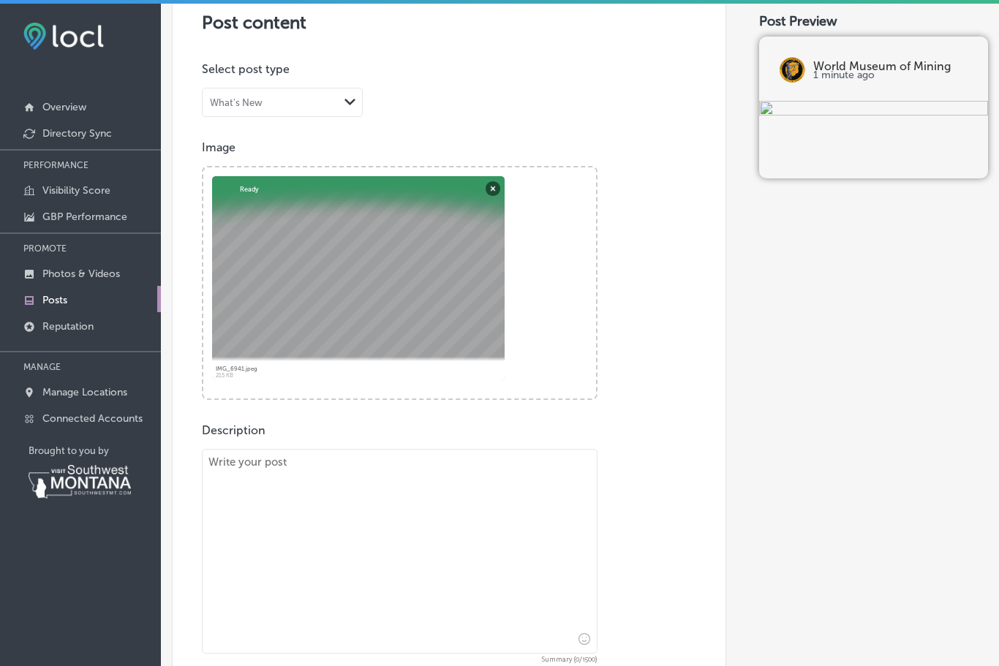
scroll to position [307, 0]
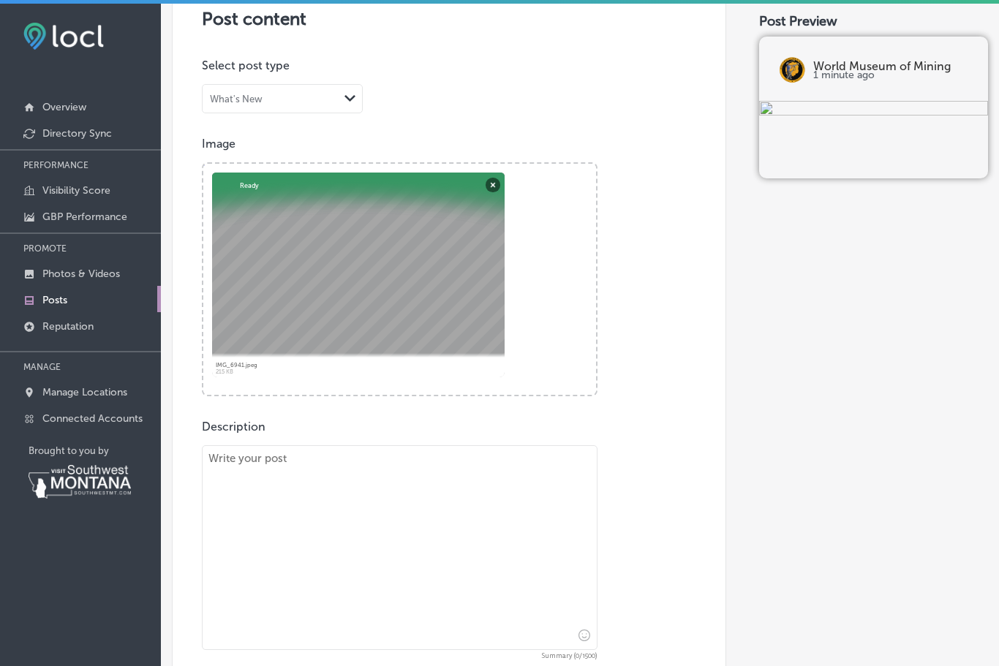
type textarea "."
click at [982, 647] on div "Post Preview World Museum of Mining 1 minute ago" at bounding box center [873, 451] width 229 height 1348
click at [234, 476] on textarea at bounding box center [400, 547] width 396 height 205
click at [981, 650] on div "Post Preview World Museum of Mining 1 minute ago" at bounding box center [873, 451] width 229 height 1348
click at [995, 660] on div "Back Publish to * When publishing to Facebook and Instagram, only the post imag…" at bounding box center [580, 442] width 838 height 1396
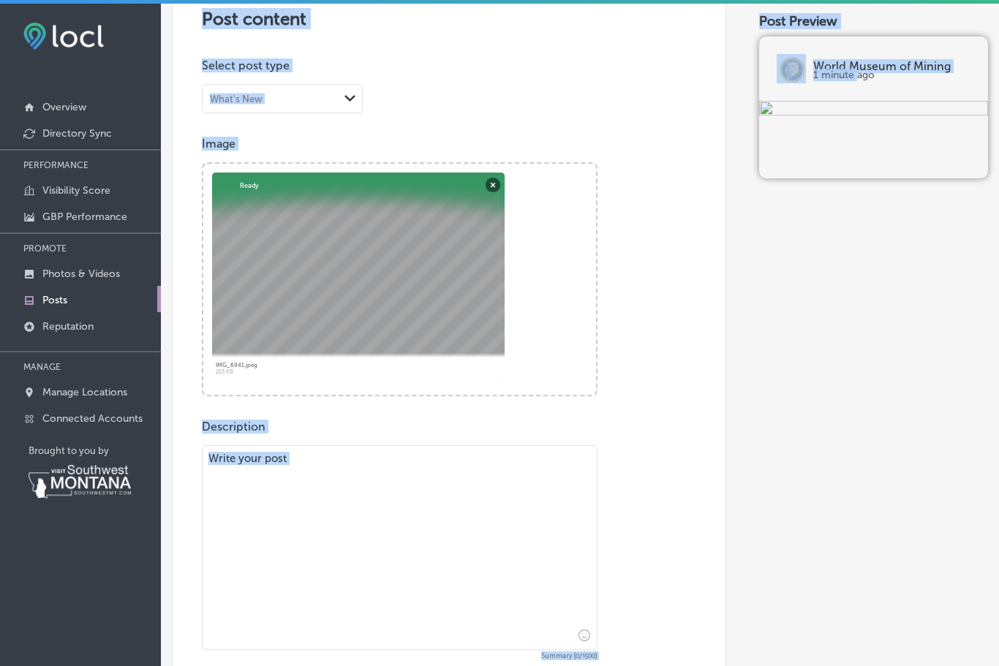
click at [995, 660] on div "Back Publish to * When publishing to Facebook and Instagram, only the post imag…" at bounding box center [580, 442] width 838 height 1396
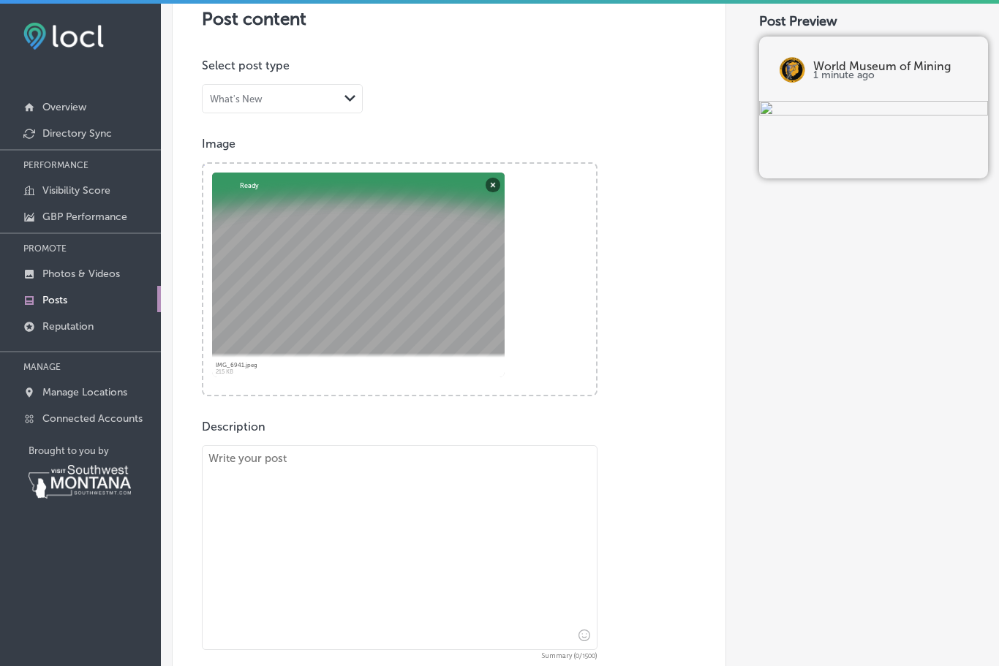
type textarea "'"
paste textarea "In just one week… the ghosts of Butte will rise again. From scandalous saloon k…"
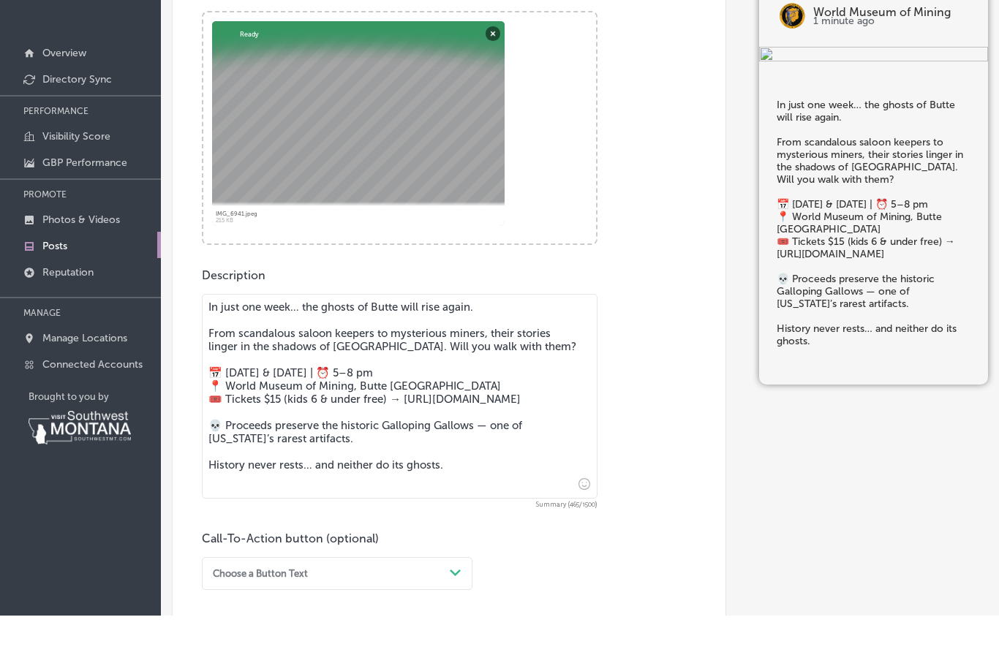
scroll to position [406, 0]
type textarea "In just one week… the ghosts of Butte will rise again. From scandalous saloon k…"
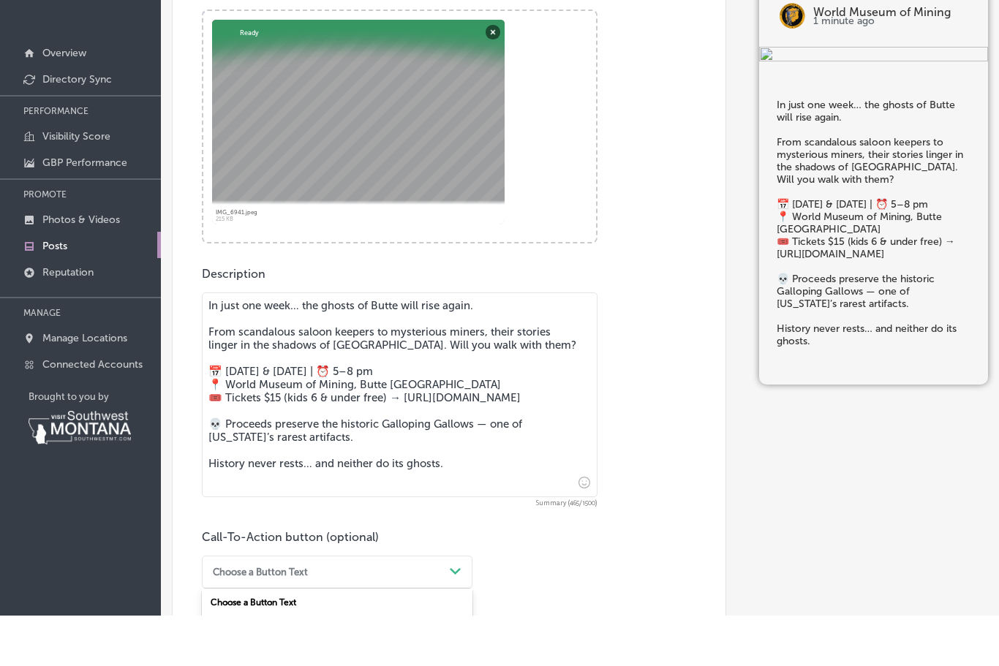
scroll to position [508, 0]
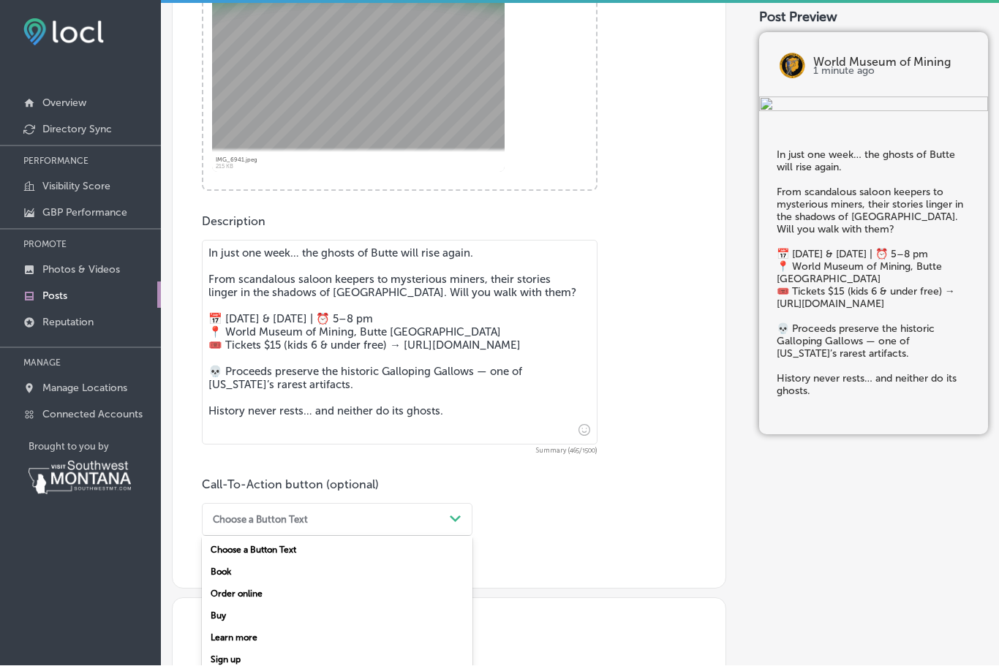
click at [230, 562] on div "Book" at bounding box center [337, 573] width 271 height 22
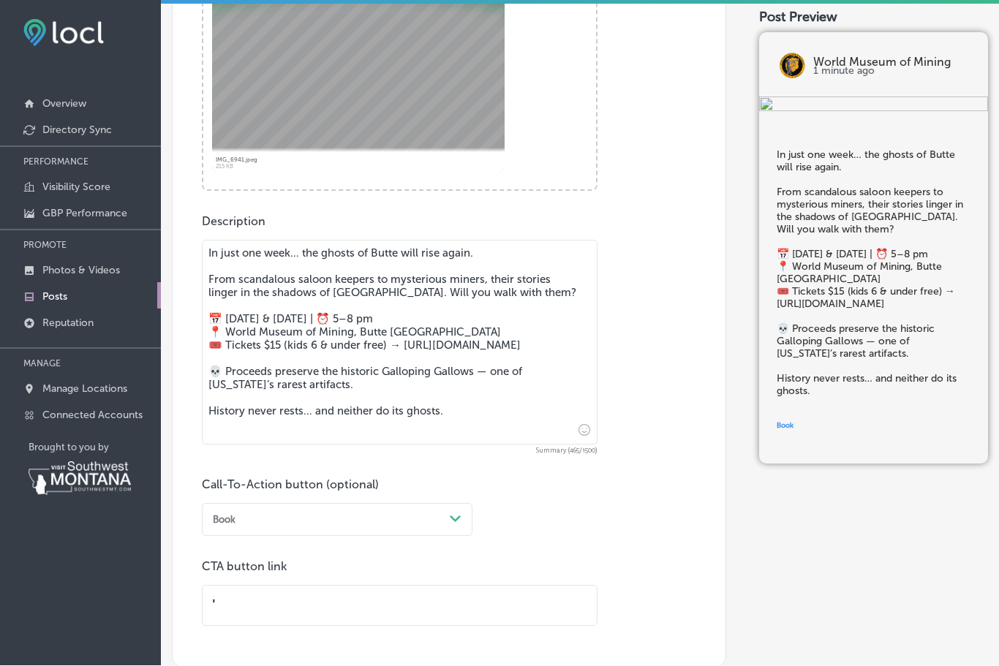
type input "'"
paste input "[URL][DOMAIN_NAME]"
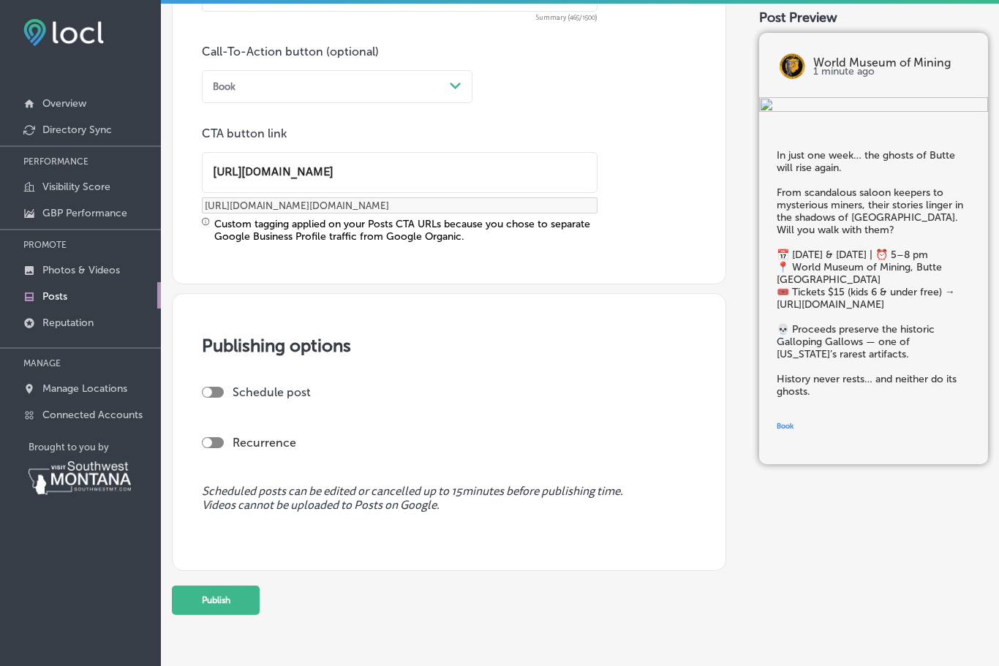
scroll to position [941, 0]
type input "[URL][DOMAIN_NAME]"
click at [214, 587] on button "Publish" at bounding box center [216, 601] width 88 height 29
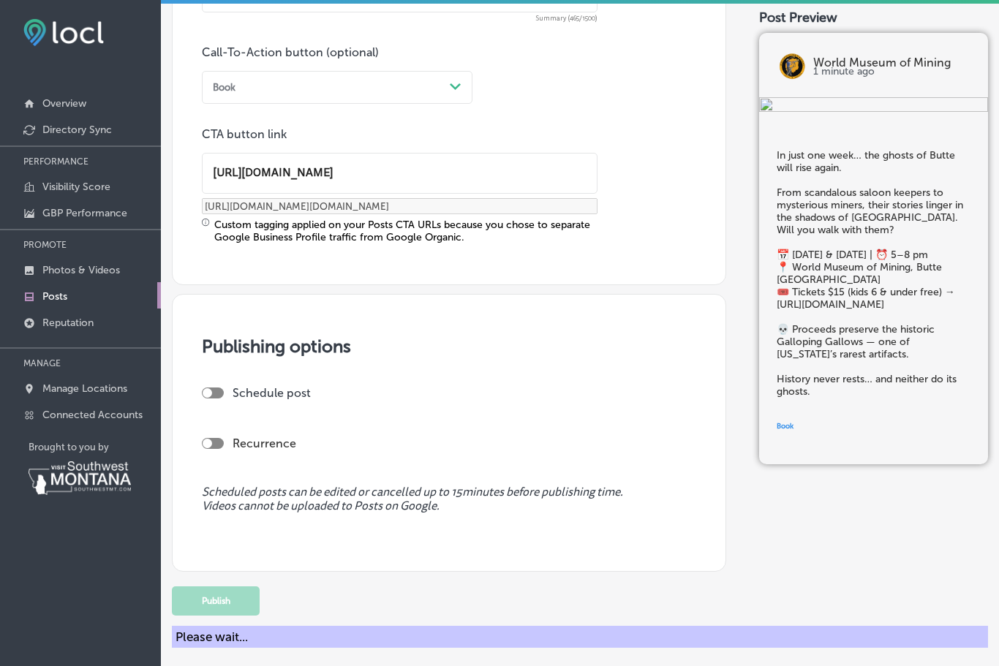
scroll to position [808, 0]
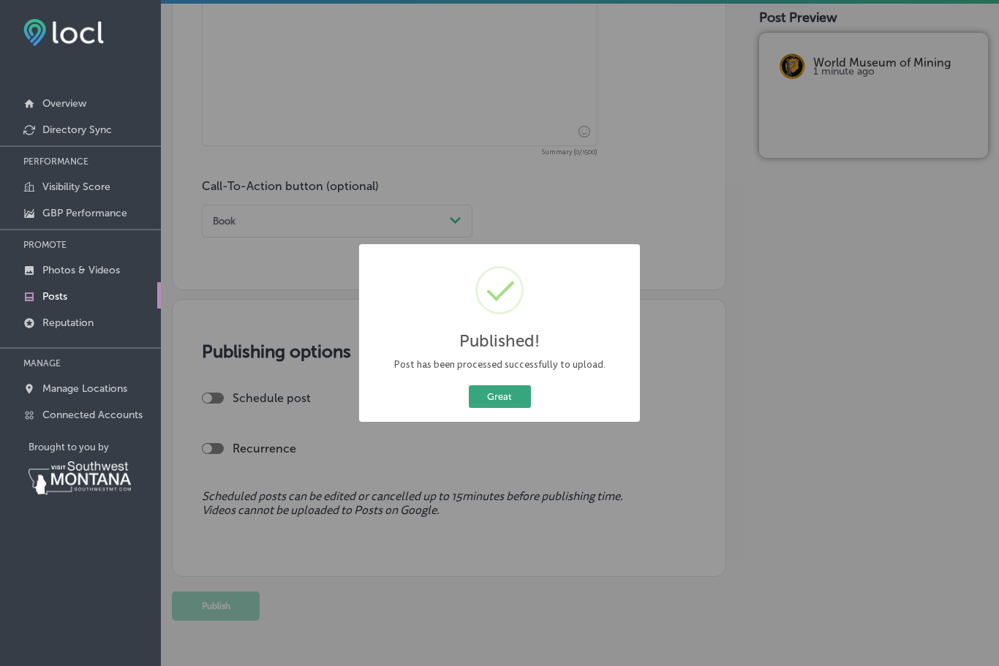
click at [492, 398] on button "Great" at bounding box center [500, 396] width 62 height 23
